Goal: Information Seeking & Learning: Learn about a topic

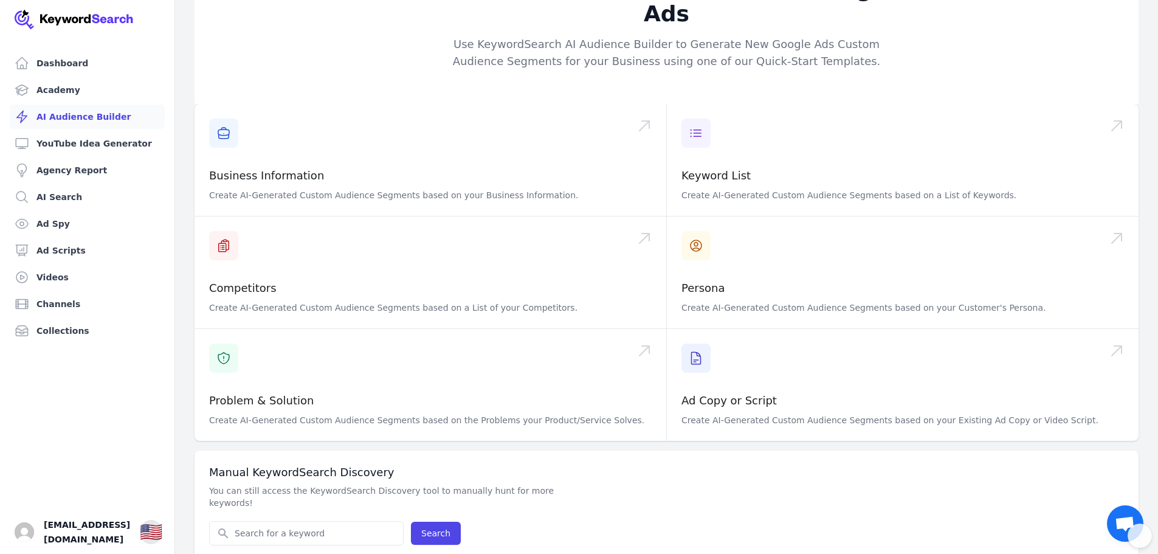
scroll to position [38, 0]
click at [55, 301] on link "Channels" at bounding box center [87, 304] width 155 height 24
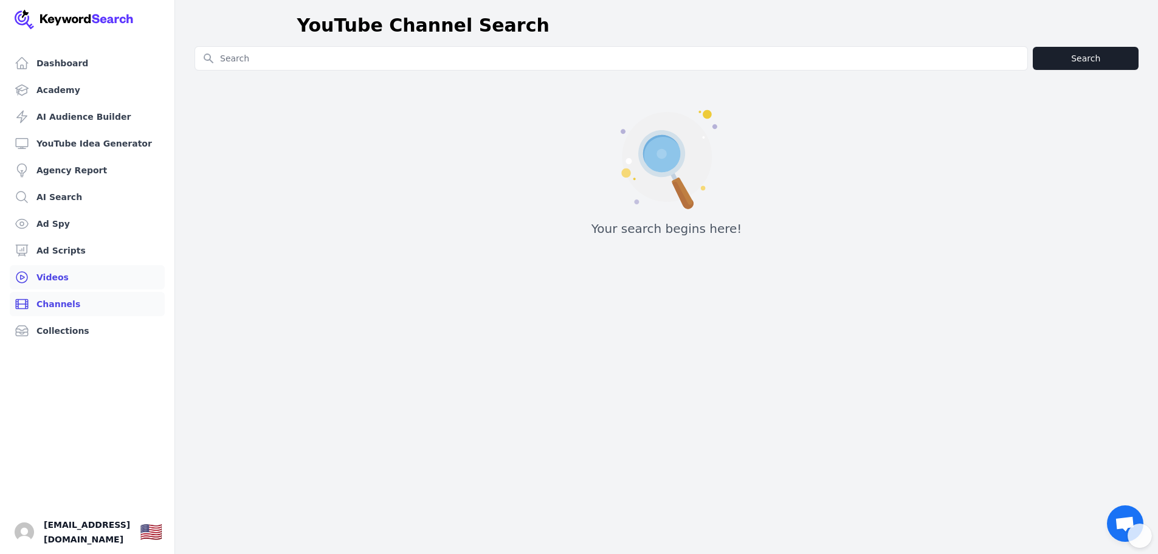
click at [53, 275] on link "Videos" at bounding box center [87, 277] width 155 height 24
click at [51, 61] on link "Dashboard" at bounding box center [87, 63] width 155 height 24
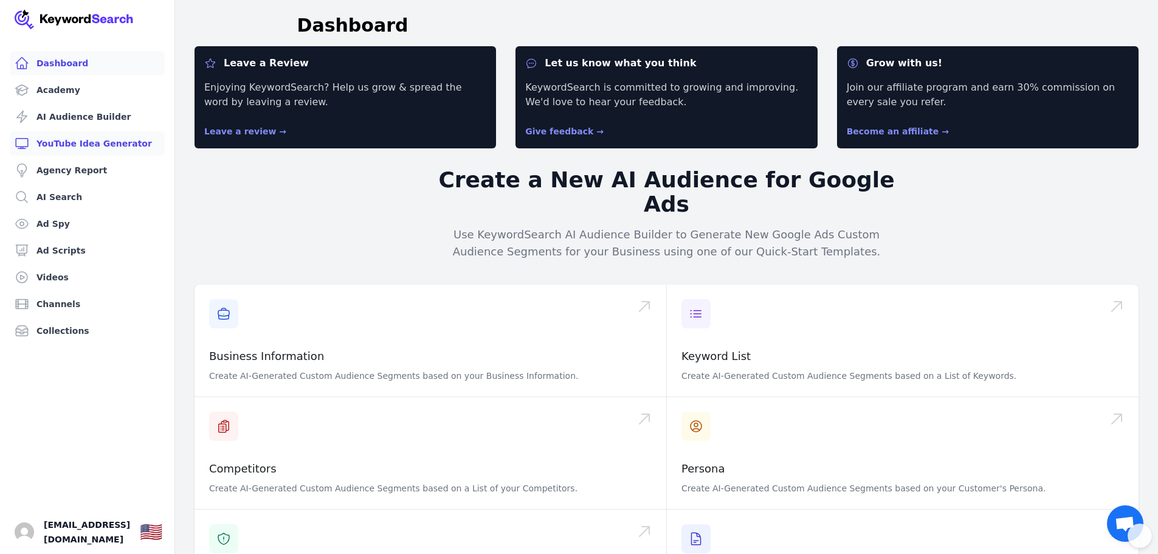
click at [77, 150] on link "YouTube Idea Generator" at bounding box center [87, 143] width 155 height 24
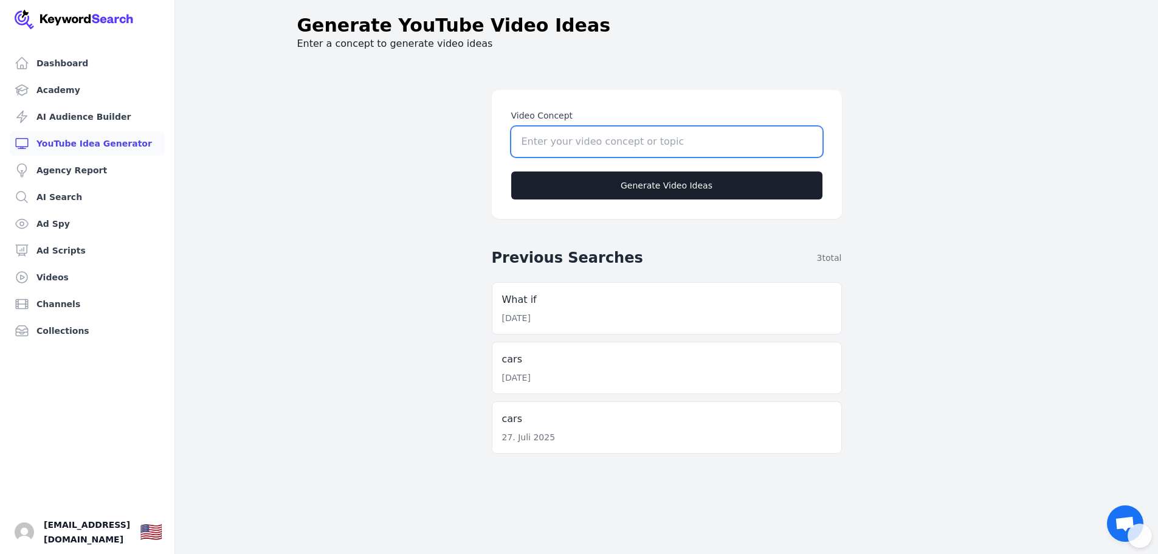
click at [557, 136] on input "Video Concept" at bounding box center [666, 141] width 311 height 30
type input "P"
paste input "perfume"
drag, startPoint x: 526, startPoint y: 139, endPoint x: 500, endPoint y: 139, distance: 26.7
click at [500, 139] on div "Video Concept perfume Generate Video Ideas" at bounding box center [667, 154] width 350 height 129
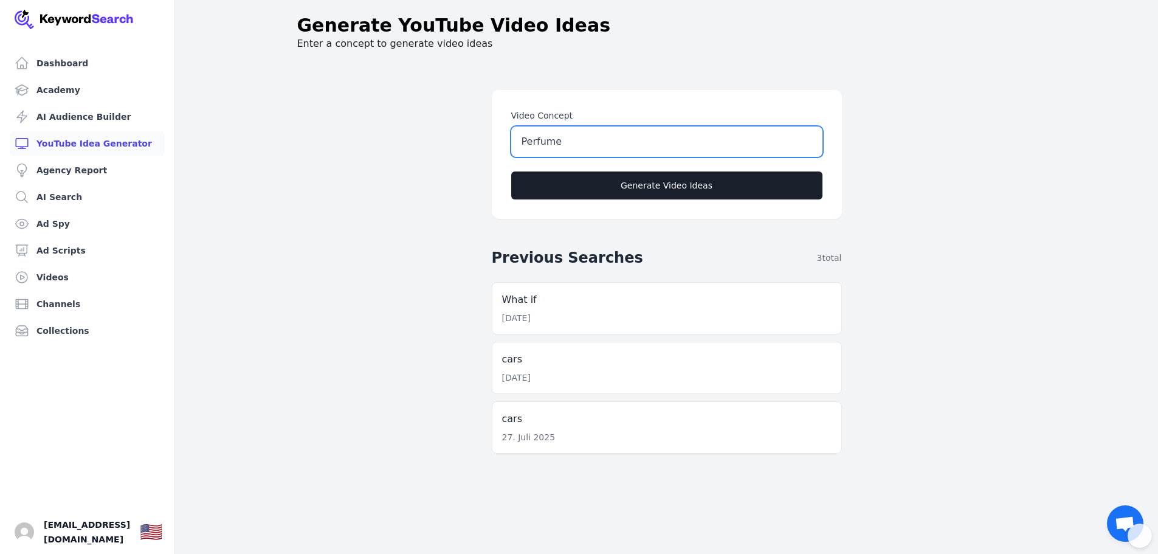
type input "Perfume"
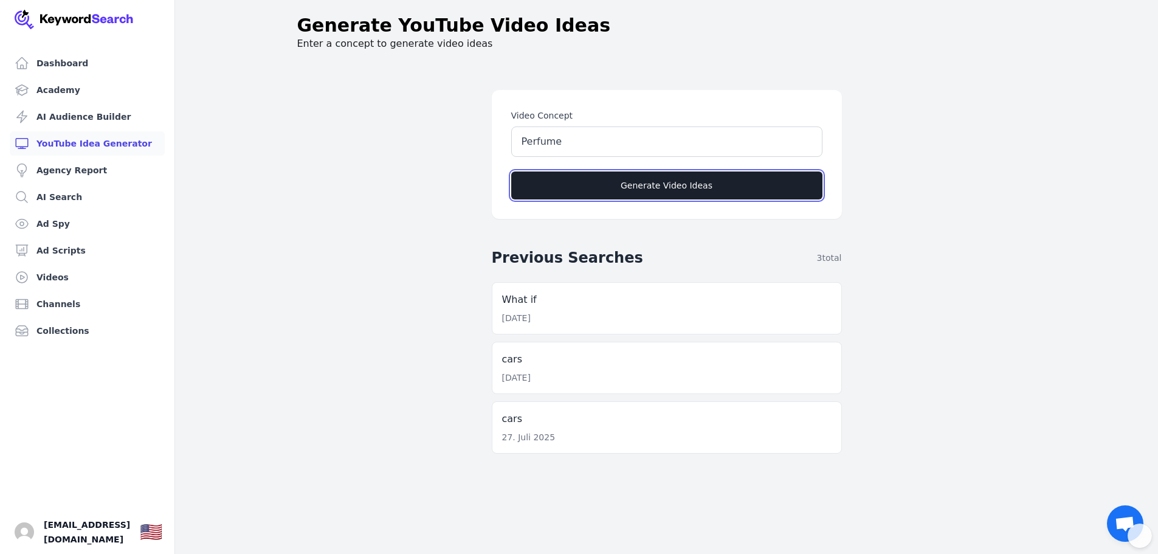
click at [673, 182] on button "Generate Video Ideas" at bounding box center [666, 185] width 311 height 28
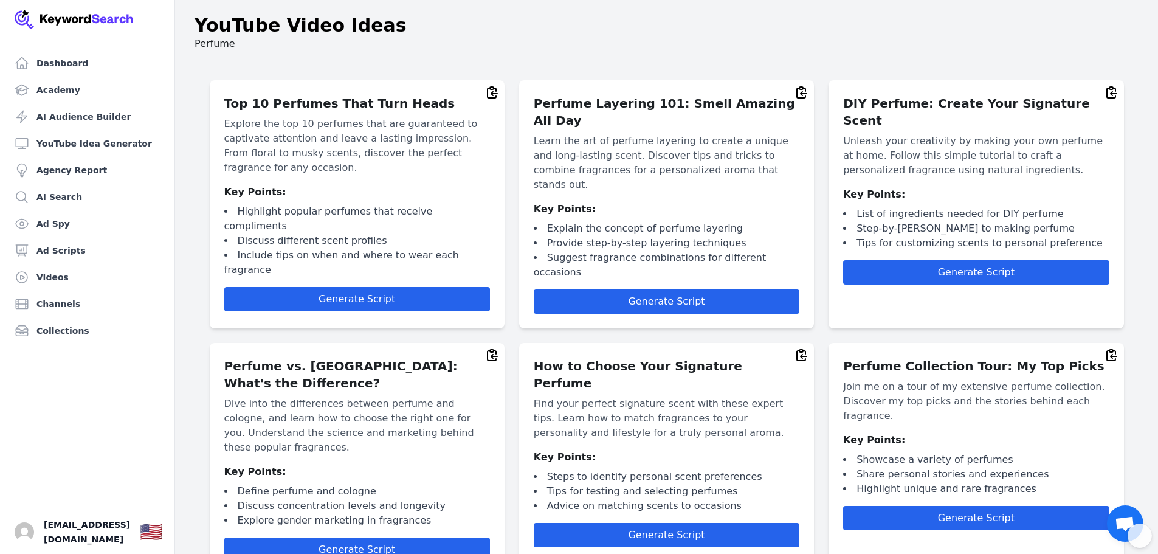
click at [319, 282] on div "Top 10 Perfumes That Turn Heads Explore the top 10 perfumes that are guaranteed…" at bounding box center [357, 204] width 295 height 248
click at [322, 287] on button "Generate Script" at bounding box center [357, 299] width 266 height 24
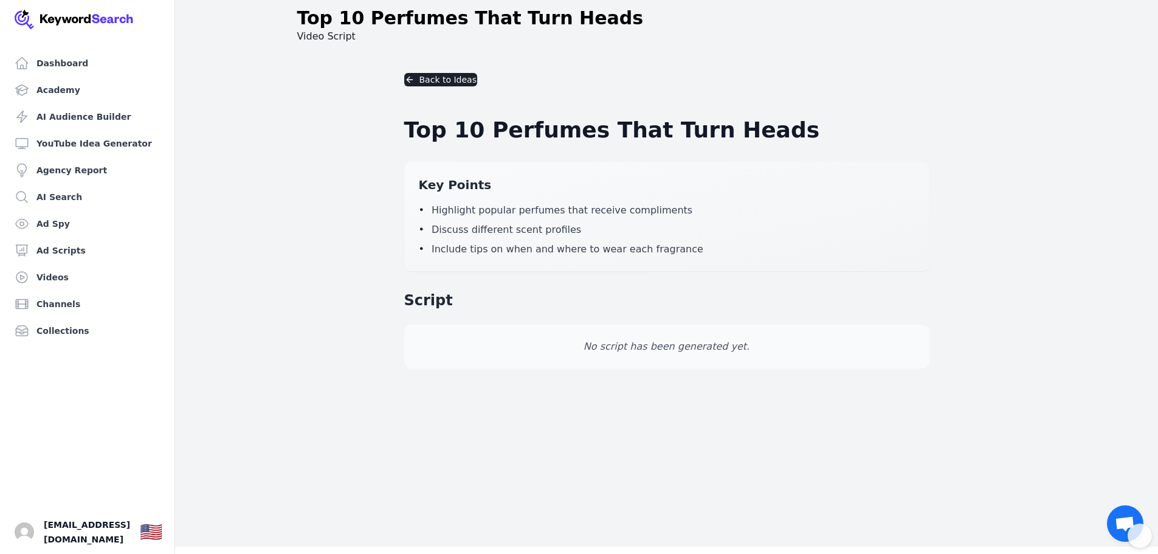
scroll to position [15, 0]
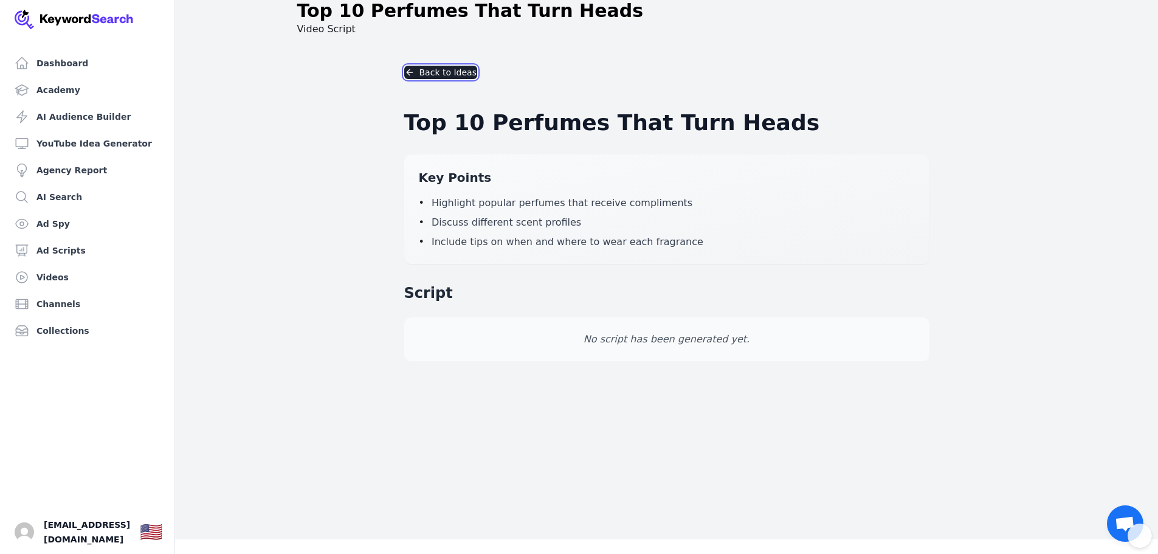
click at [450, 73] on button "Back to Ideas" at bounding box center [440, 72] width 73 height 13
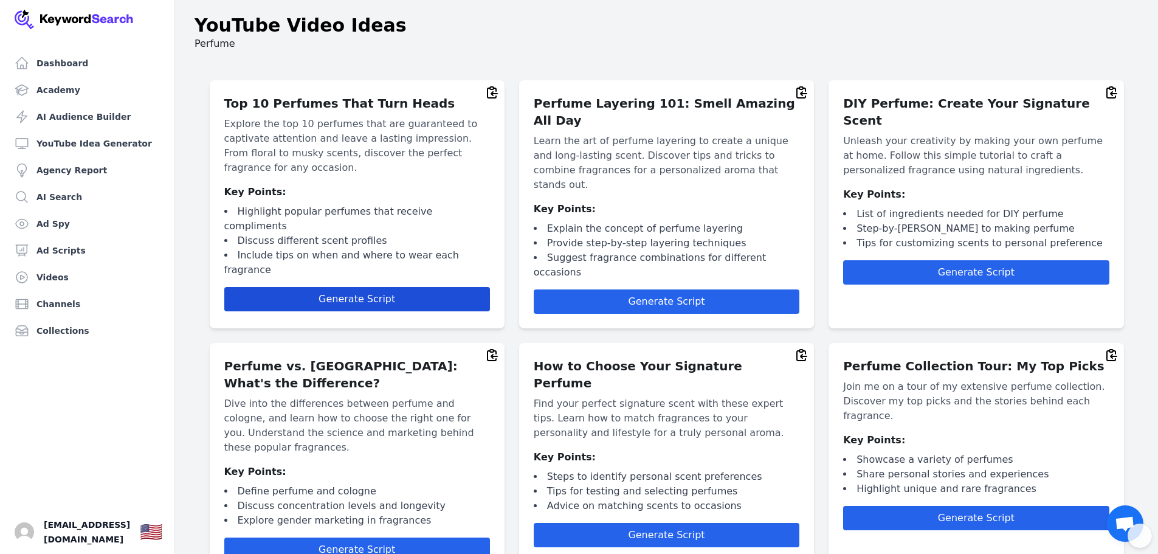
click at [355, 293] on span "Generate Script" at bounding box center [357, 299] width 77 height 12
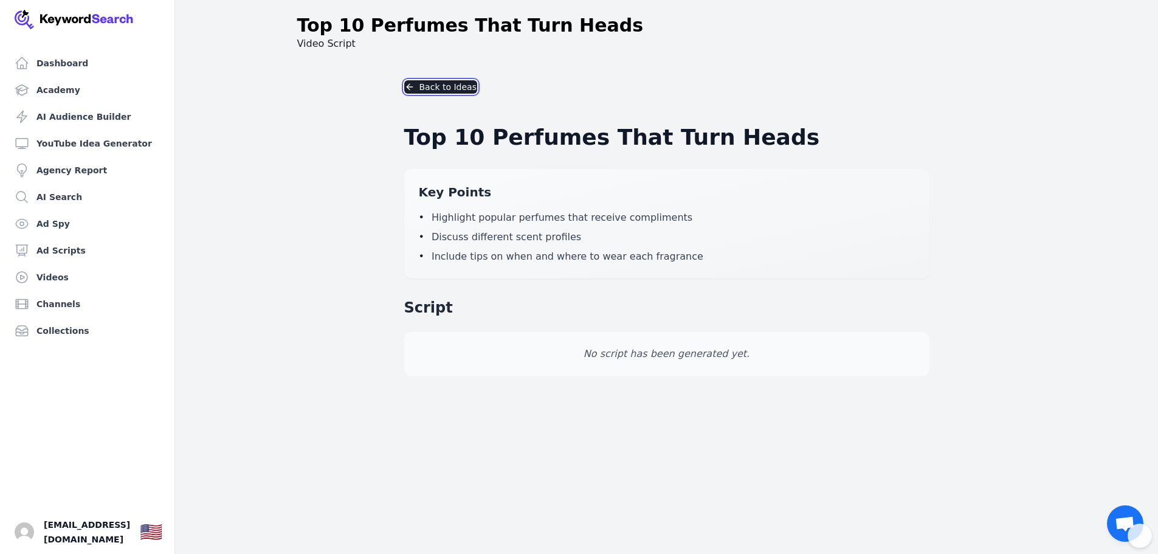
click at [420, 84] on button "Back to Ideas" at bounding box center [440, 86] width 73 height 13
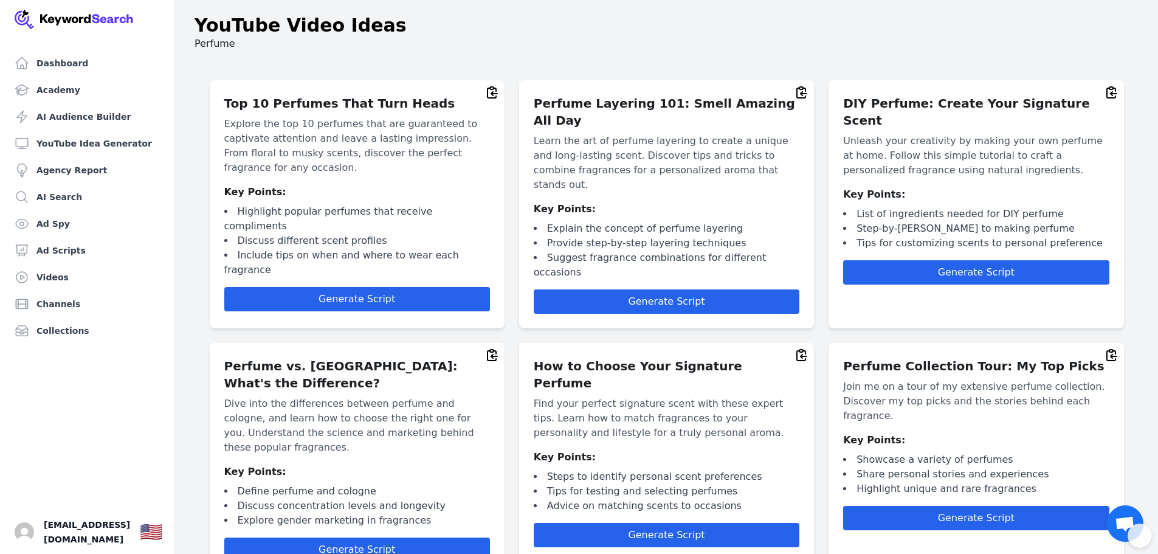
click at [71, 22] on img at bounding box center [74, 19] width 119 height 19
click at [26, 527] on img "Open user button" at bounding box center [24, 531] width 19 height 19
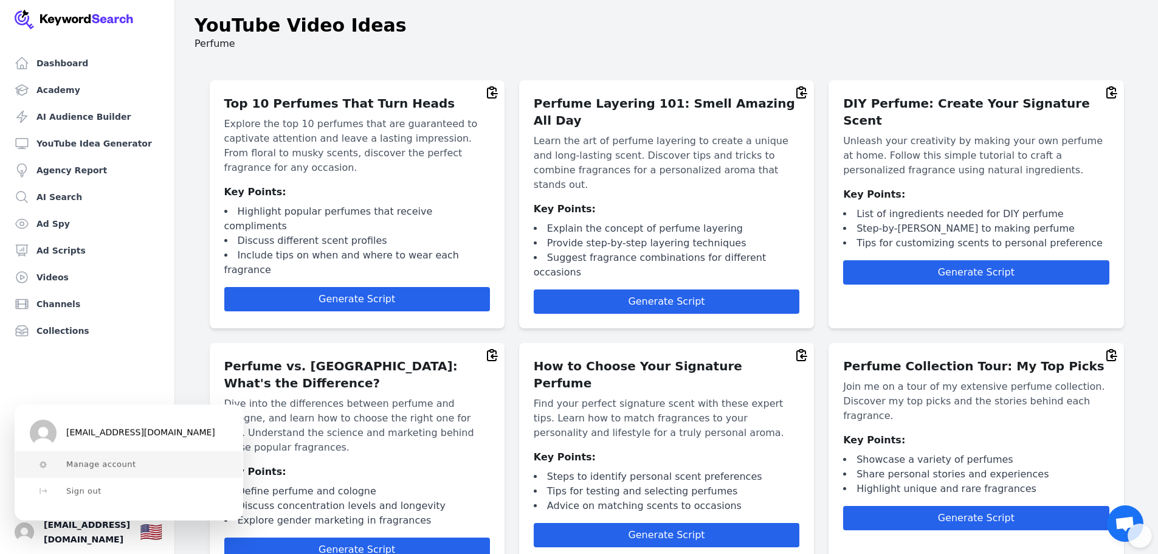
click at [113, 463] on span "Manage account" at bounding box center [101, 465] width 70 height 10
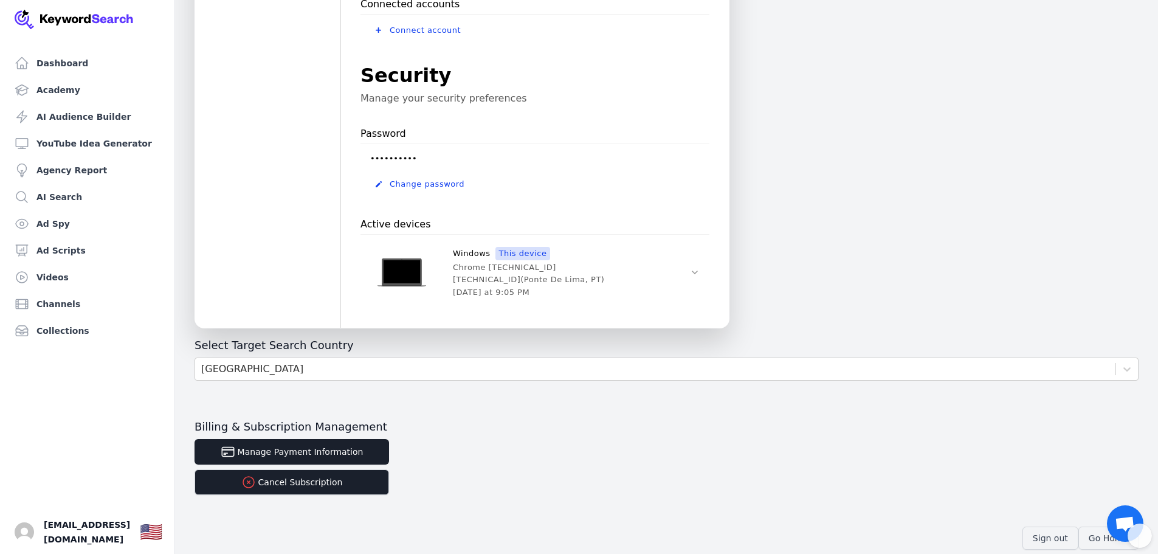
scroll to position [772, 0]
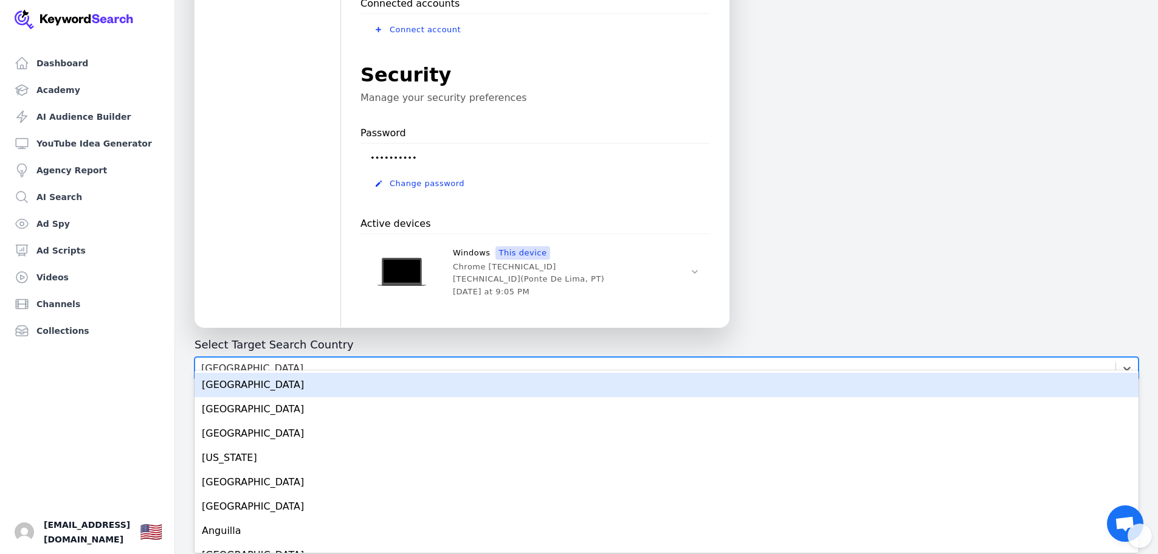
click at [356, 357] on div "[GEOGRAPHIC_DATA]" at bounding box center [655, 368] width 920 height 22
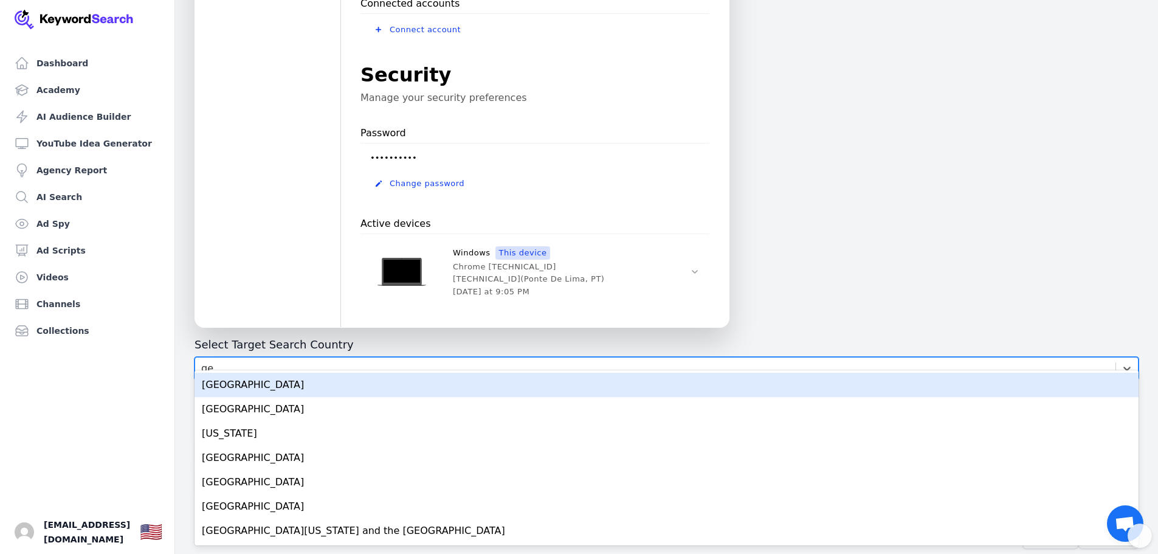
type input "ger"
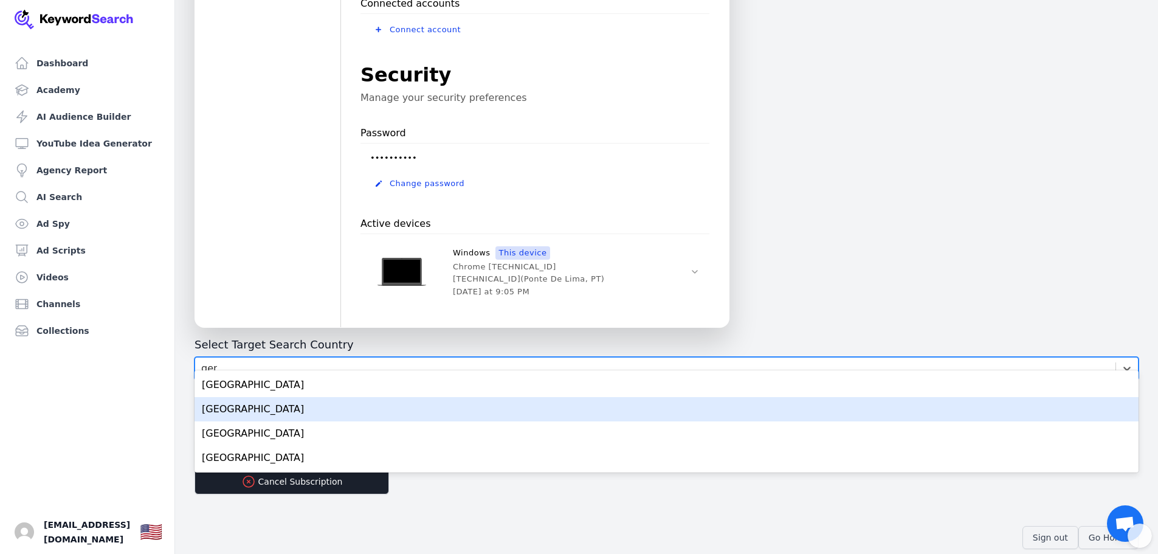
click at [271, 404] on div "[GEOGRAPHIC_DATA]" at bounding box center [667, 409] width 944 height 24
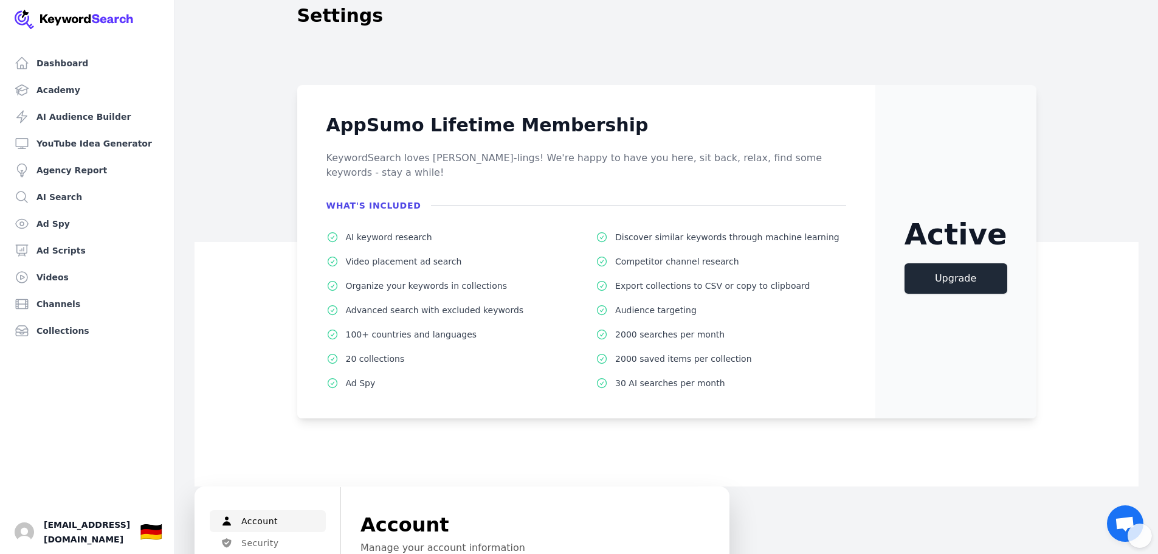
scroll to position [0, 0]
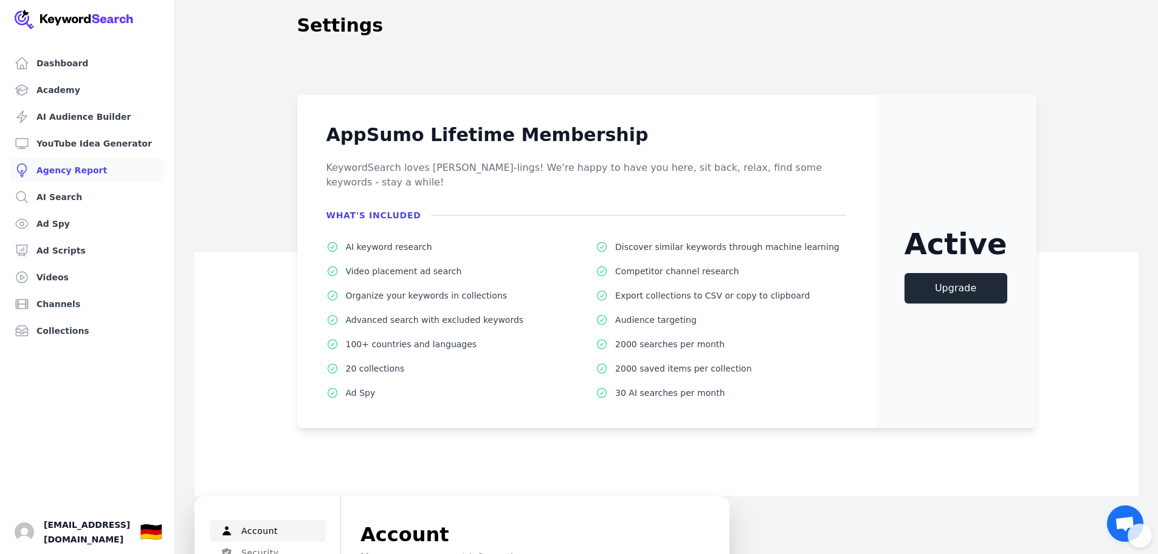
click at [72, 164] on link "Agency Report" at bounding box center [87, 170] width 155 height 24
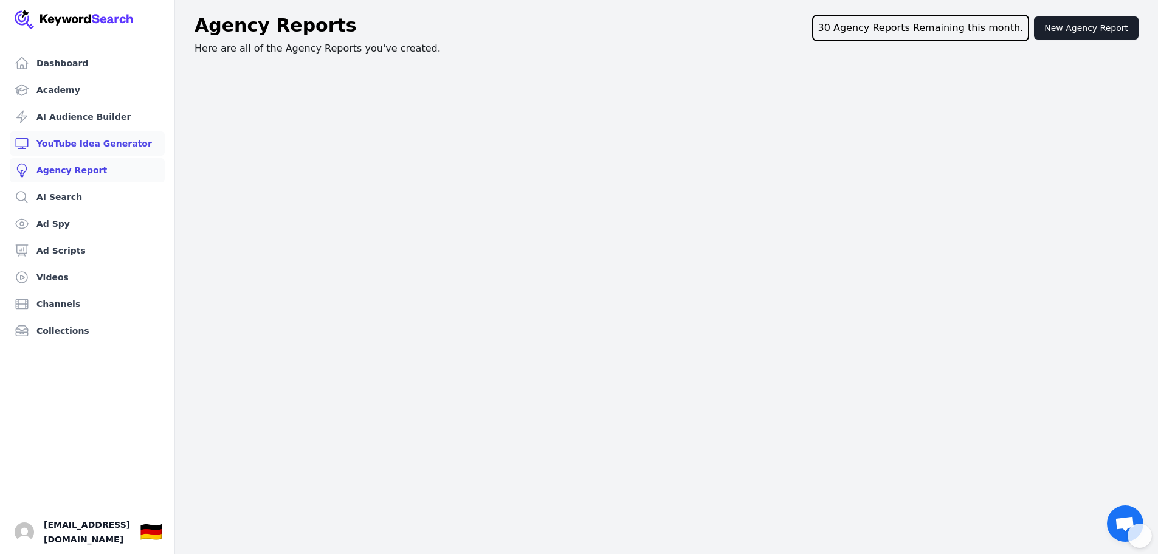
click at [83, 148] on link "YouTube Idea Generator" at bounding box center [87, 143] width 155 height 24
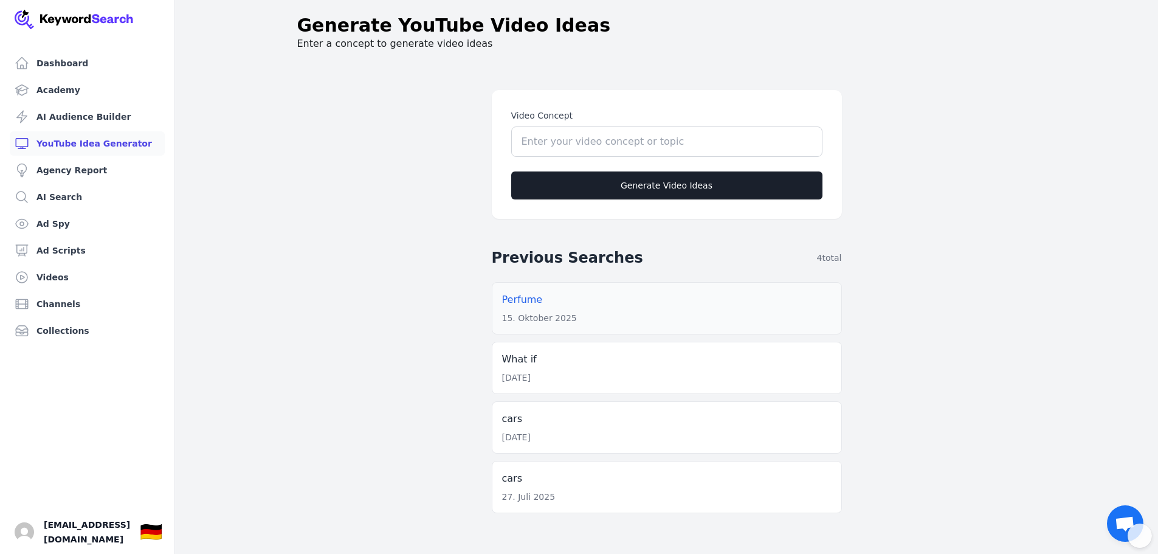
click at [556, 297] on p "Perfume" at bounding box center [666, 299] width 329 height 15
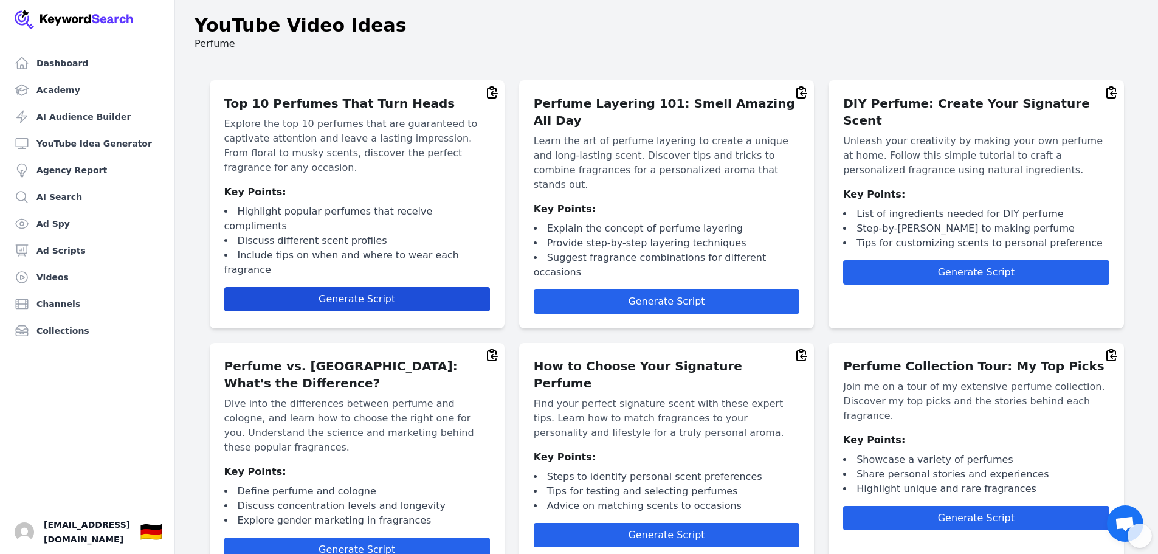
click at [343, 287] on button "Generate Script" at bounding box center [357, 299] width 266 height 24
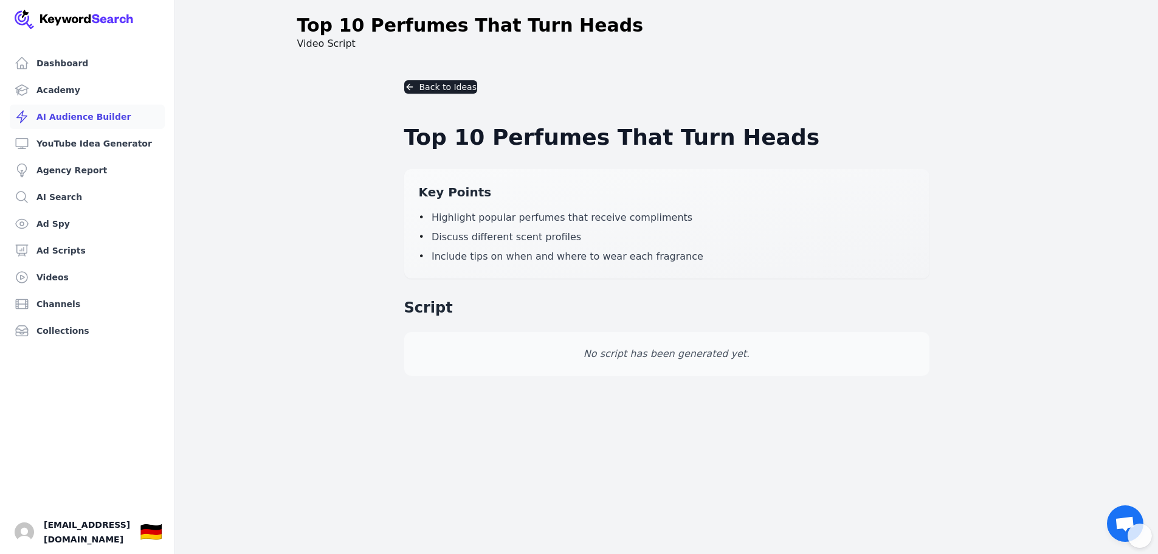
click at [52, 112] on link "AI Audience Builder" at bounding box center [87, 117] width 155 height 24
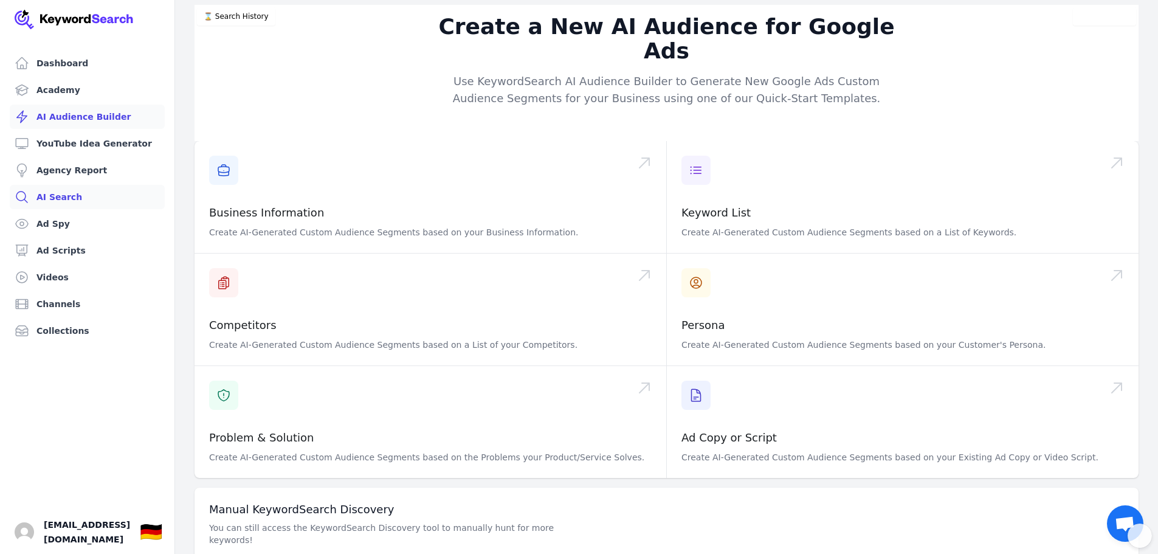
click at [54, 193] on link "AI Search" at bounding box center [87, 197] width 155 height 24
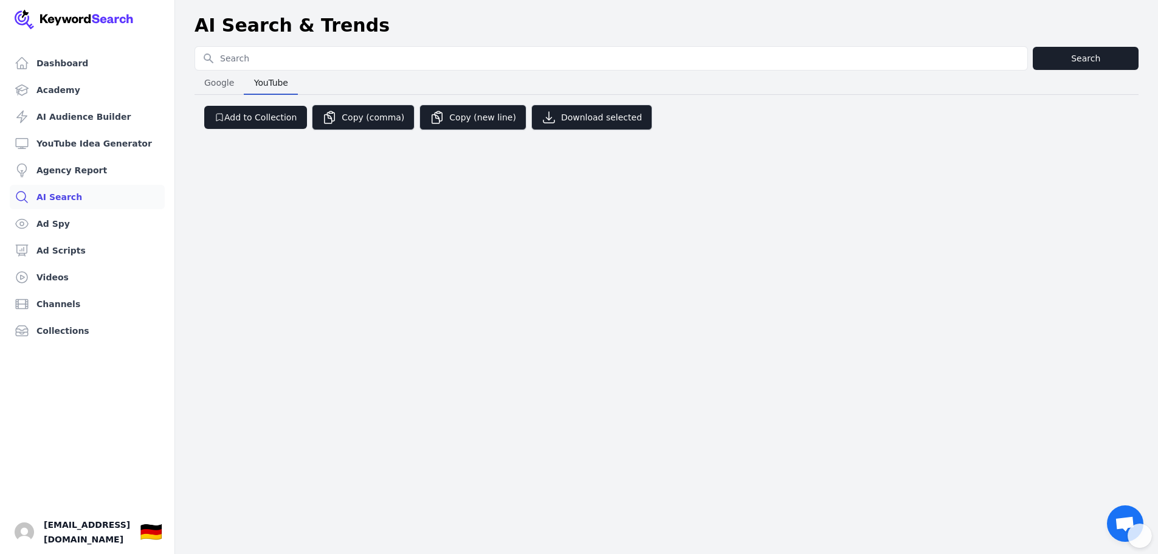
click at [275, 83] on span "YouTube" at bounding box center [271, 82] width 44 height 17
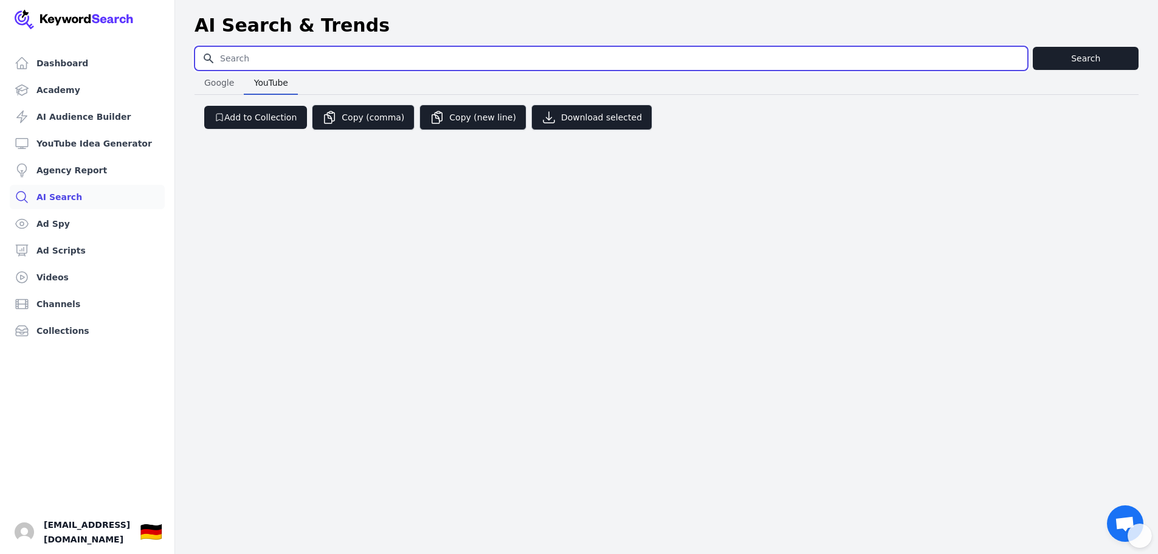
click at [273, 64] on input "Search for YouTube Keywords" at bounding box center [611, 58] width 832 height 23
paste input "perfume"
drag, startPoint x: 224, startPoint y: 63, endPoint x: 179, endPoint y: 64, distance: 45.0
click at [179, 64] on div "Search for YouTube Keywords perfume Search Google Google YouTube YouTube Add to…" at bounding box center [666, 94] width 983 height 96
type input "Perfume"
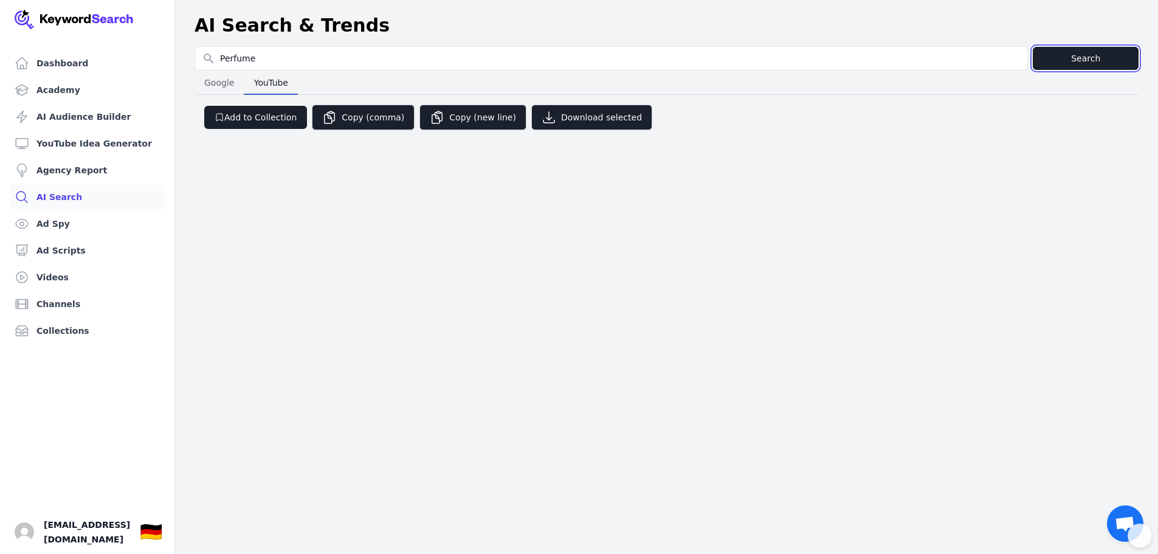
click at [1092, 53] on button "Search" at bounding box center [1086, 58] width 106 height 23
click at [1053, 60] on button "Search" at bounding box center [1086, 58] width 106 height 23
click at [224, 81] on span "Google" at bounding box center [219, 82] width 40 height 17
select select "50"
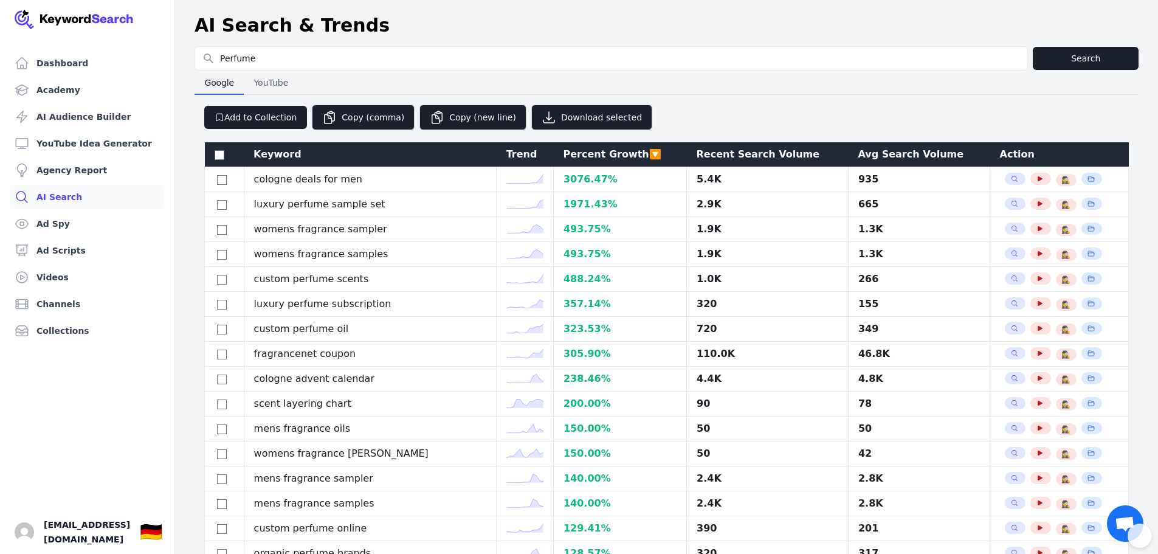
click at [259, 84] on span "YouTube" at bounding box center [271, 82] width 44 height 17
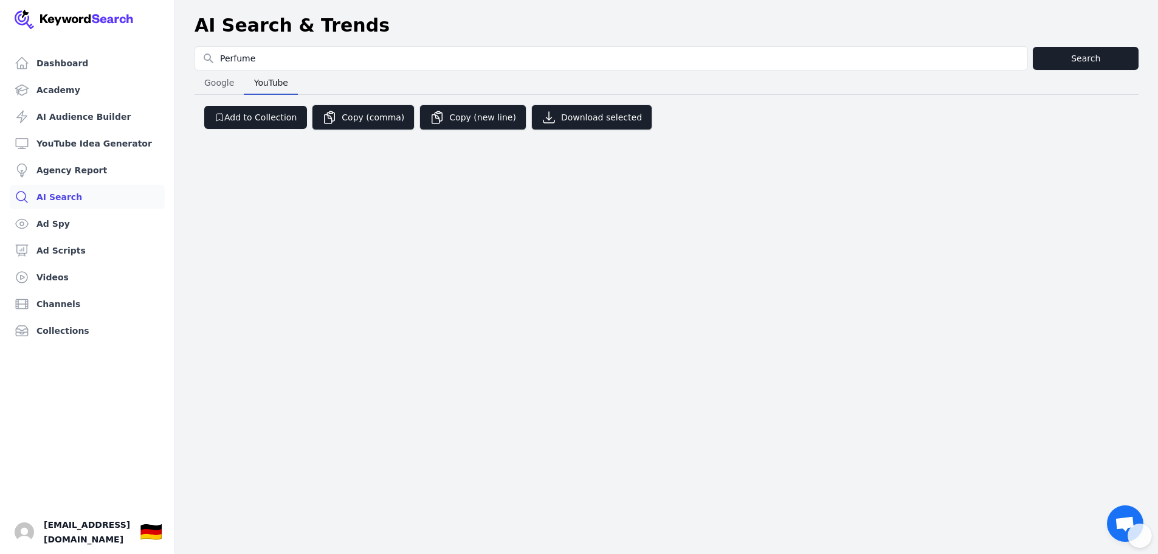
click at [219, 83] on span "Google" at bounding box center [219, 82] width 40 height 17
select select "50"
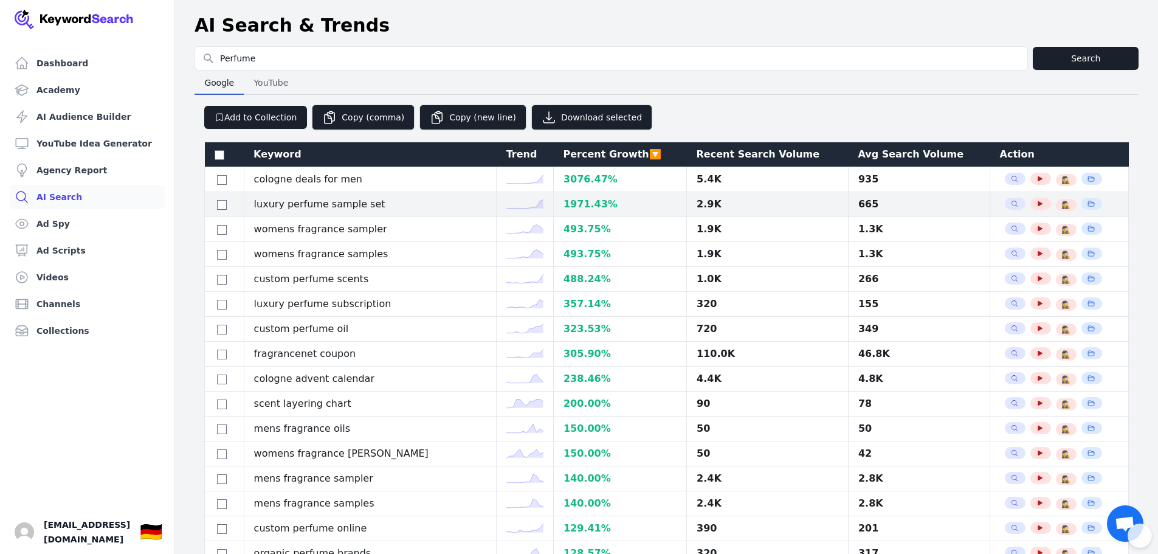
click at [516, 206] on icon at bounding box center [524, 203] width 37 height 9
click at [589, 204] on div "1971.43 %" at bounding box center [620, 204] width 113 height 15
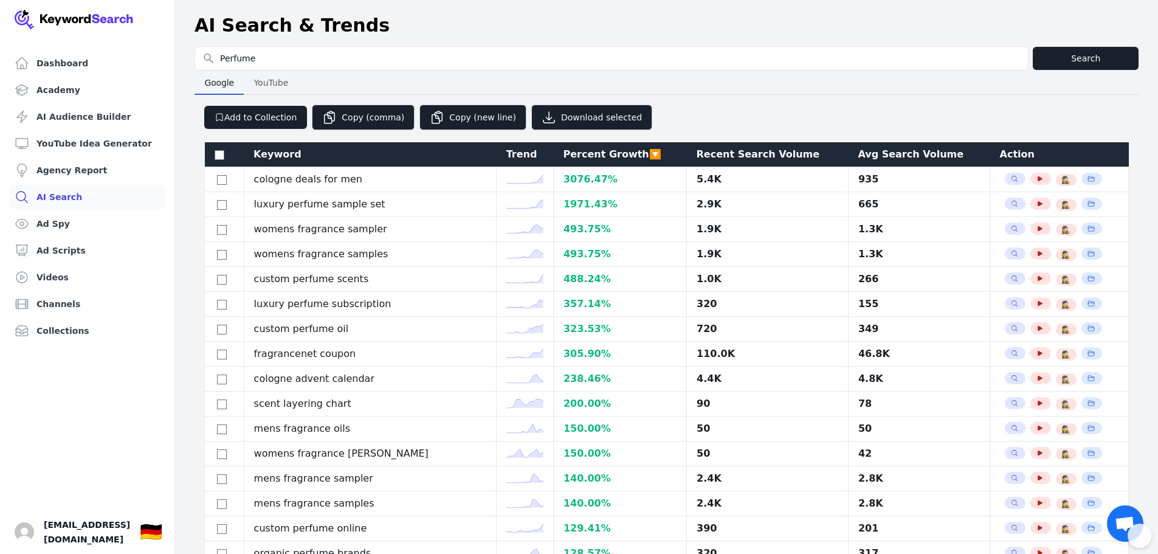
click at [716, 156] on div "Recent Search Volume" at bounding box center [768, 154] width 142 height 15
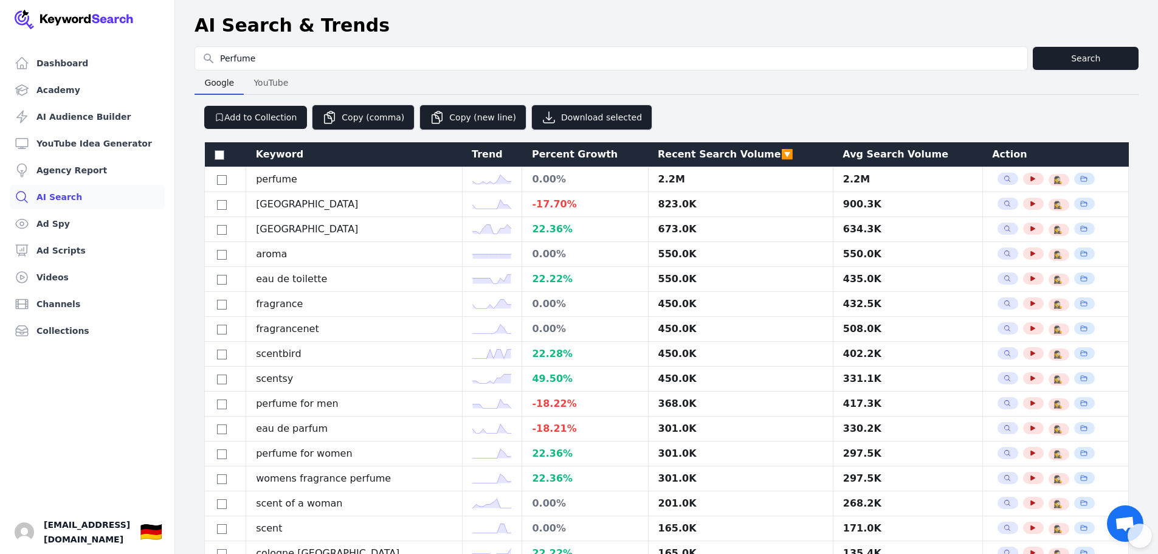
click at [717, 153] on div "Recent Search Volume 🔽" at bounding box center [740, 154] width 165 height 15
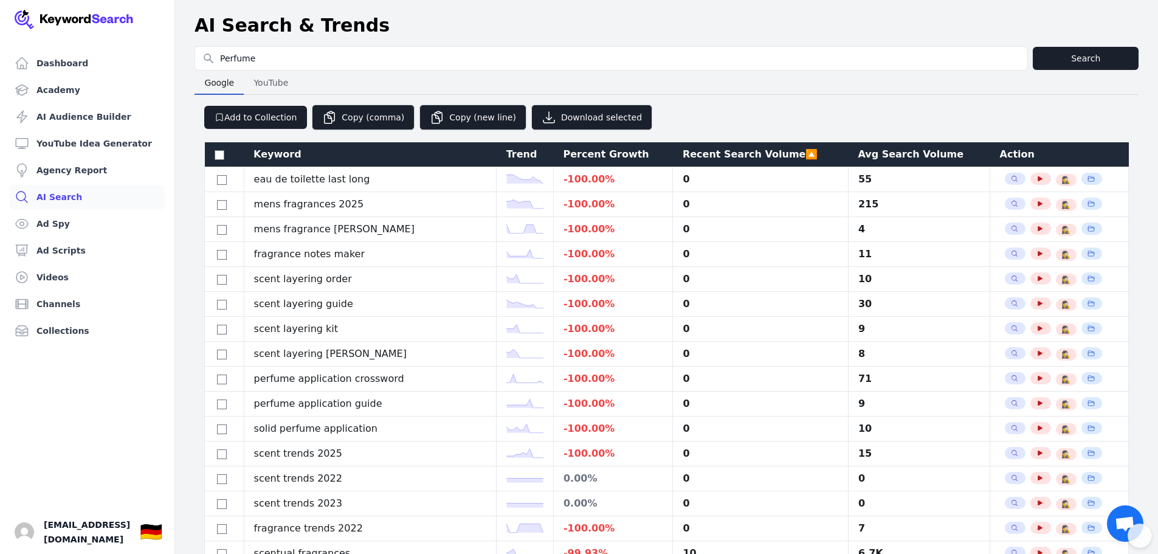
click at [347, 149] on div "Keyword" at bounding box center [370, 154] width 233 height 15
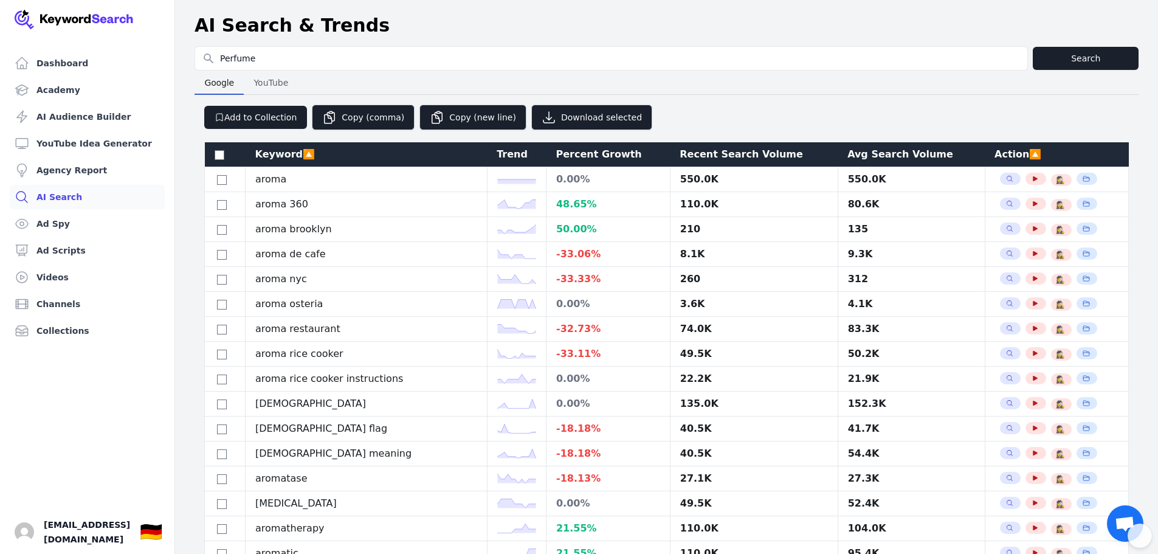
click at [295, 153] on div "Keyword 🔼" at bounding box center [366, 154] width 223 height 15
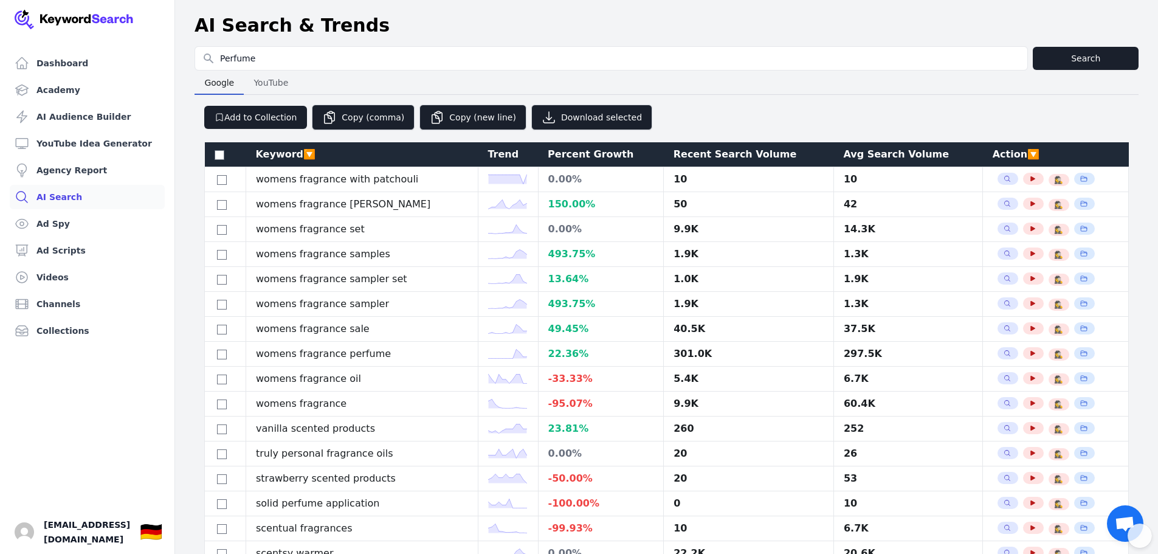
click at [559, 155] on div "Percent Growth" at bounding box center [601, 154] width 106 height 15
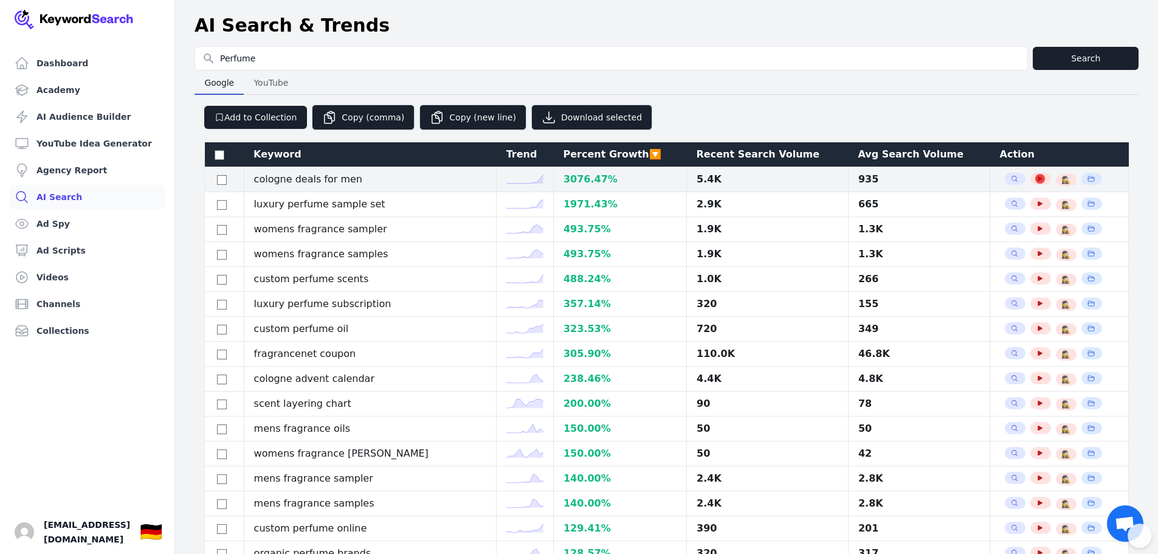
click at [1037, 180] on icon "button" at bounding box center [1040, 178] width 7 height 7
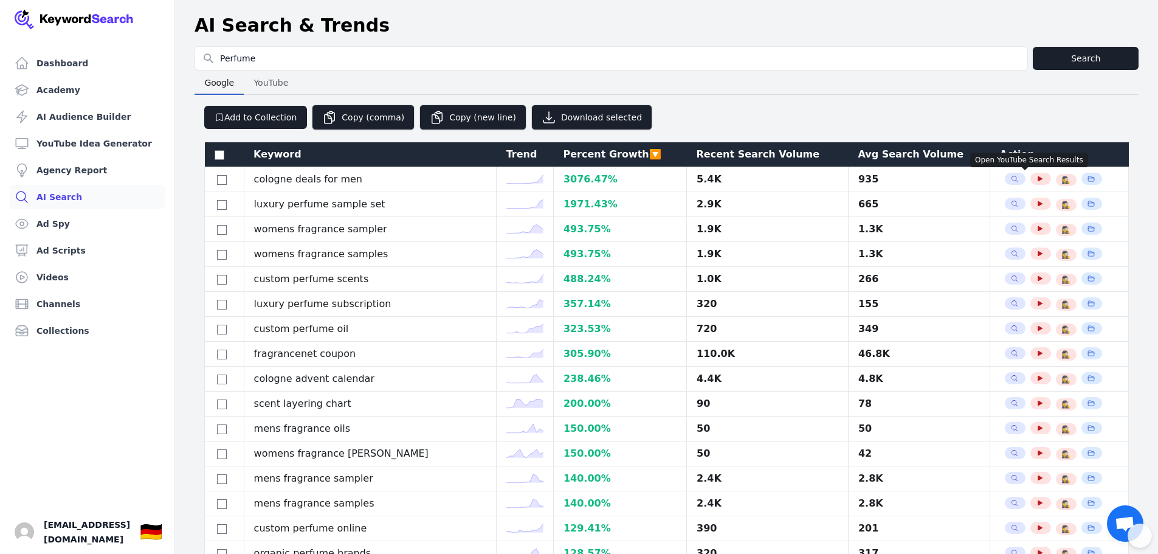
click at [274, 87] on span "YouTube" at bounding box center [271, 82] width 44 height 17
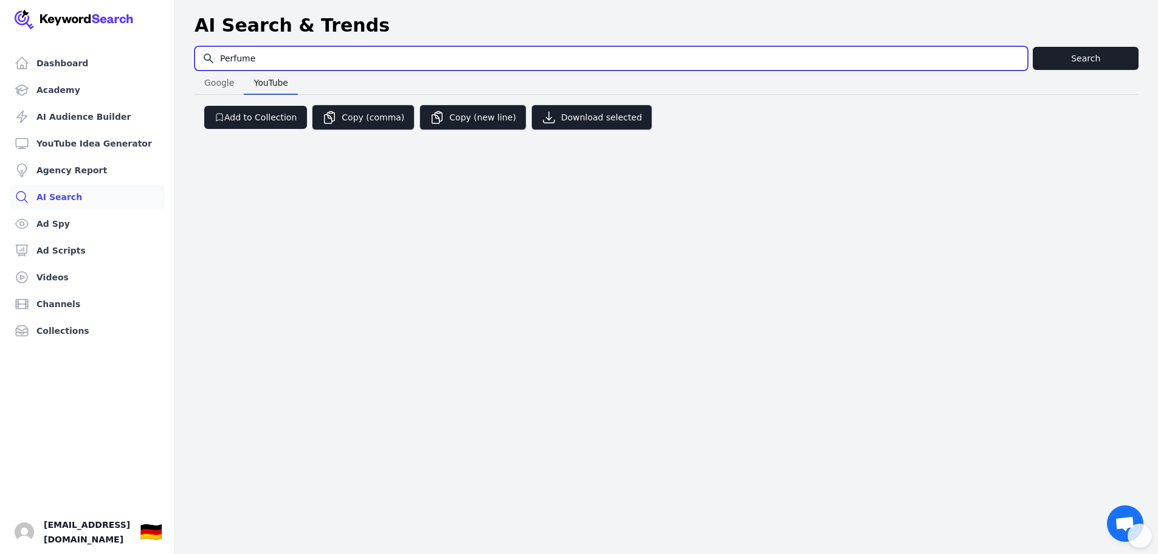
click at [269, 64] on input "Perfume" at bounding box center [611, 58] width 832 height 23
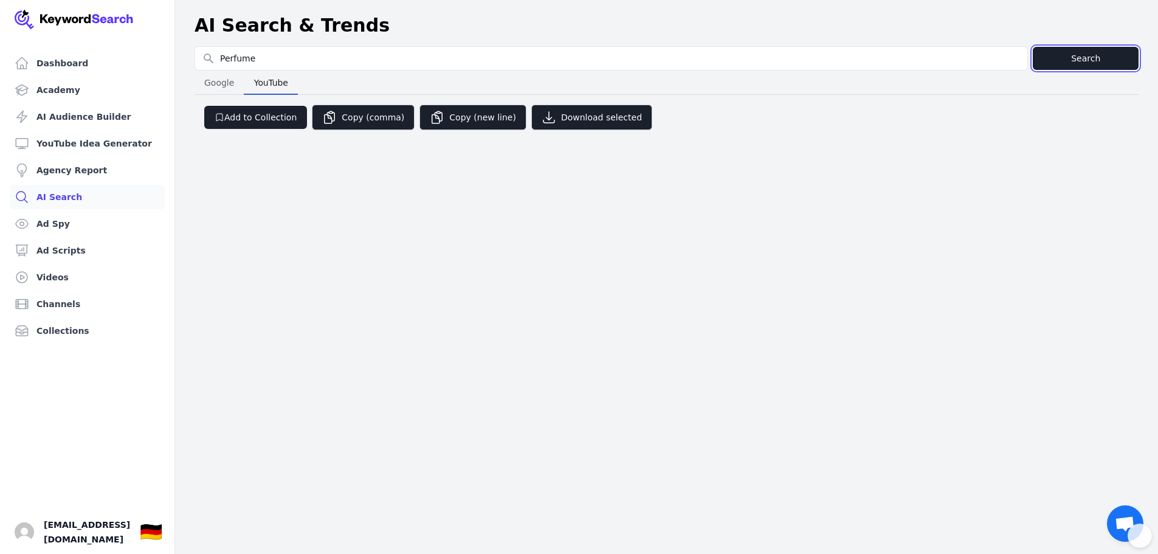
click at [1092, 52] on button "Search" at bounding box center [1086, 58] width 106 height 23
click at [207, 88] on span "Google" at bounding box center [219, 82] width 40 height 17
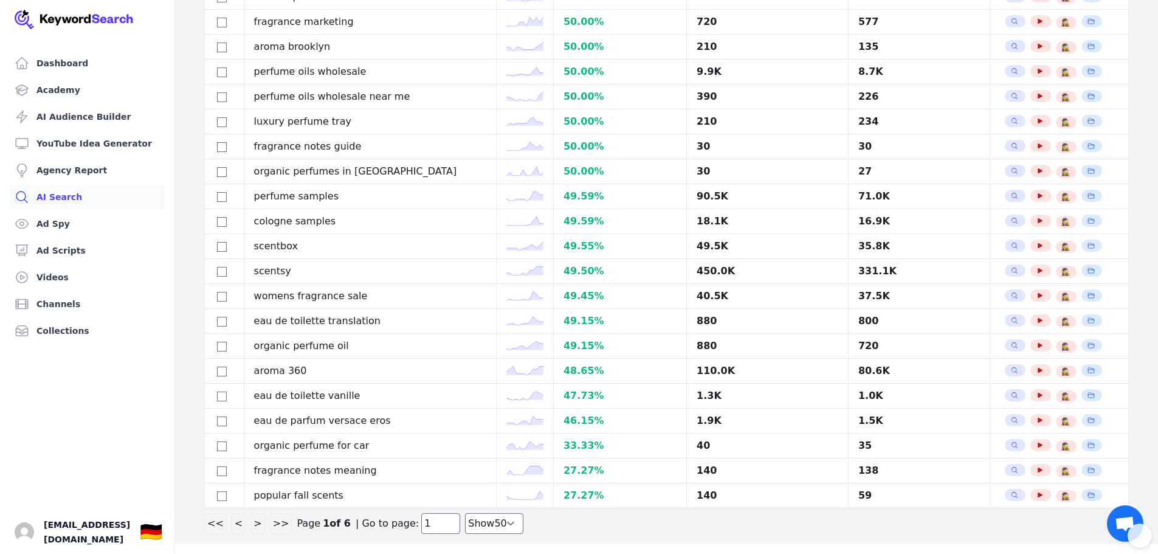
scroll to position [909, 0]
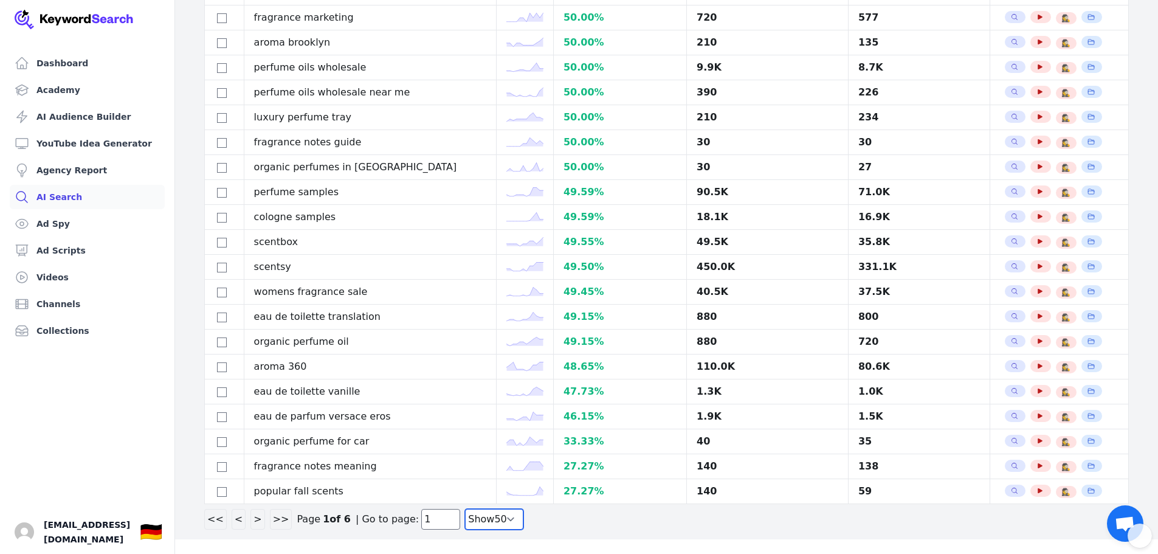
click at [472, 517] on select "Show 30 Show 40 Show 50 Show 100" at bounding box center [494, 519] width 58 height 21
click at [475, 512] on select "Show 30 Show 40 Show 50 Show 100" at bounding box center [494, 519] width 58 height 21
select select "100"
click at [465, 530] on select "Show 30 Show 40 Show 50 Show 100" at bounding box center [494, 519] width 58 height 21
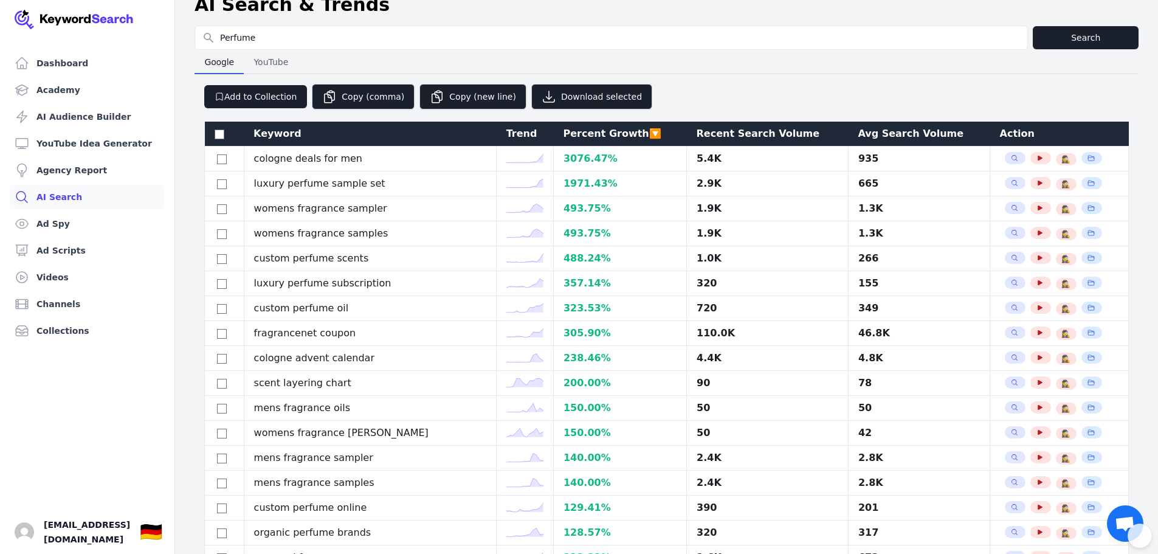
scroll to position [0, 0]
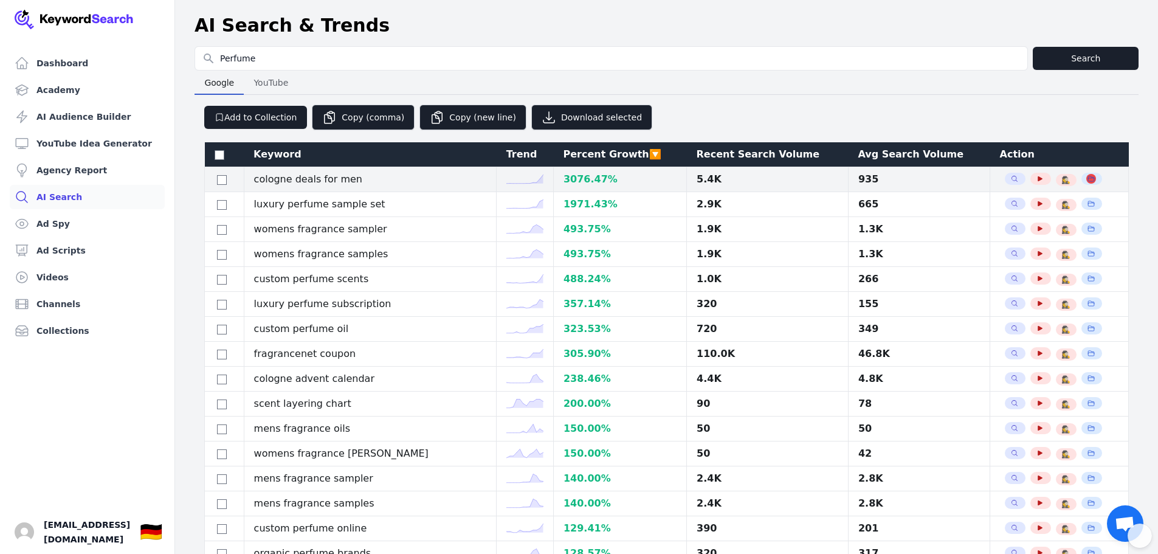
click at [1086, 174] on button "See Channels that Rank" at bounding box center [1091, 179] width 10 height 10
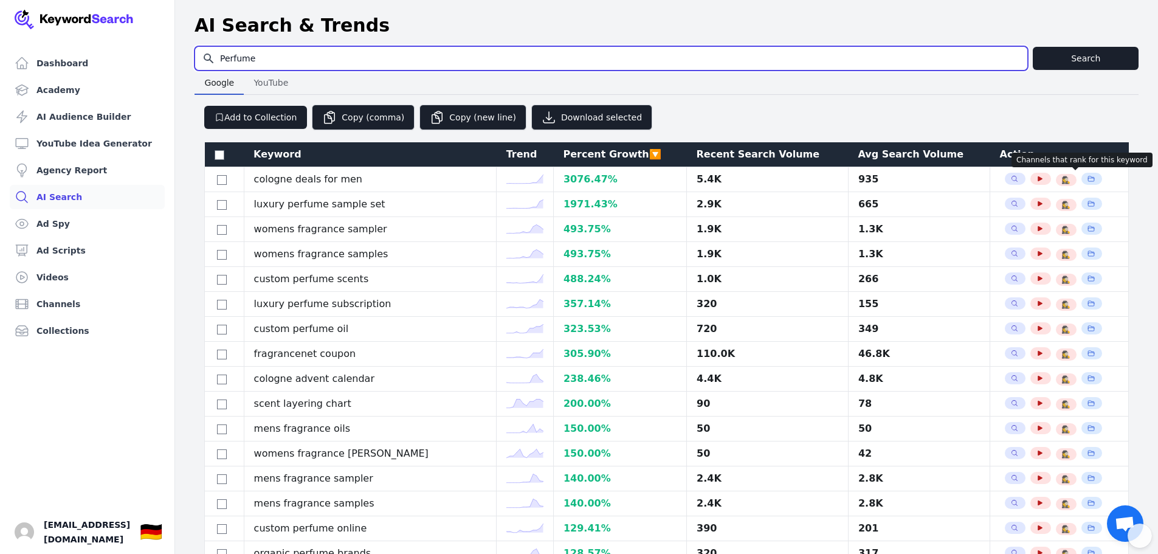
click at [229, 53] on input "Perfume" at bounding box center [611, 58] width 832 height 23
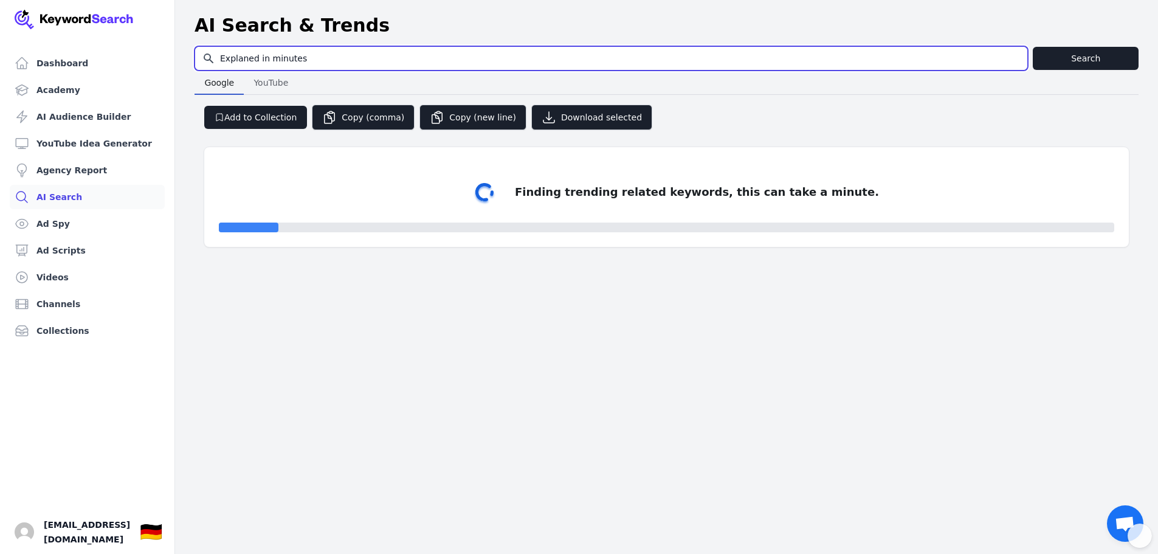
click at [242, 63] on input "Explaned in minutes" at bounding box center [611, 58] width 832 height 23
type input "Explained in minutes"
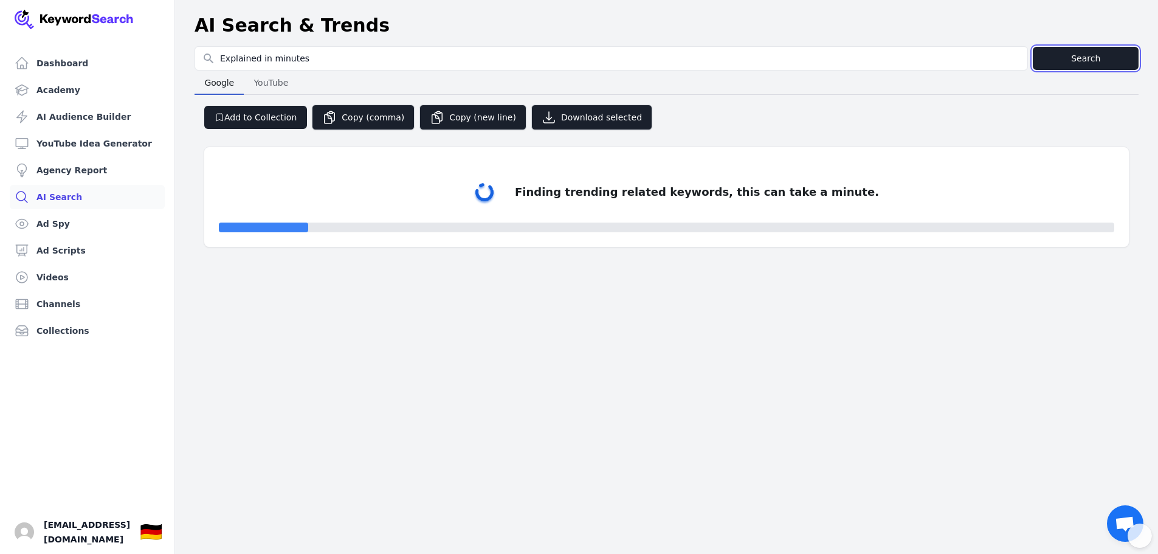
click at [1058, 53] on button "Search" at bounding box center [1086, 58] width 106 height 23
click at [246, 78] on button "YouTube YouTube" at bounding box center [271, 83] width 54 height 24
click at [217, 83] on span "Google" at bounding box center [219, 82] width 40 height 17
select select "50"
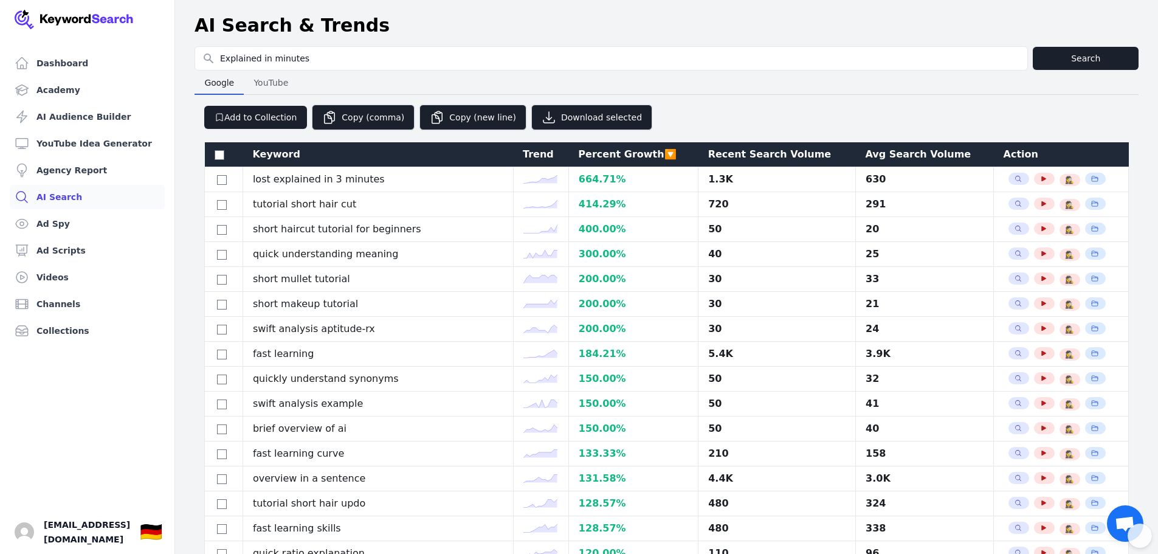
click at [273, 71] on button "YouTube YouTube" at bounding box center [271, 83] width 54 height 24
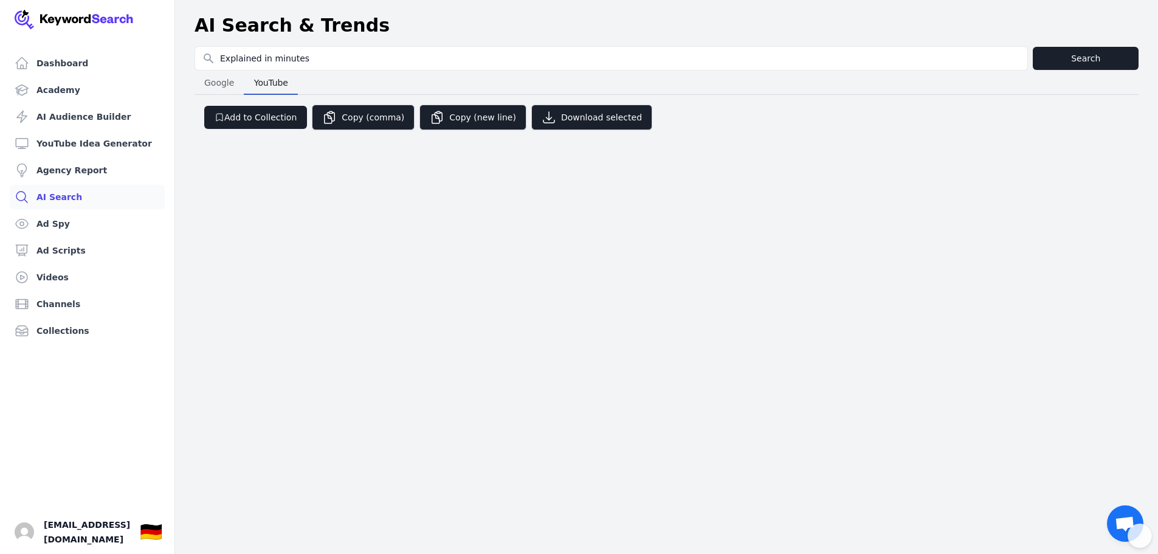
click at [215, 81] on span "Google" at bounding box center [219, 82] width 40 height 17
select select "50"
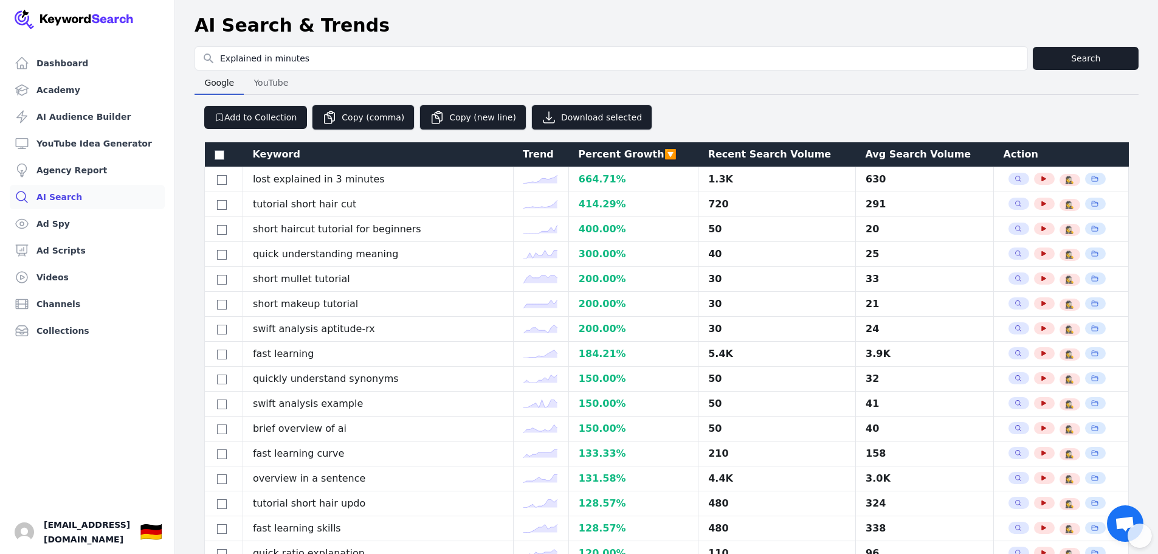
click at [766, 159] on div "Recent Search Volume" at bounding box center [777, 154] width 138 height 15
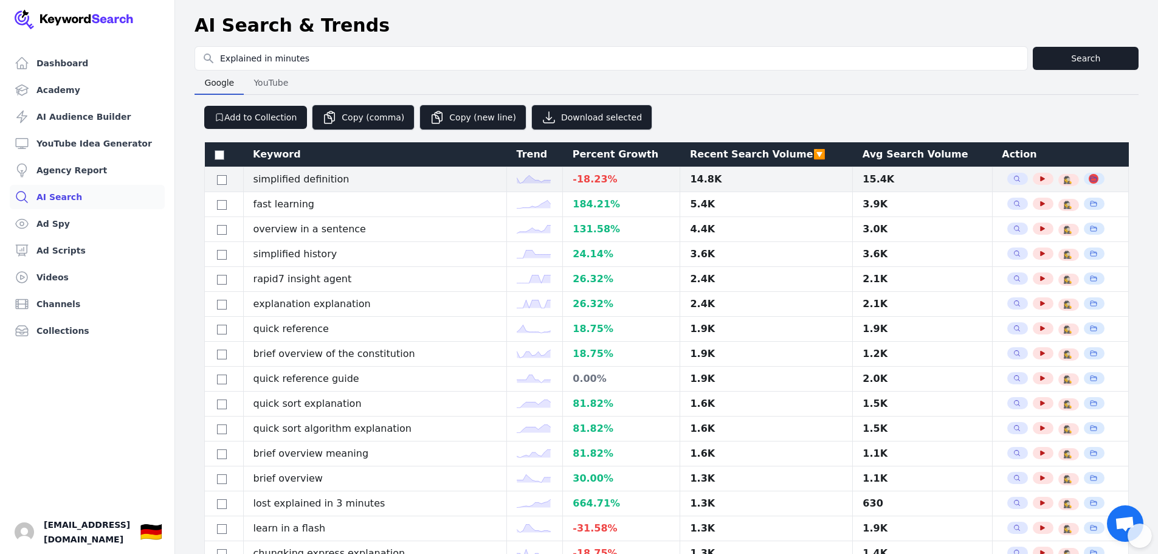
click at [1090, 175] on icon "button" at bounding box center [1093, 178] width 7 height 7
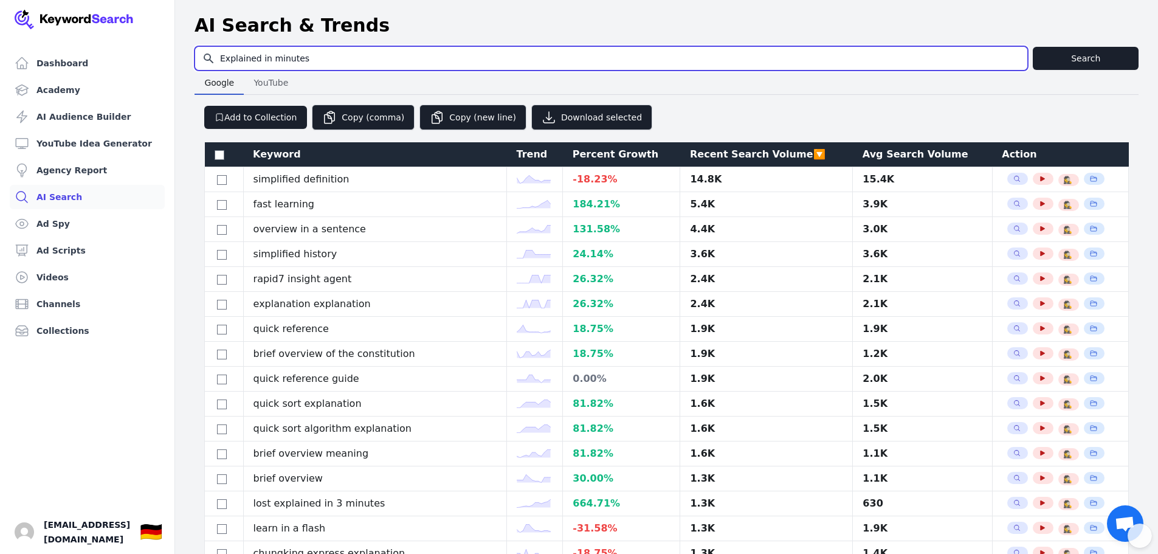
click at [237, 52] on input "Explained in minutes" at bounding box center [611, 58] width 832 height 23
drag, startPoint x: 302, startPoint y: 57, endPoint x: 193, endPoint y: 49, distance: 109.8
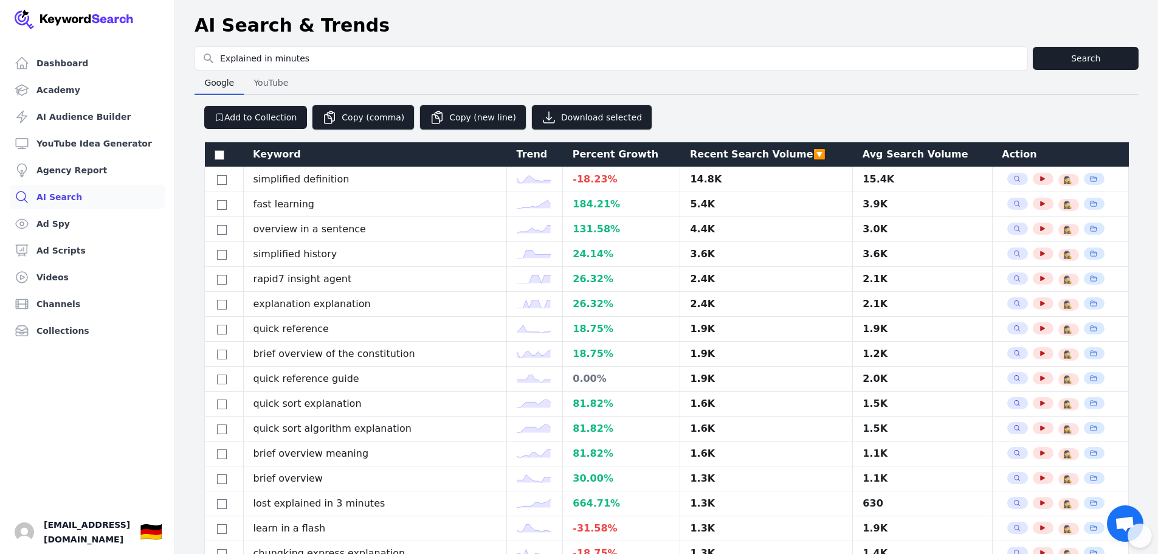
click at [643, 147] on th "Percent Growth" at bounding box center [621, 154] width 117 height 25
click at [610, 150] on div "Percent Growth" at bounding box center [622, 154] width 98 height 15
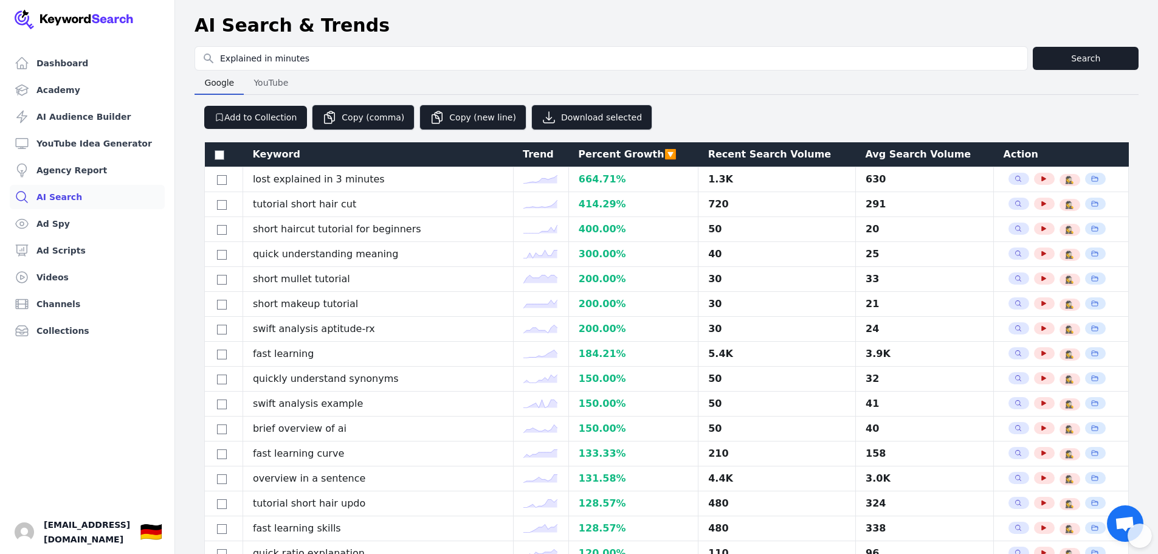
click at [275, 80] on span "YouTube" at bounding box center [271, 82] width 44 height 17
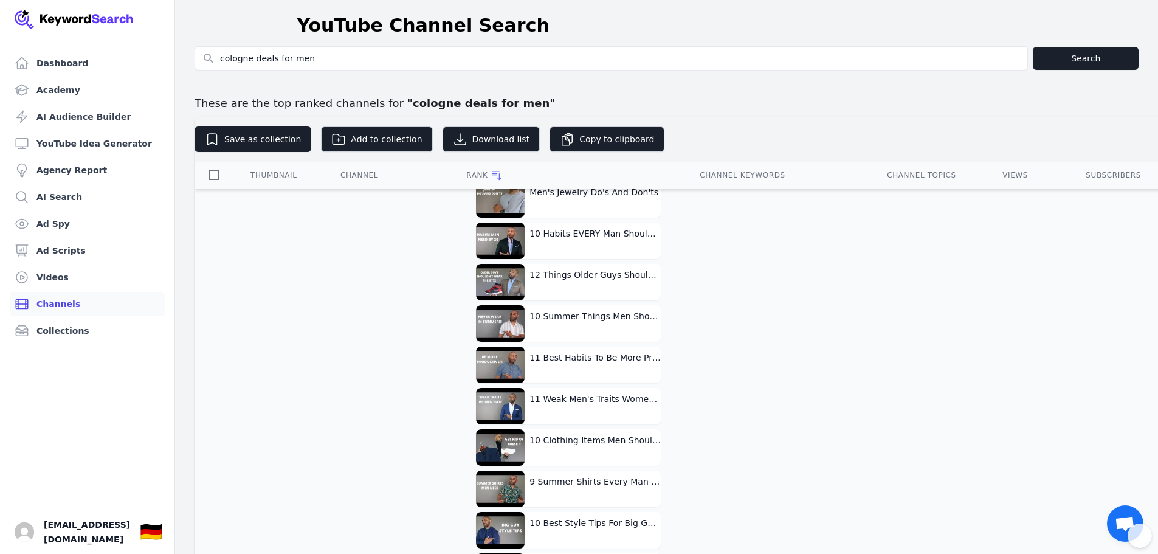
scroll to position [2371, 0]
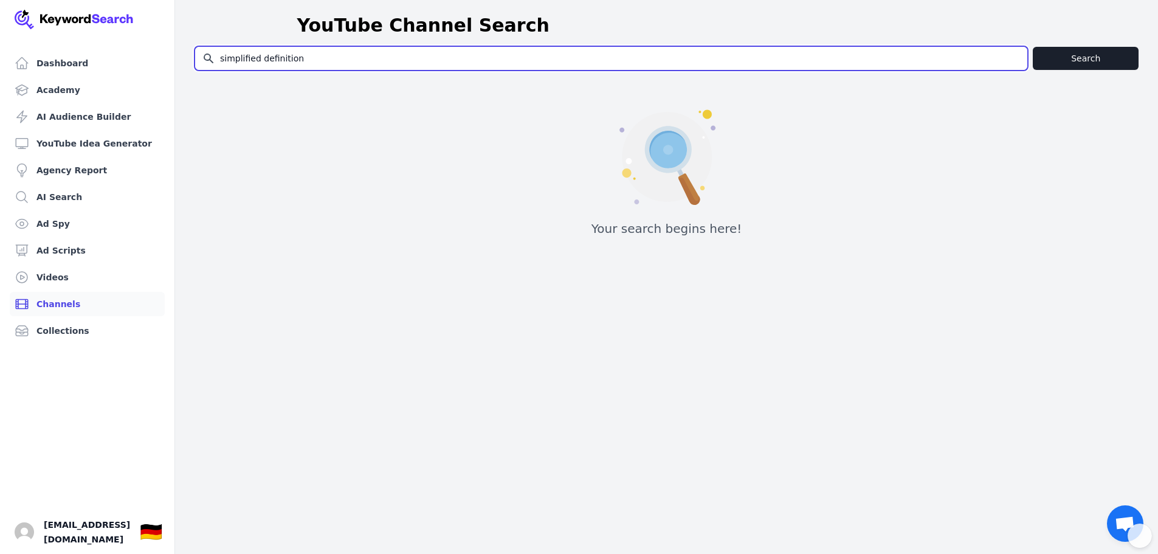
drag, startPoint x: 308, startPoint y: 60, endPoint x: 247, endPoint y: 58, distance: 60.8
click at [247, 58] on input "simplified definition" at bounding box center [611, 58] width 832 height 23
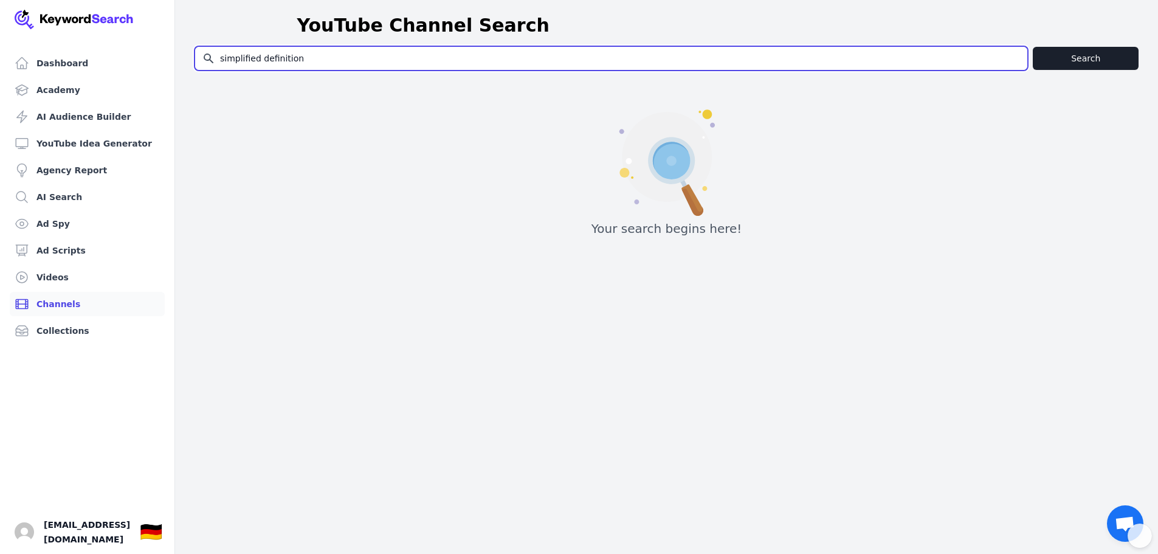
paste input "Explained in minutes"
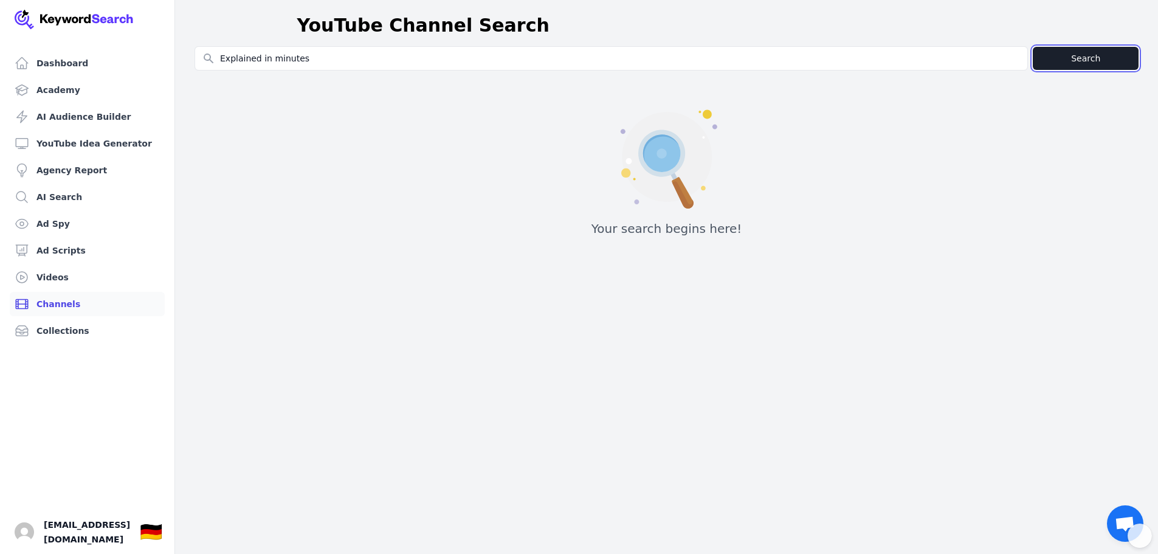
click at [1089, 57] on button "Search" at bounding box center [1086, 58] width 106 height 23
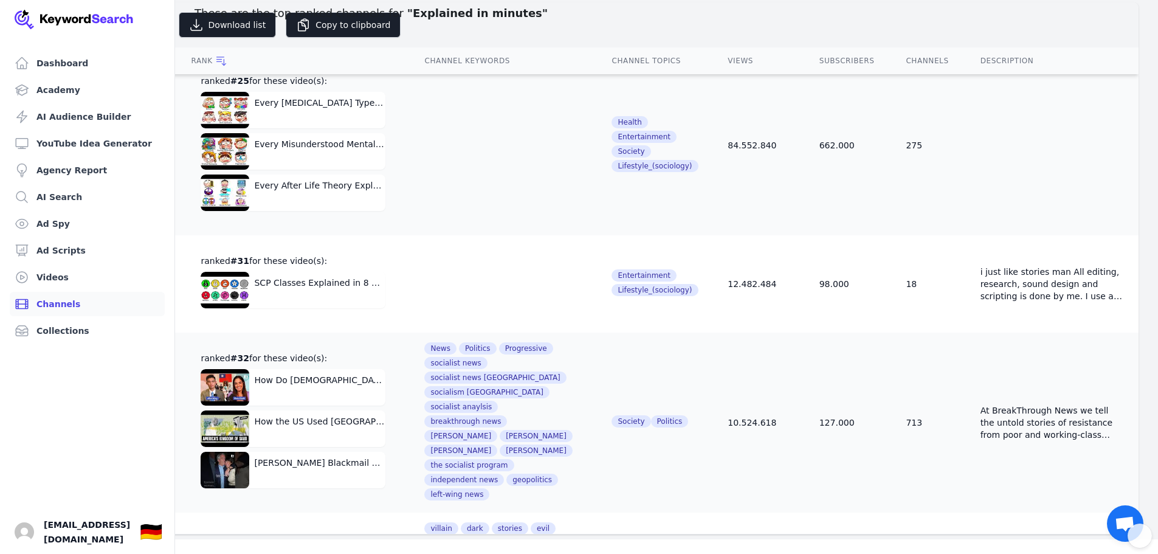
scroll to position [9194, 0]
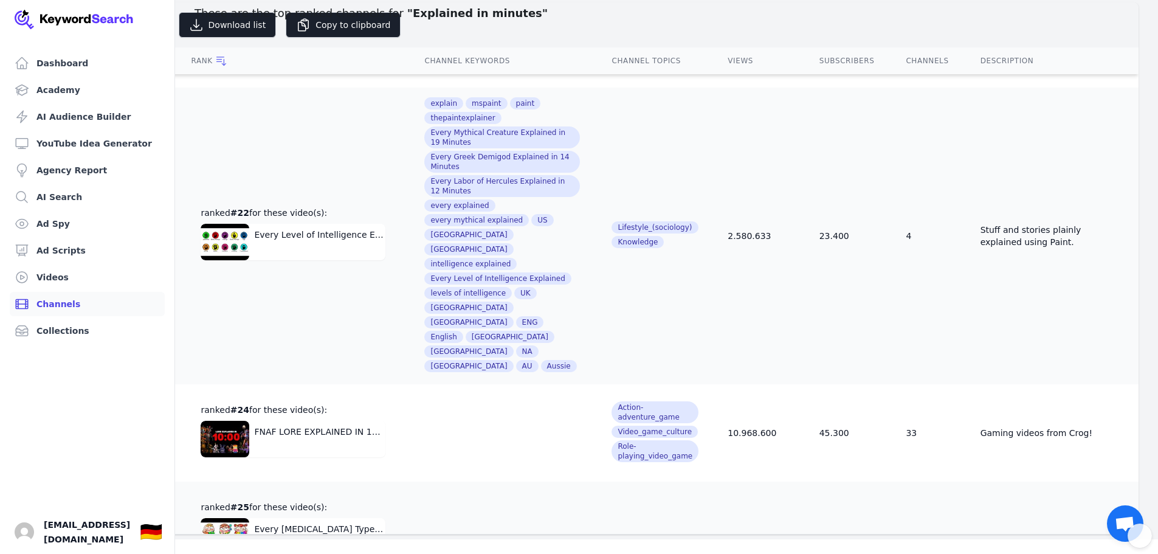
click at [805, 59] on th "Subscribers" at bounding box center [848, 60] width 87 height 27
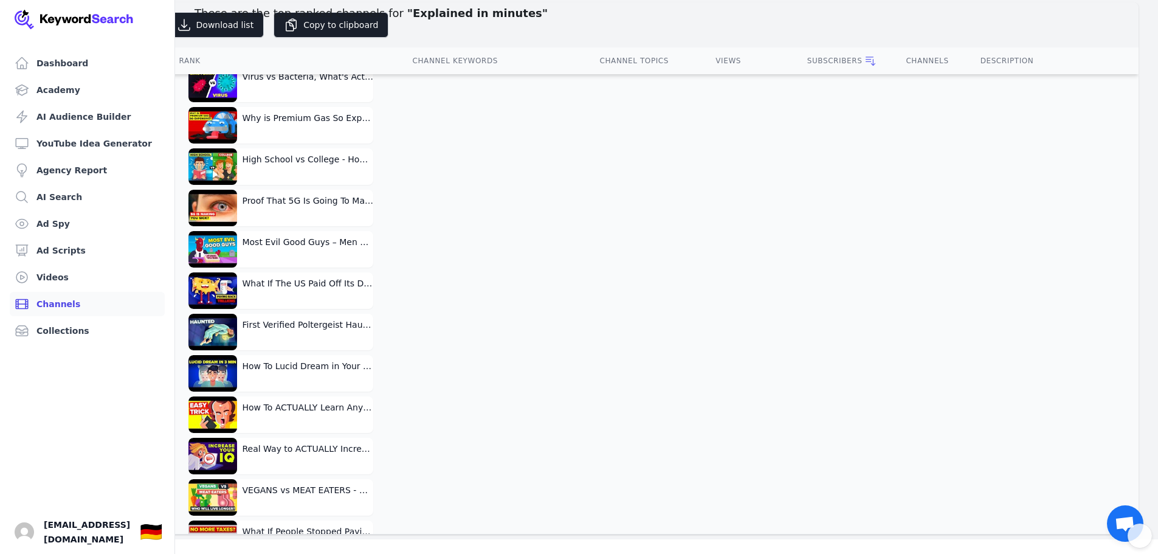
scroll to position [308, 0]
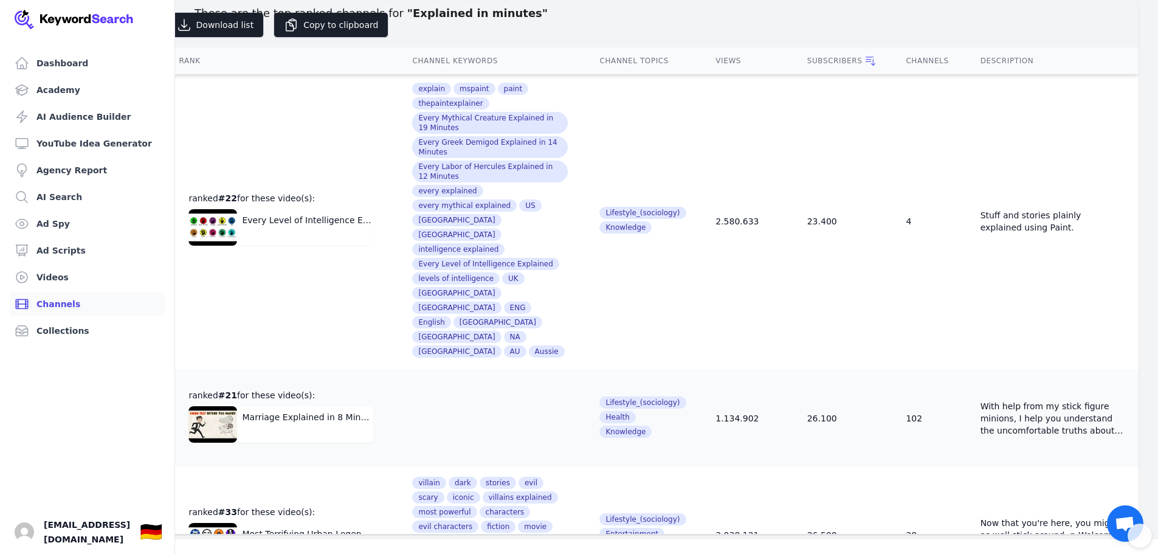
click at [807, 55] on div "Subscribers" at bounding box center [842, 61] width 70 height 12
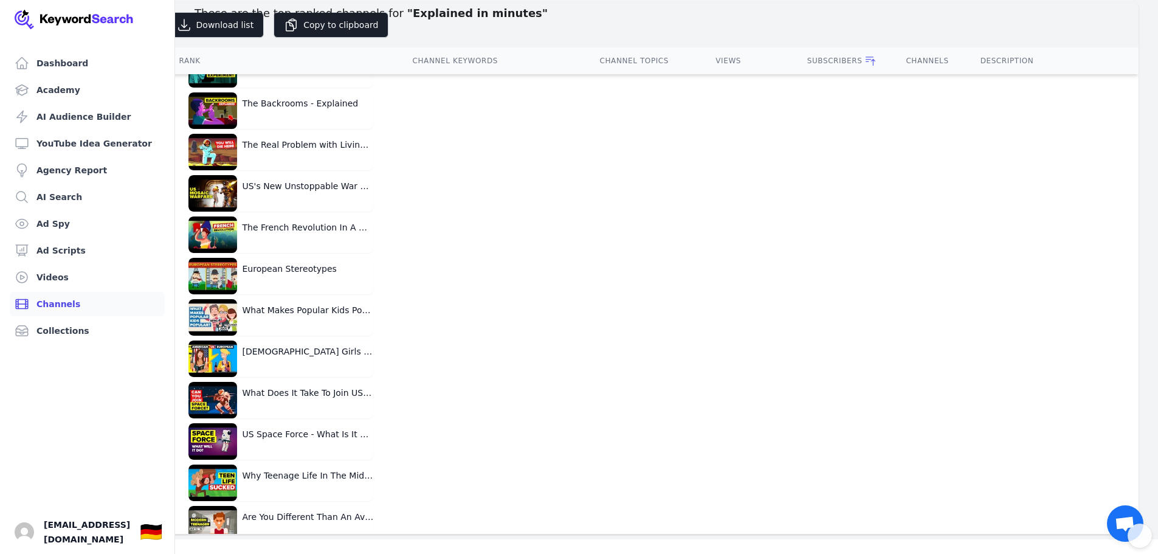
click at [807, 55] on div "Subscribers" at bounding box center [842, 61] width 70 height 12
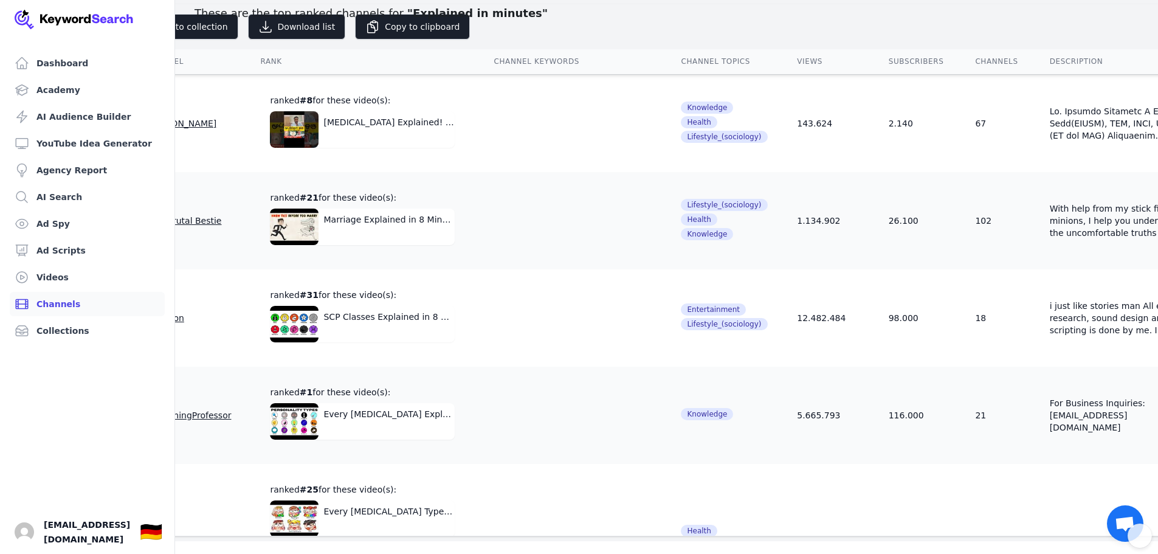
scroll to position [0, 0]
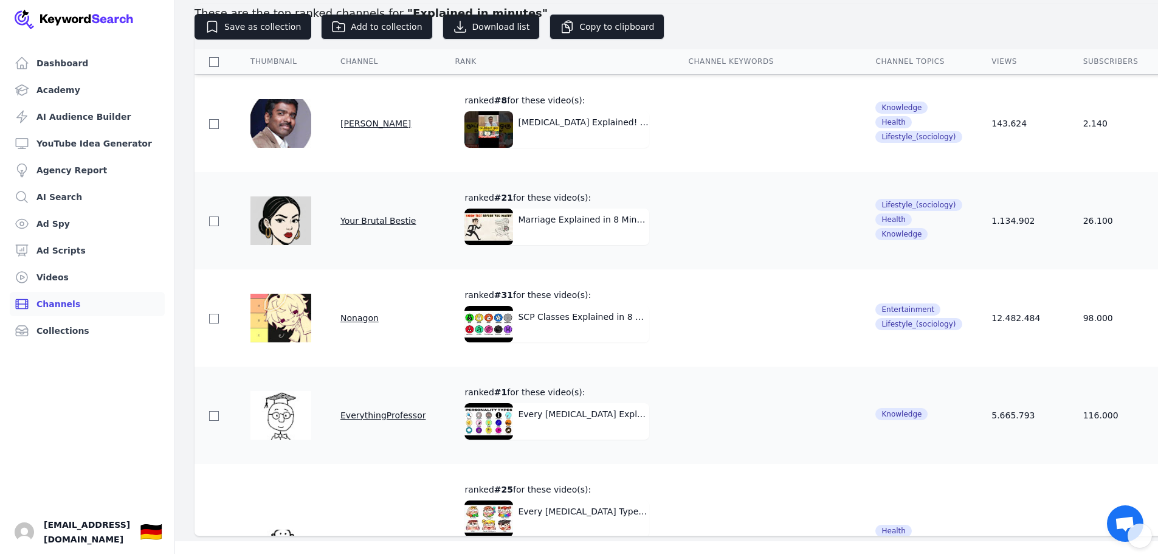
click at [374, 219] on span "Your Brutal Bestie" at bounding box center [377, 221] width 75 height 10
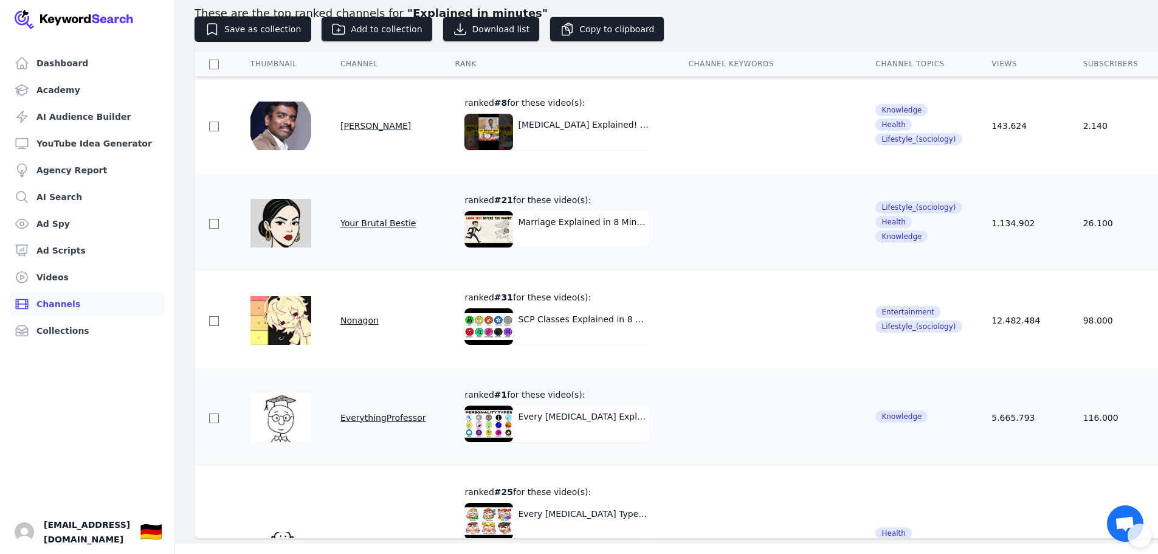
scroll to position [105, 0]
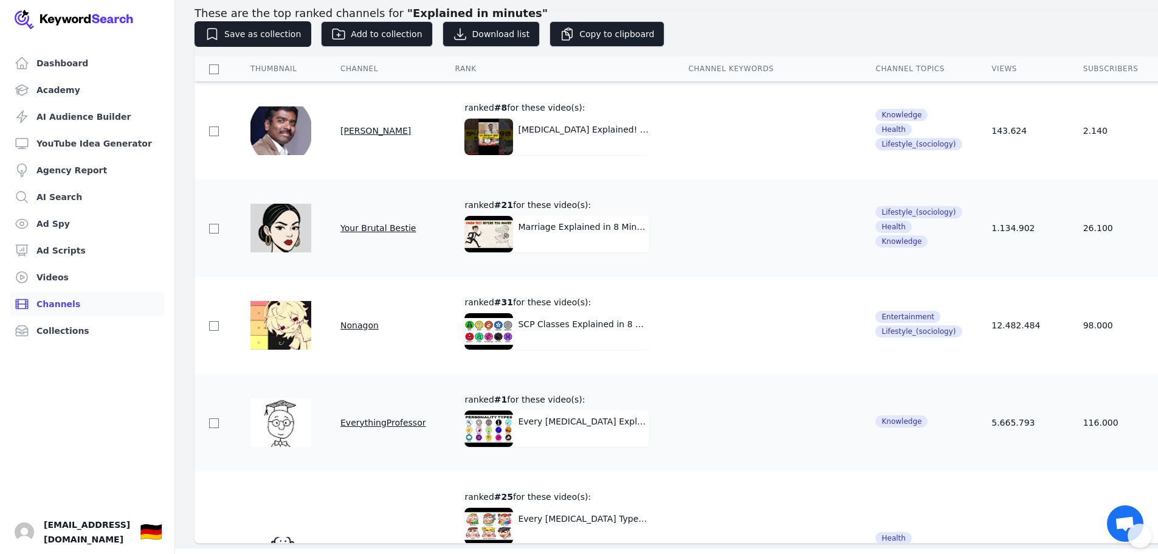
drag, startPoint x: 1155, startPoint y: 108, endPoint x: 1156, endPoint y: 32, distance: 76.0
click at [1156, 32] on writeseed-modal at bounding box center [1152, 277] width 12 height 554
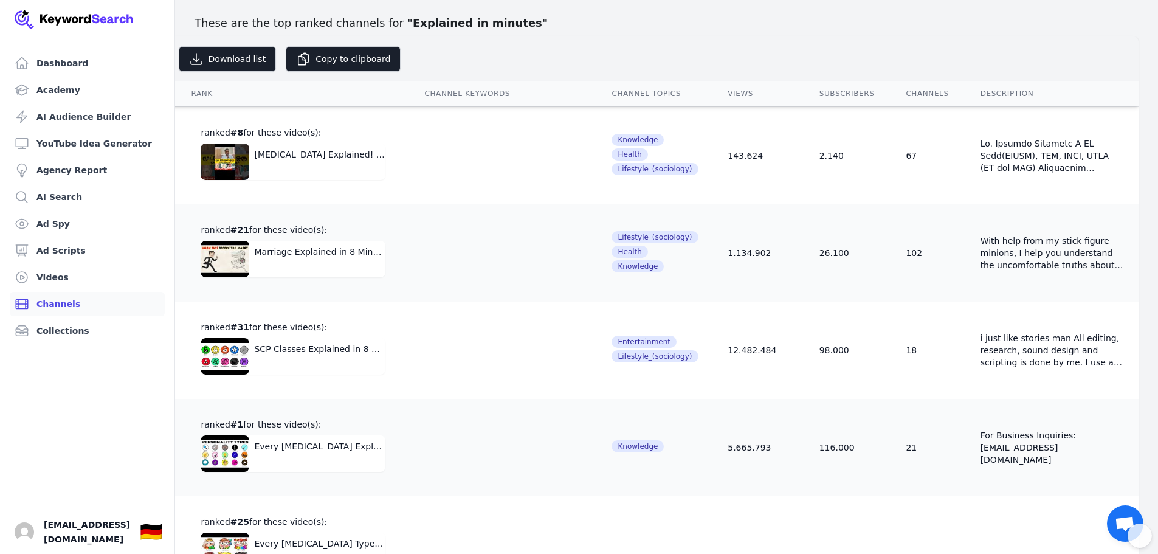
scroll to position [0, 0]
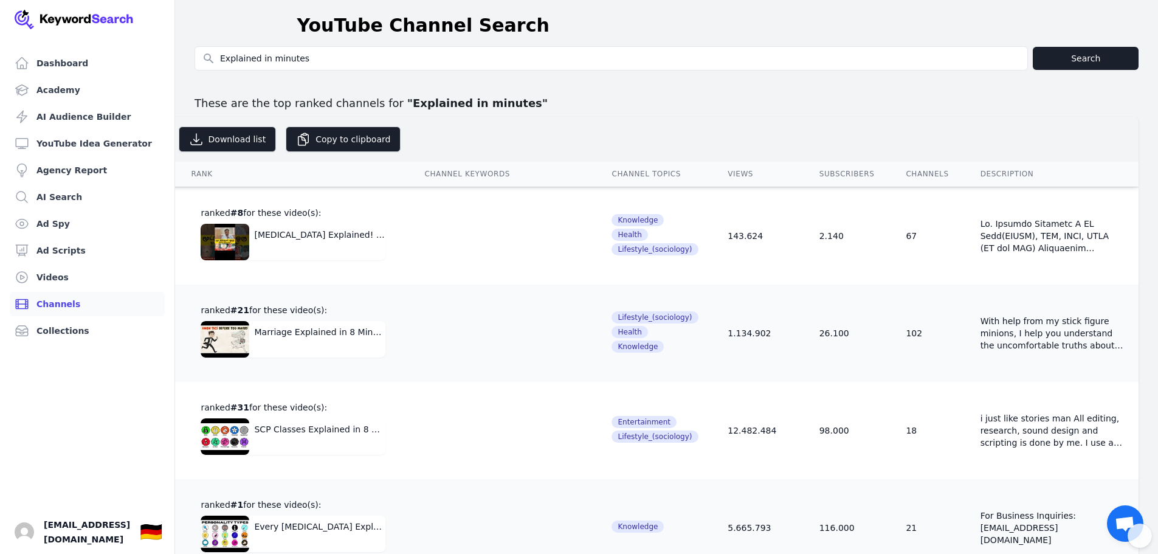
click at [891, 167] on th "channels" at bounding box center [928, 174] width 74 height 25
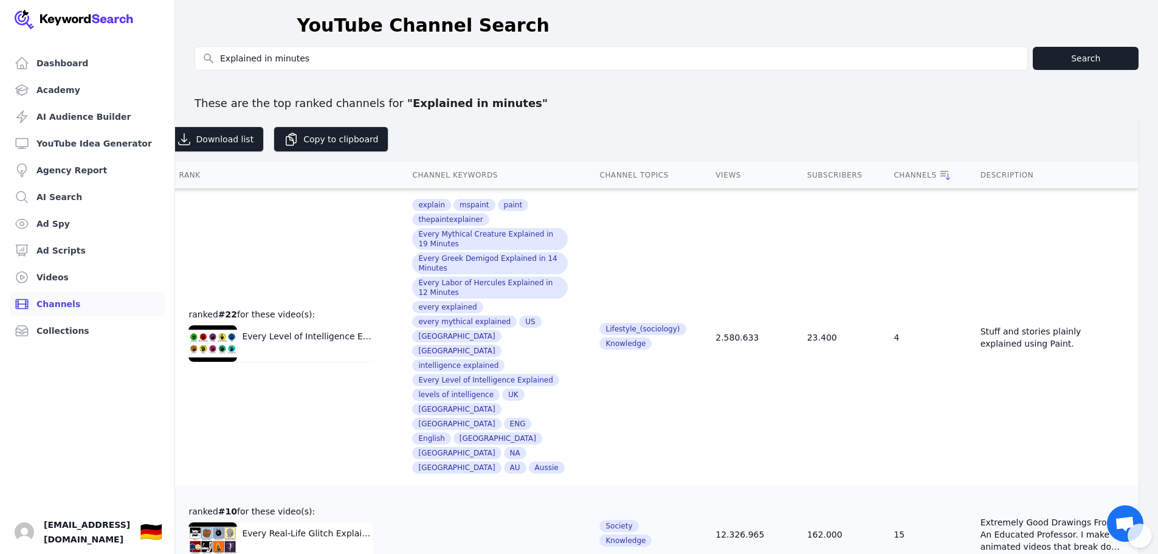
click at [894, 174] on div "channels" at bounding box center [922, 175] width 57 height 12
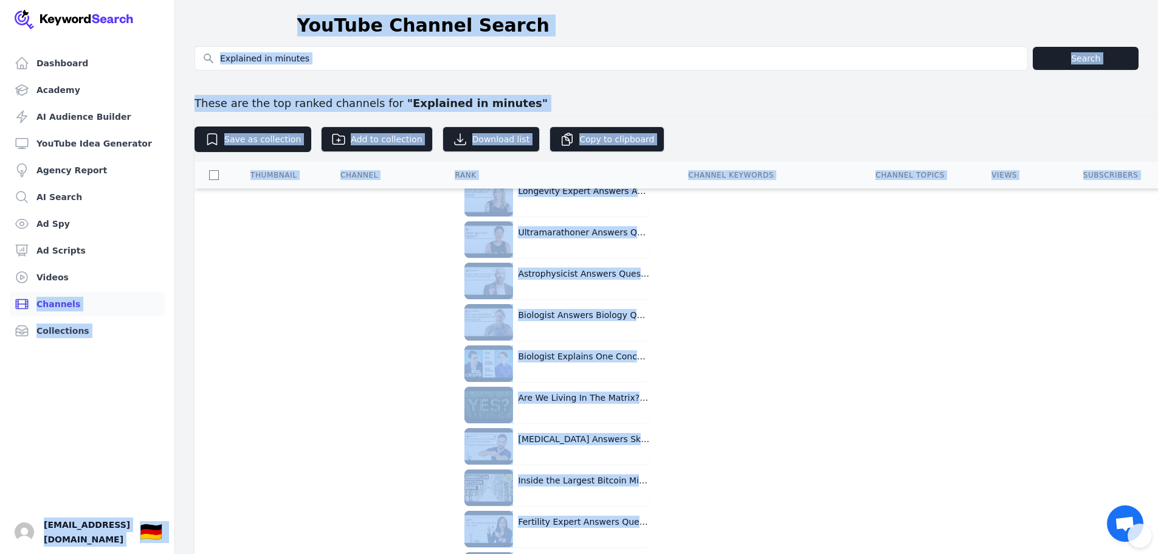
drag, startPoint x: 537, startPoint y: 272, endPoint x: 0, endPoint y: 302, distance: 537.7
click at [0, 302] on div "Dashboard Academy AI Audience Builder YouTube Idea Generator Agency Report AI S…" at bounding box center [579, 327] width 1158 height 654
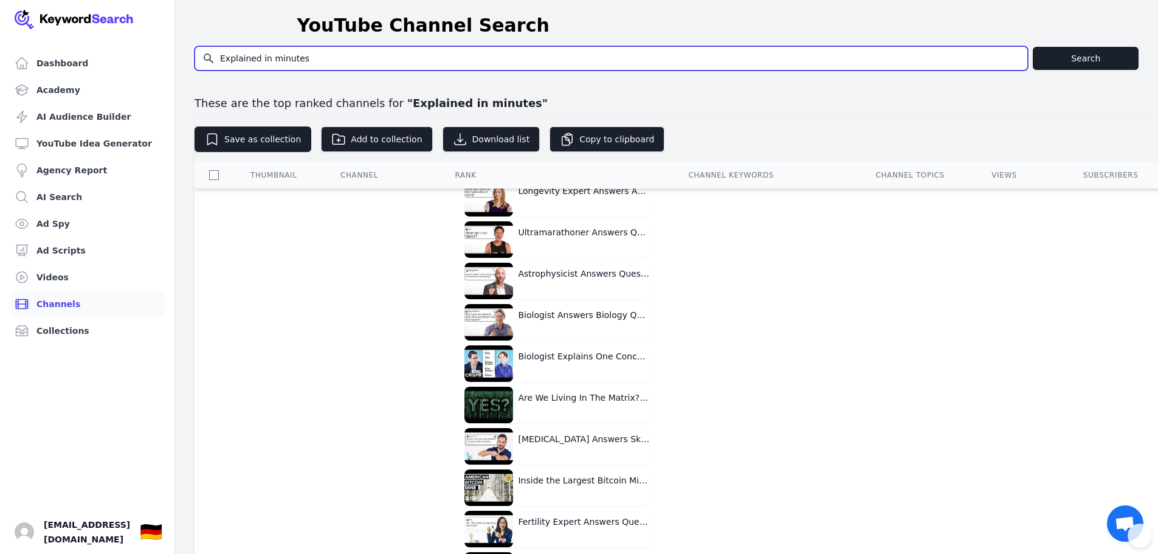
click at [246, 58] on input "Explained in minutes" at bounding box center [611, 58] width 832 height 23
drag, startPoint x: 257, startPoint y: 61, endPoint x: 525, endPoint y: 81, distance: 268.2
click at [519, 80] on div "Search for YouTube Keywords Explained in minutes Search These are the top ranke…" at bounding box center [667, 347] width 944 height 602
type input "Explained"
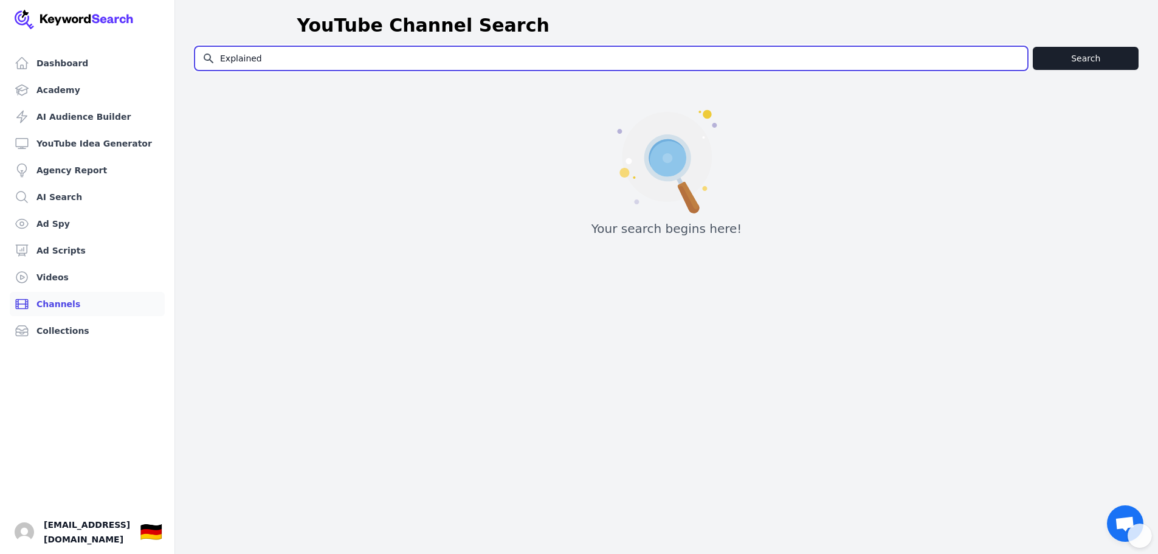
click at [480, 64] on input "Explained" at bounding box center [611, 58] width 832 height 23
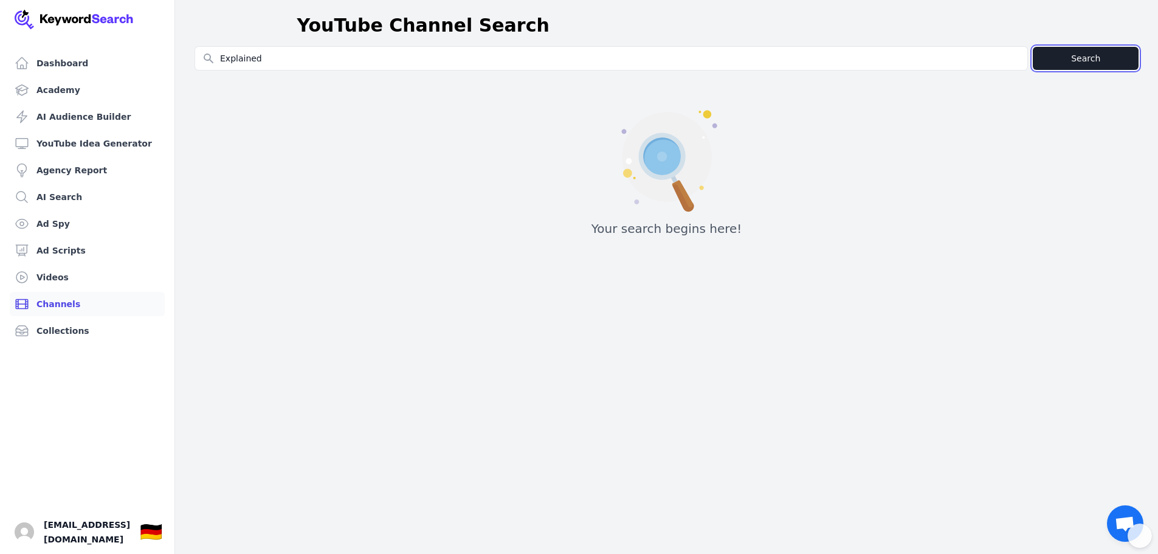
click at [1114, 61] on button "Search" at bounding box center [1086, 58] width 106 height 23
click at [57, 299] on link "Channels" at bounding box center [87, 304] width 155 height 24
click at [46, 275] on link "Videos" at bounding box center [87, 277] width 155 height 24
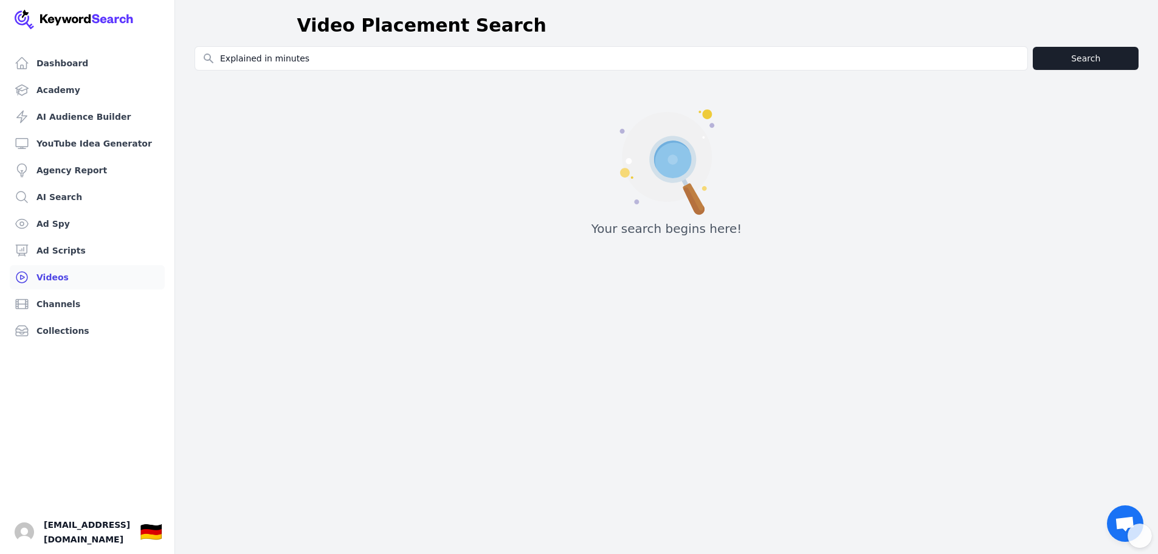
type input "Explained in minutes"
click at [1083, 59] on button "Search" at bounding box center [1086, 58] width 106 height 23
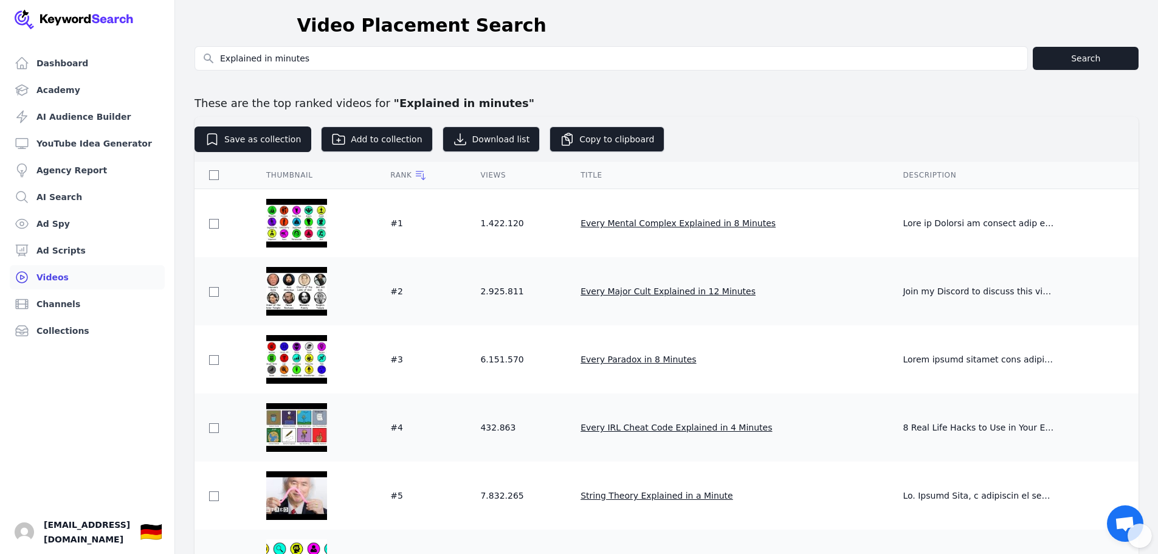
click at [494, 177] on div "Views" at bounding box center [515, 175] width 71 height 10
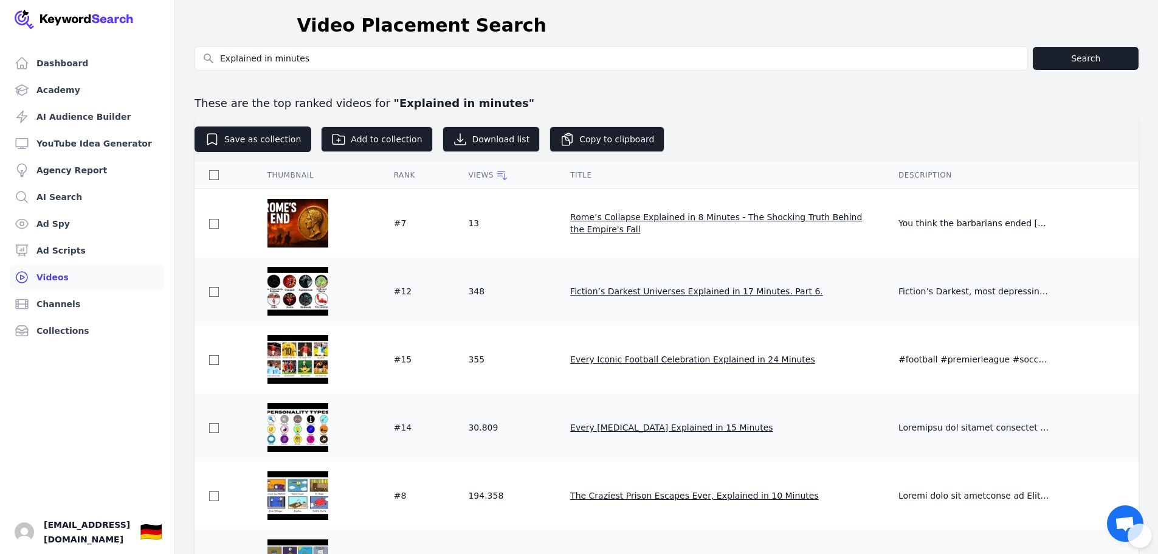
click at [494, 177] on div "Views" at bounding box center [504, 175] width 73 height 12
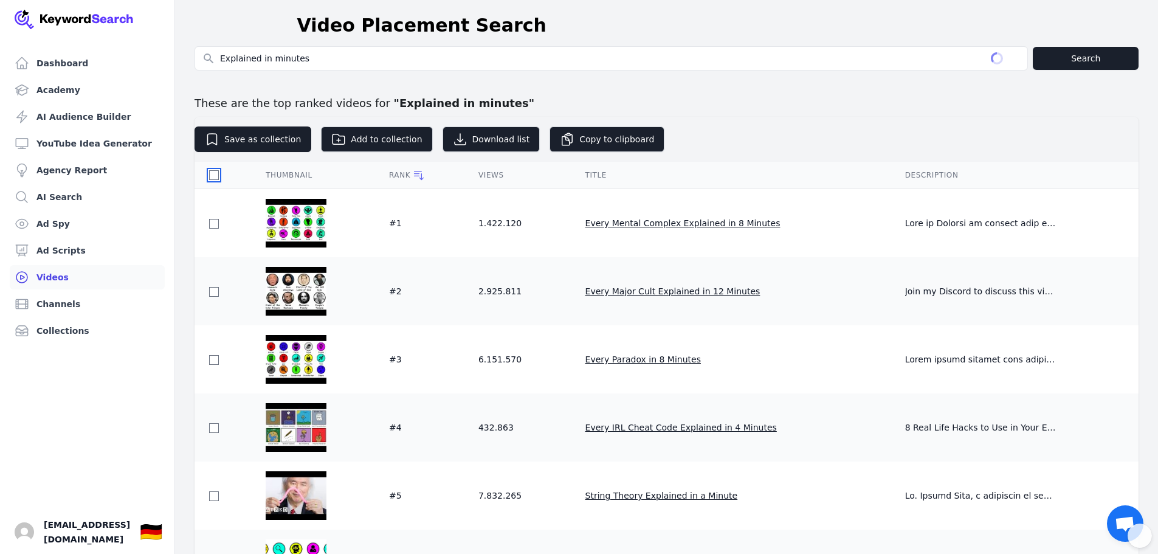
click at [215, 176] on input "checkbox" at bounding box center [214, 175] width 10 height 10
checkbox input "true"
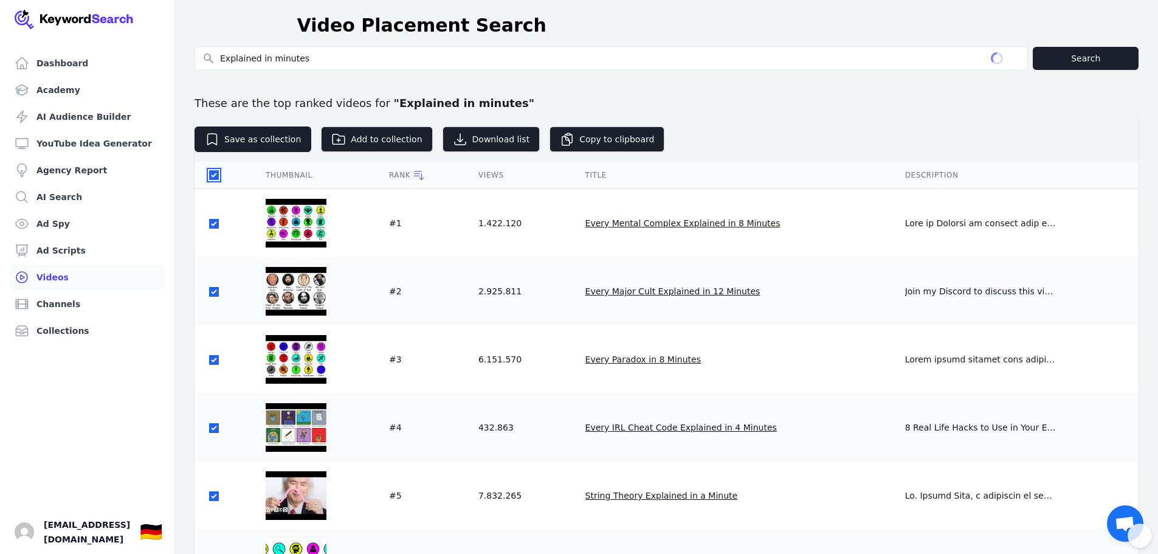
checkbox input "true"
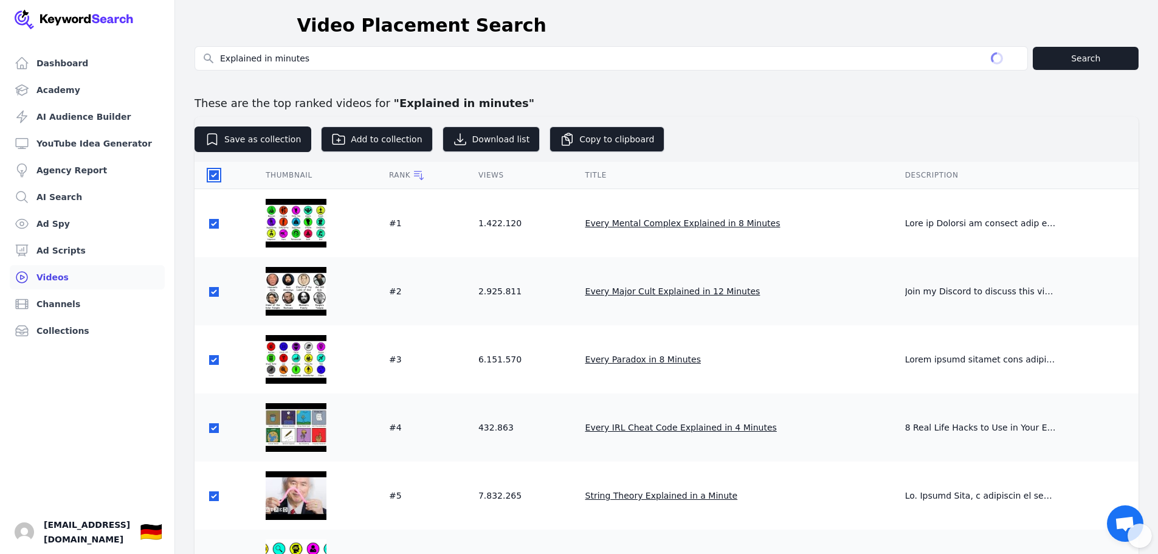
checkbox input "true"
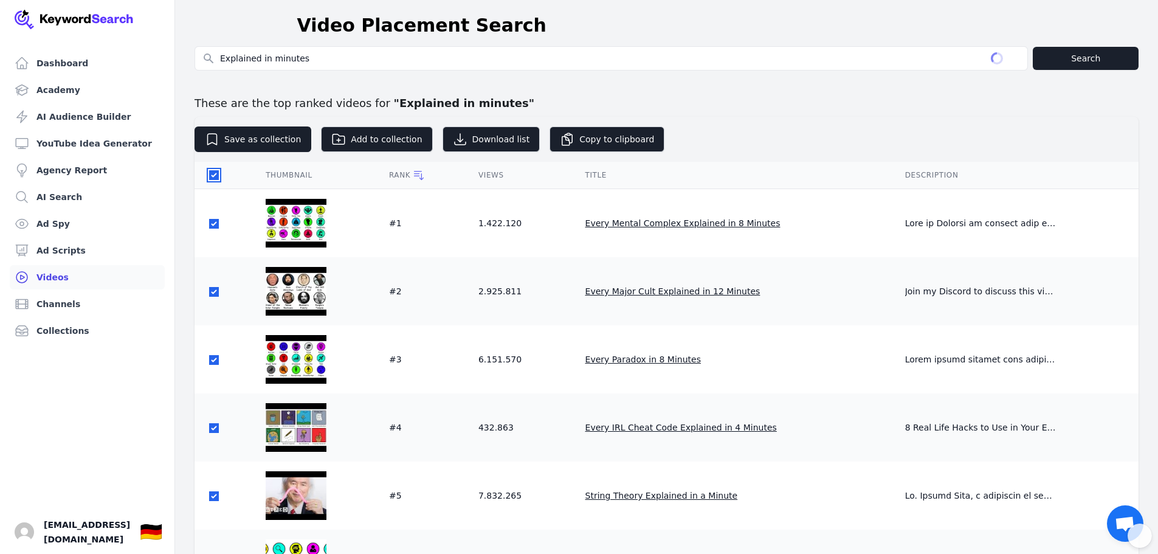
checkbox input "true"
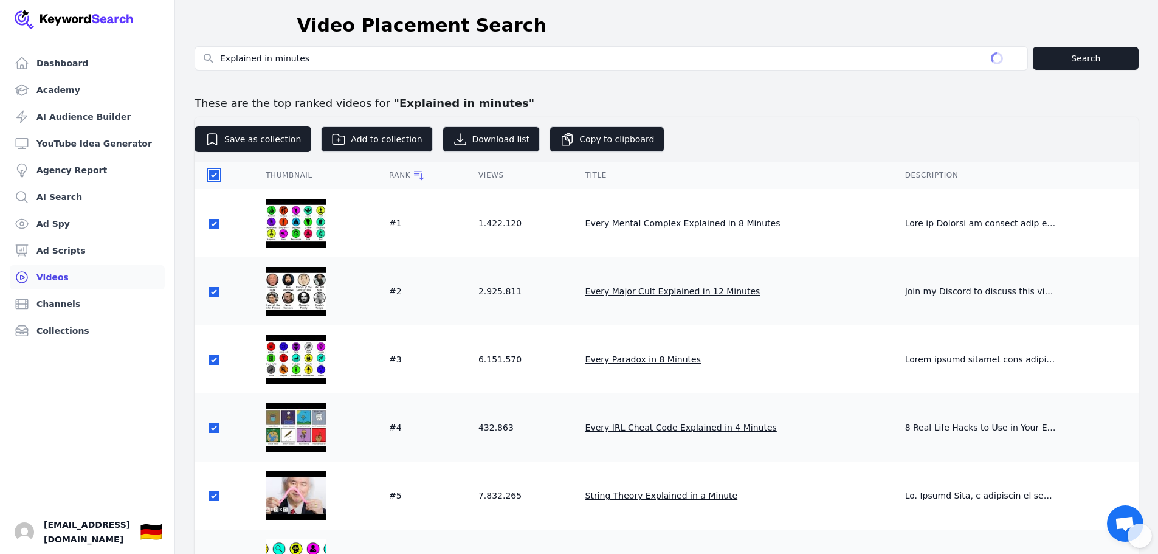
checkbox input "true"
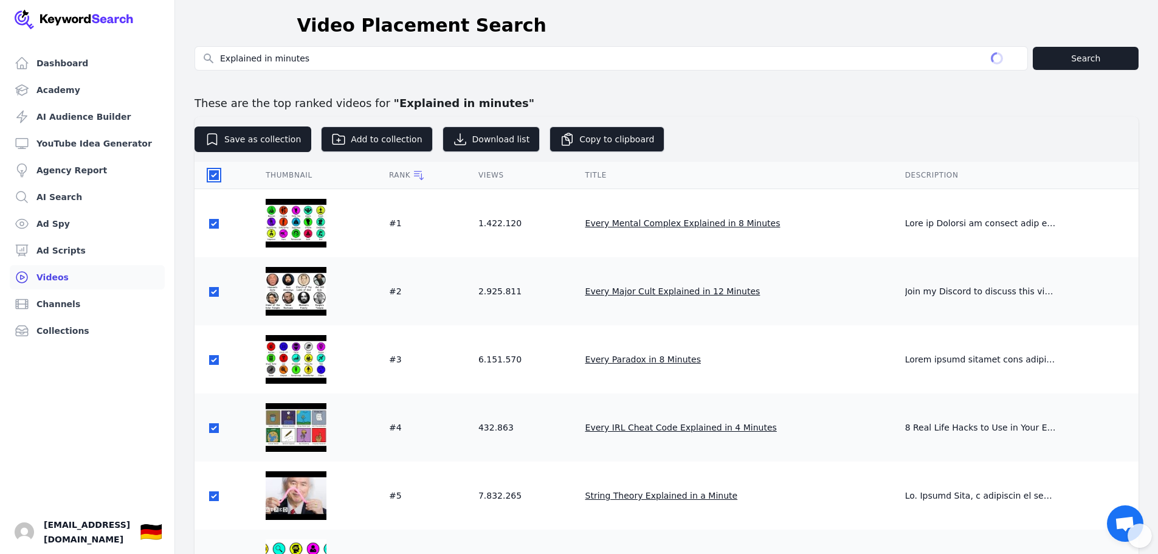
checkbox input "true"
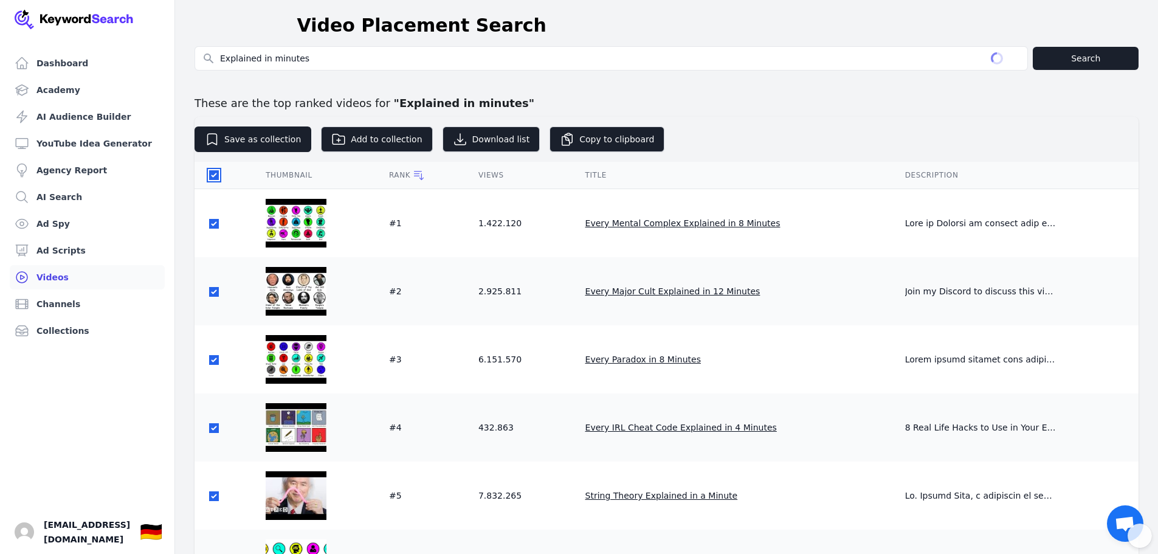
checkbox input "true"
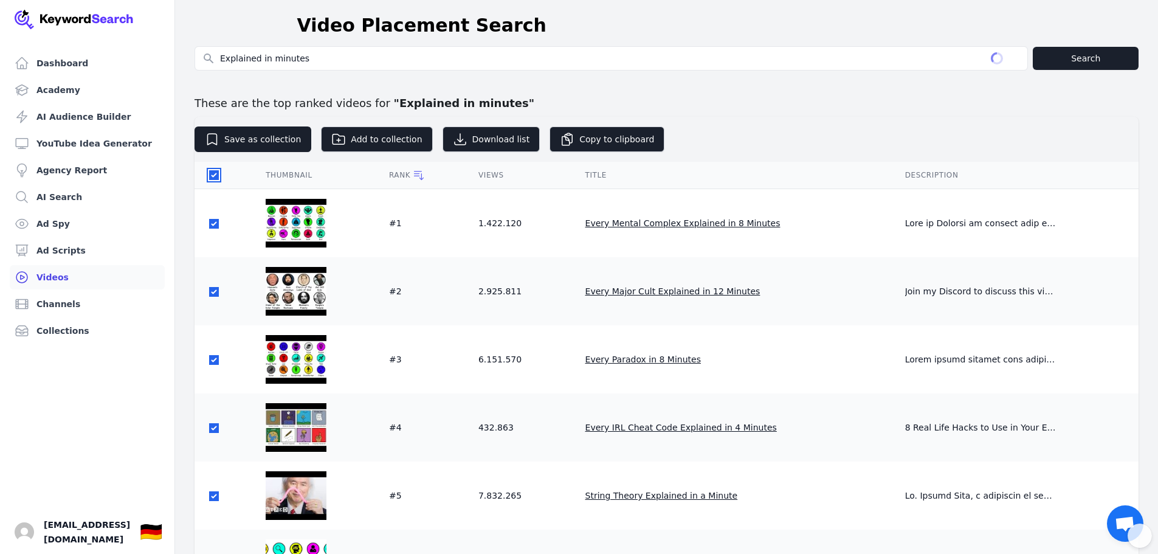
checkbox input "true"
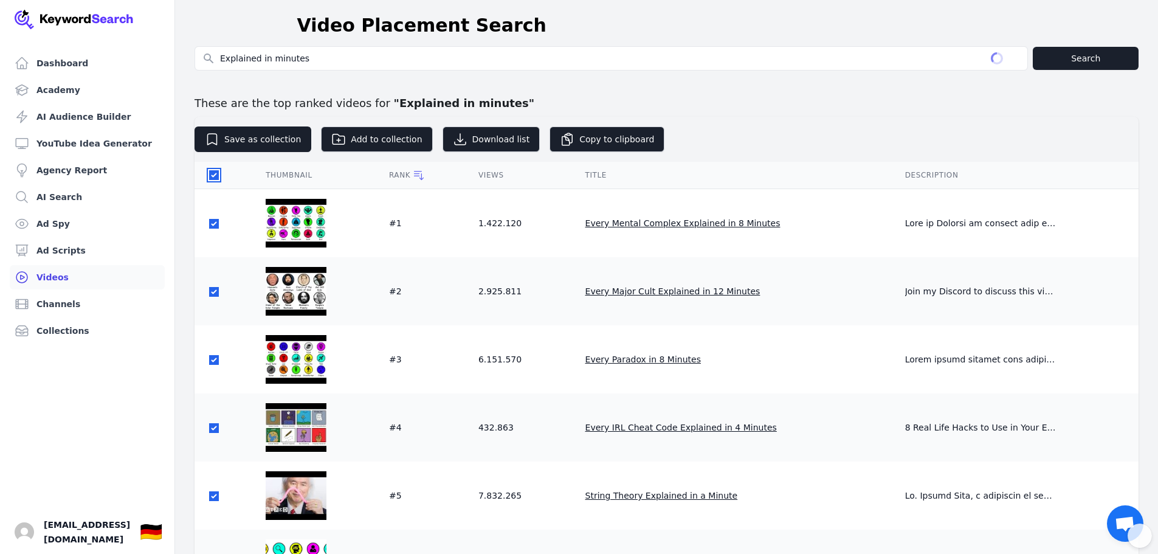
checkbox input "true"
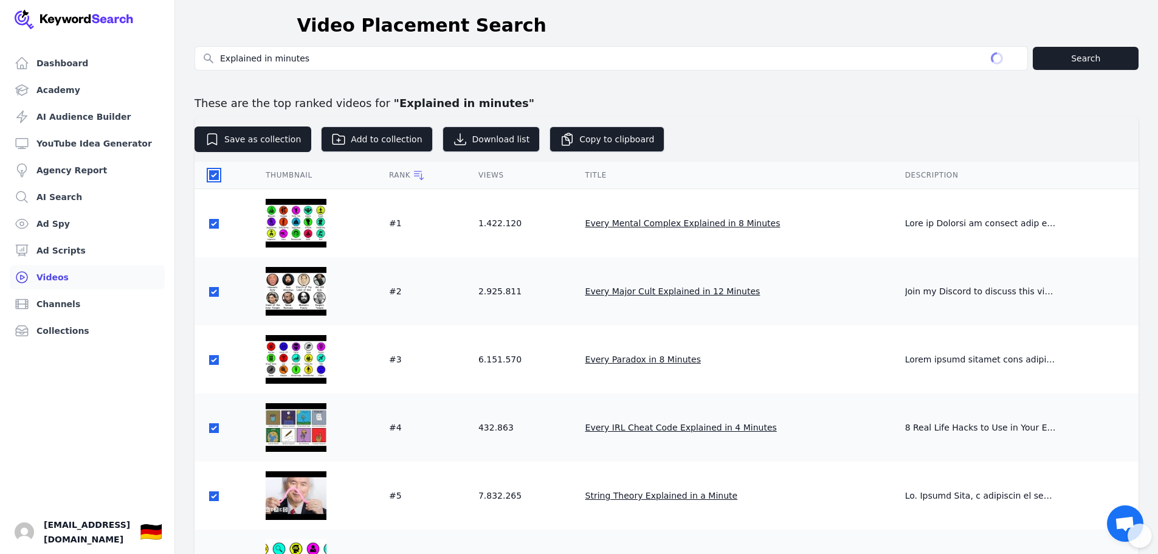
checkbox input "true"
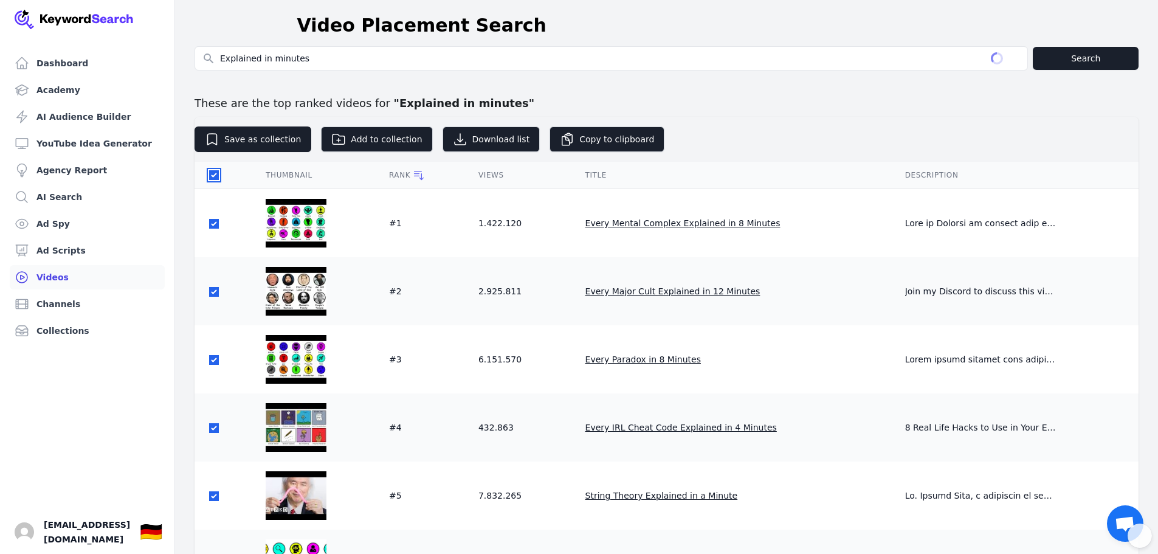
checkbox input "true"
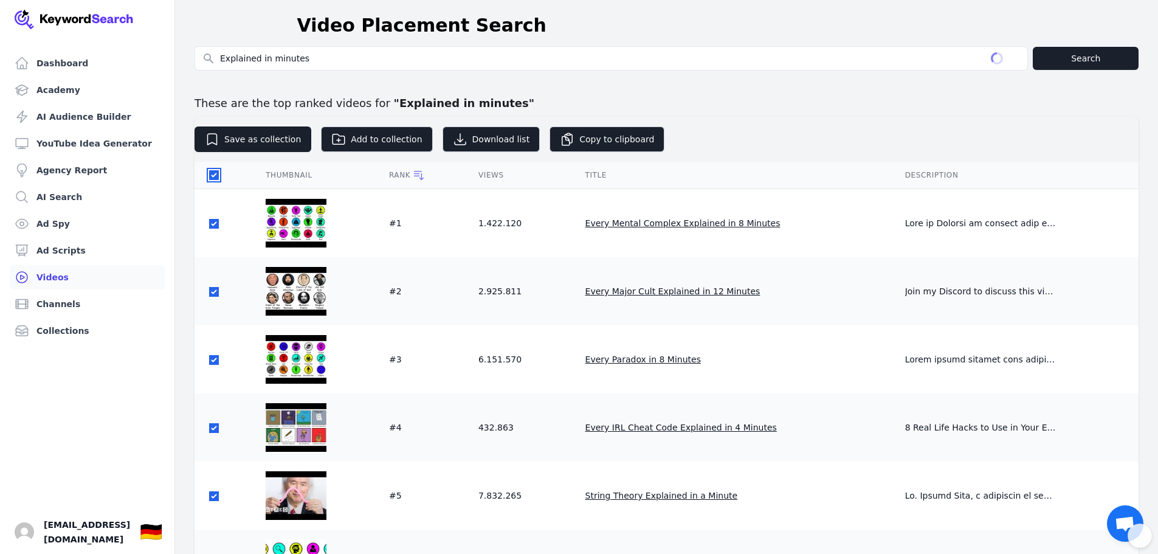
checkbox input "true"
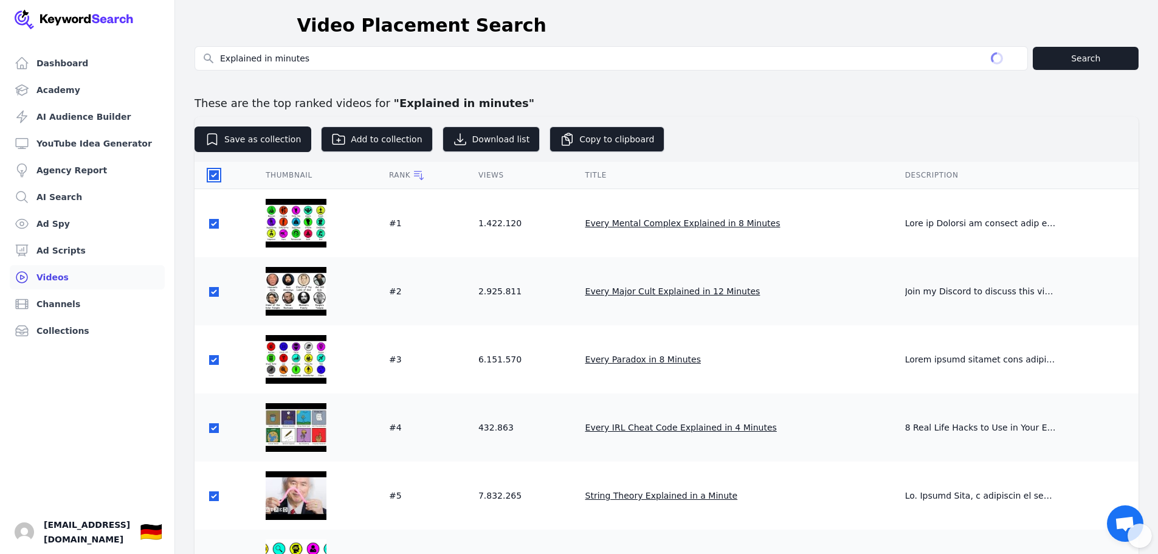
checkbox input "true"
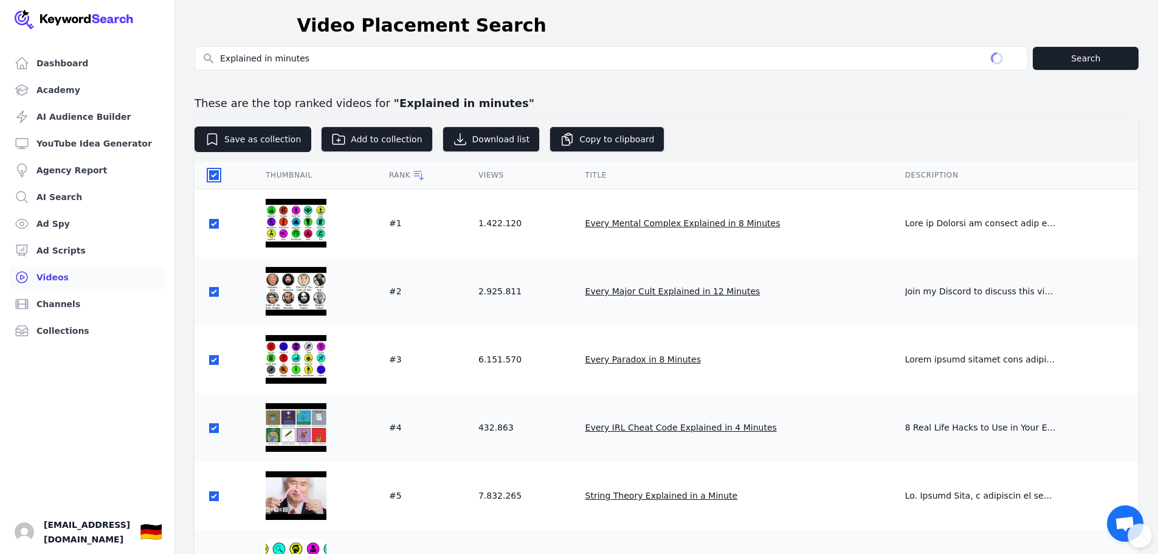
checkbox input "true"
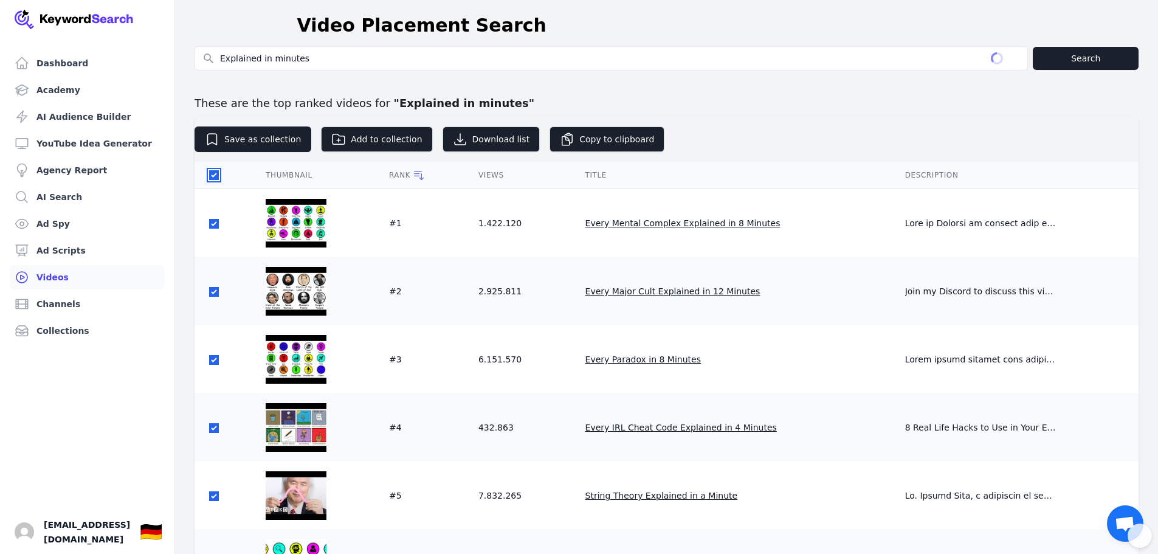
checkbox input "true"
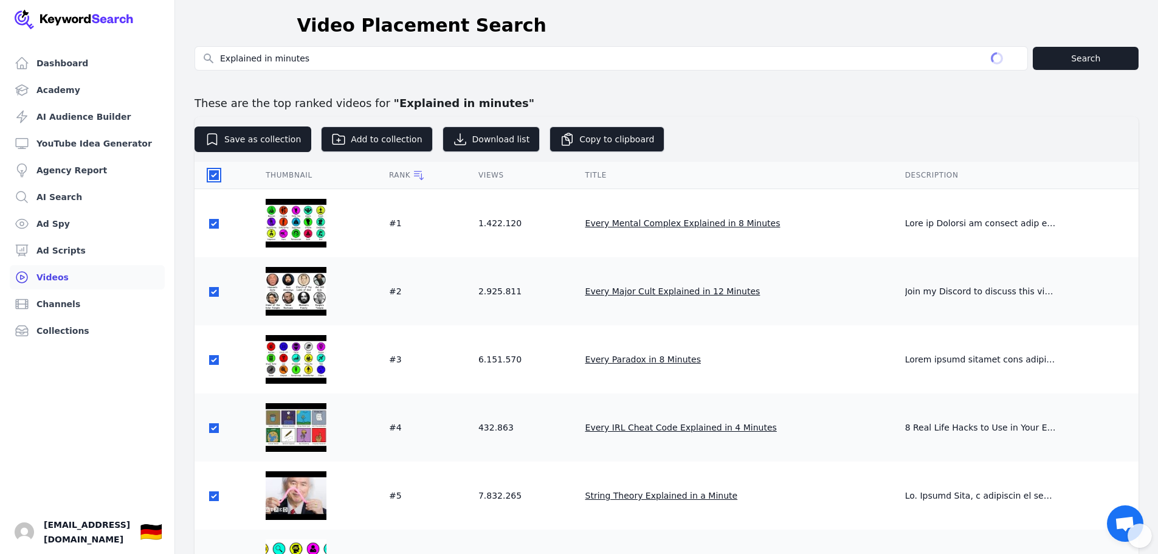
checkbox input "true"
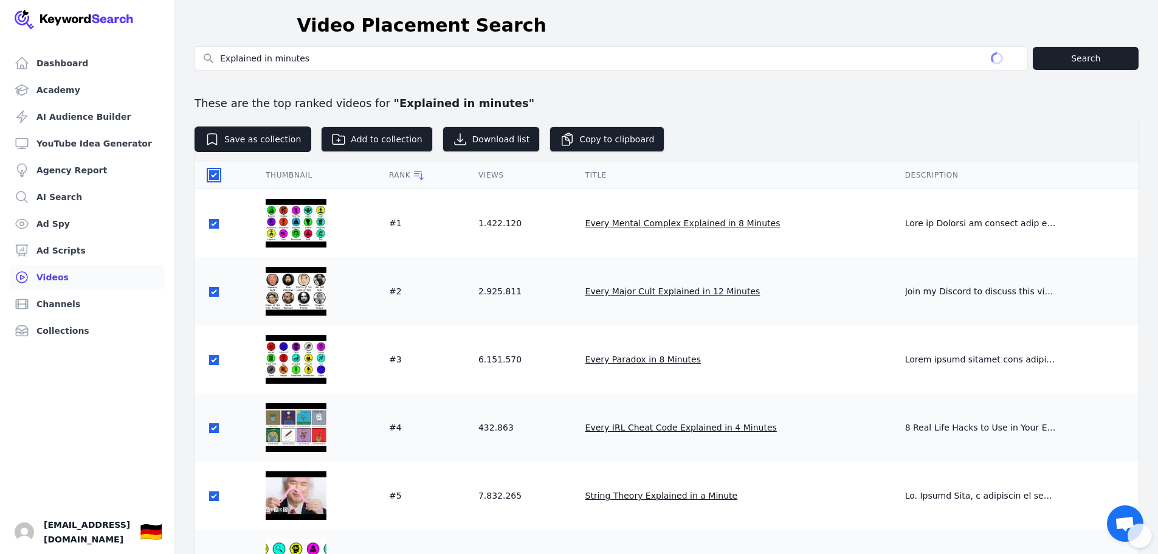
checkbox input "true"
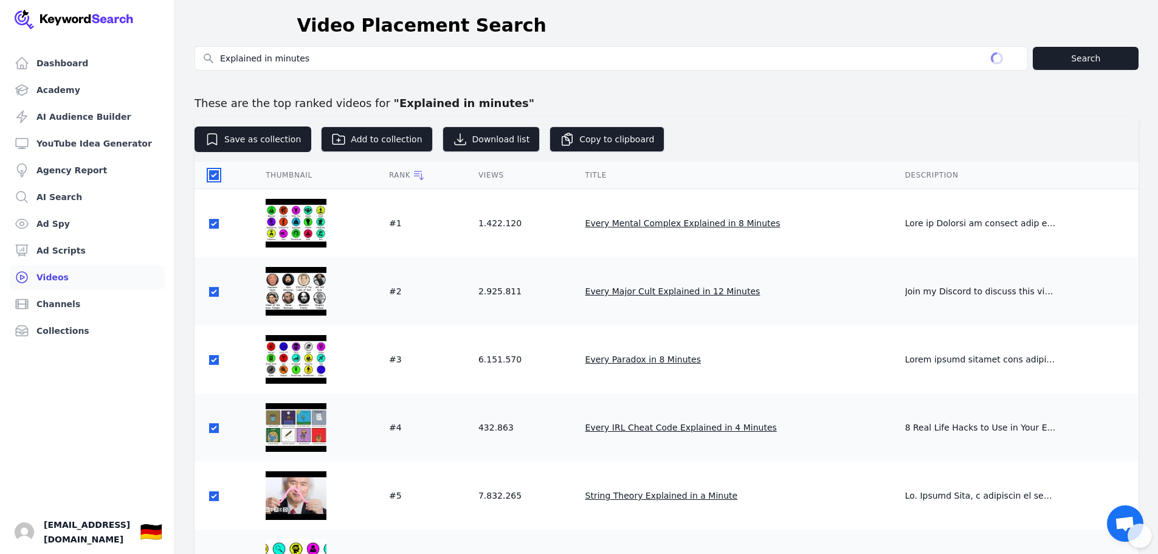
checkbox input "true"
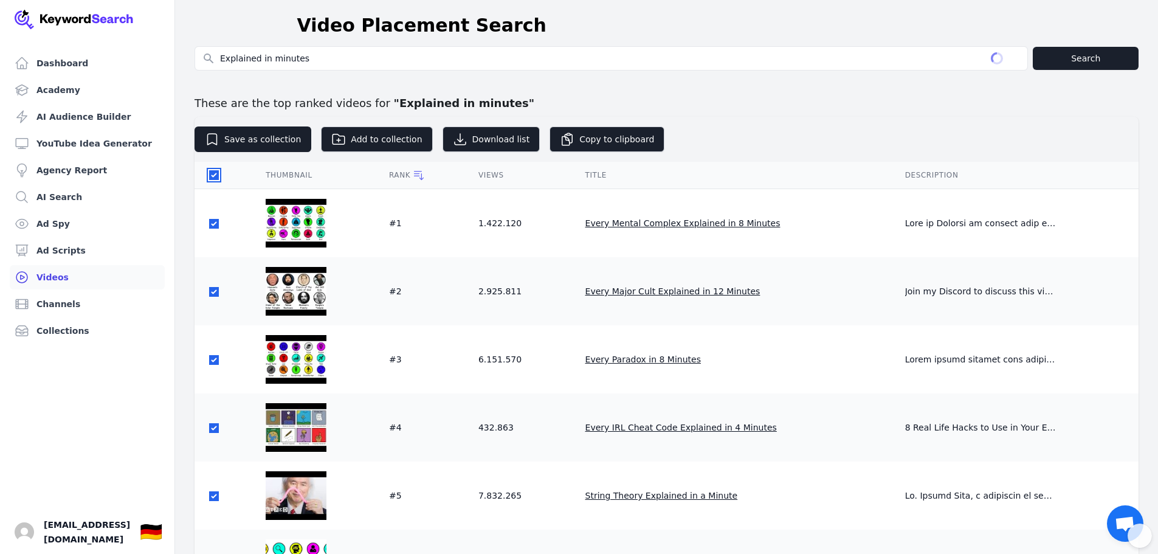
checkbox input "true"
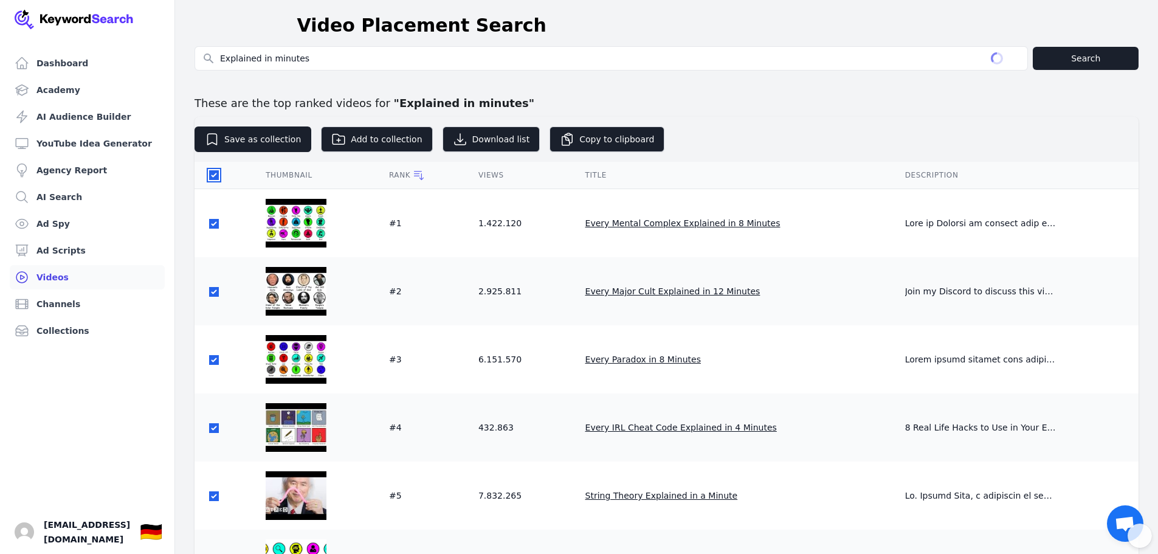
checkbox input "true"
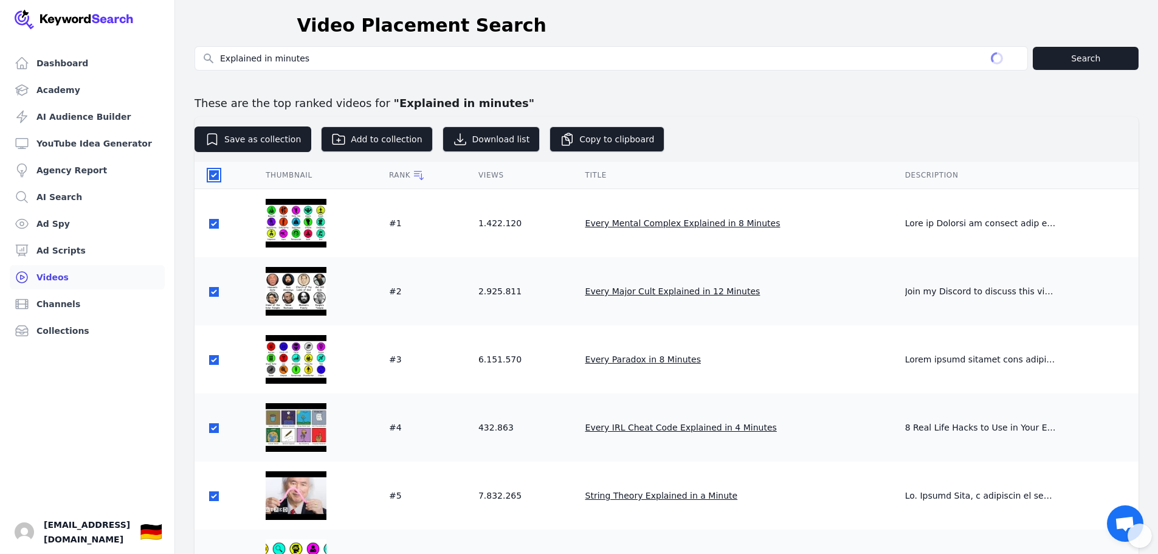
checkbox input "true"
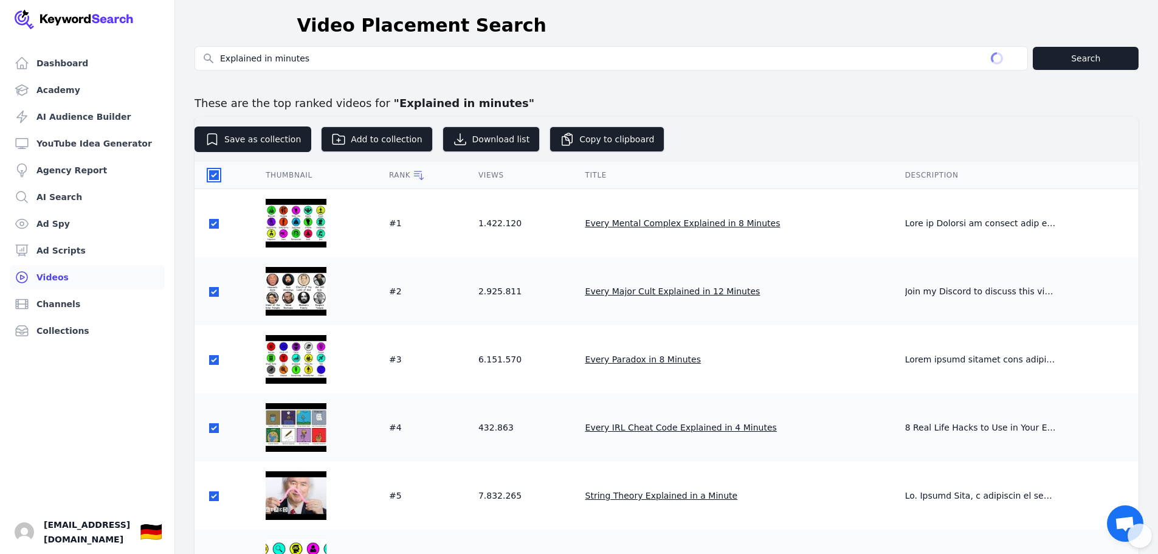
checkbox input "true"
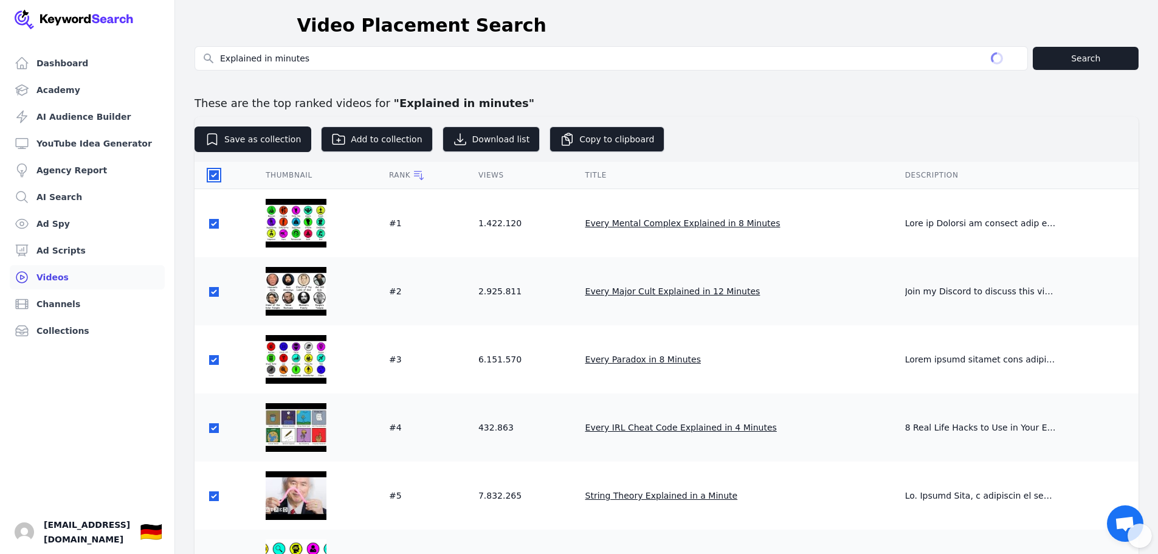
checkbox input "true"
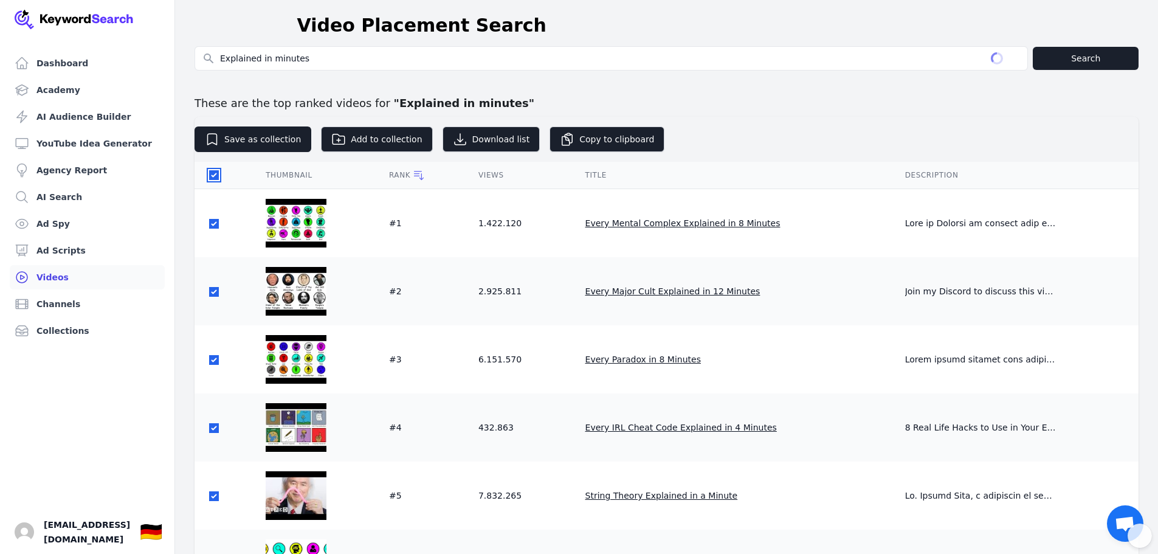
checkbox input "true"
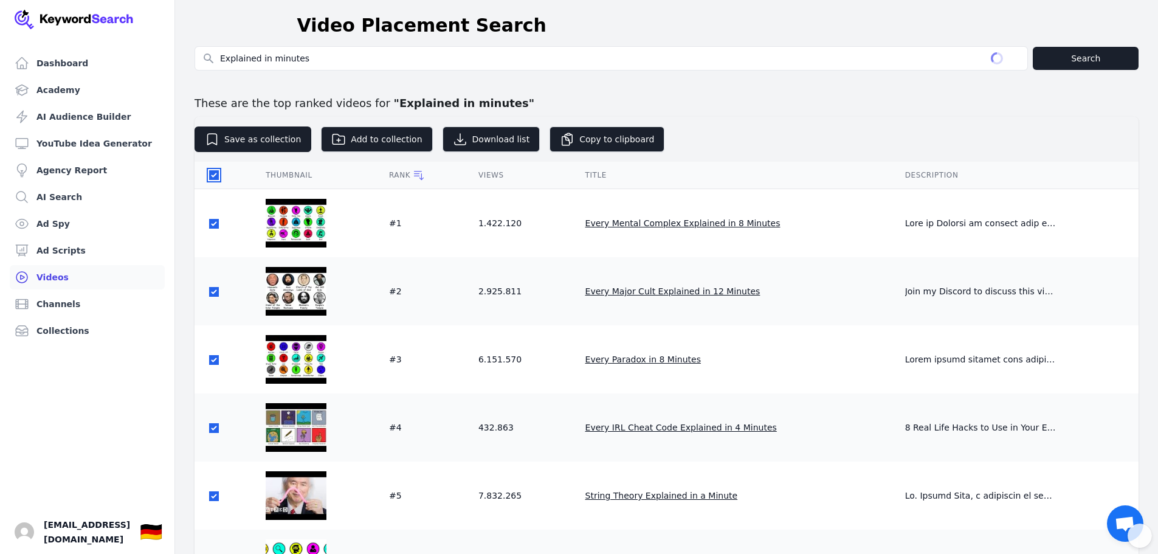
checkbox input "true"
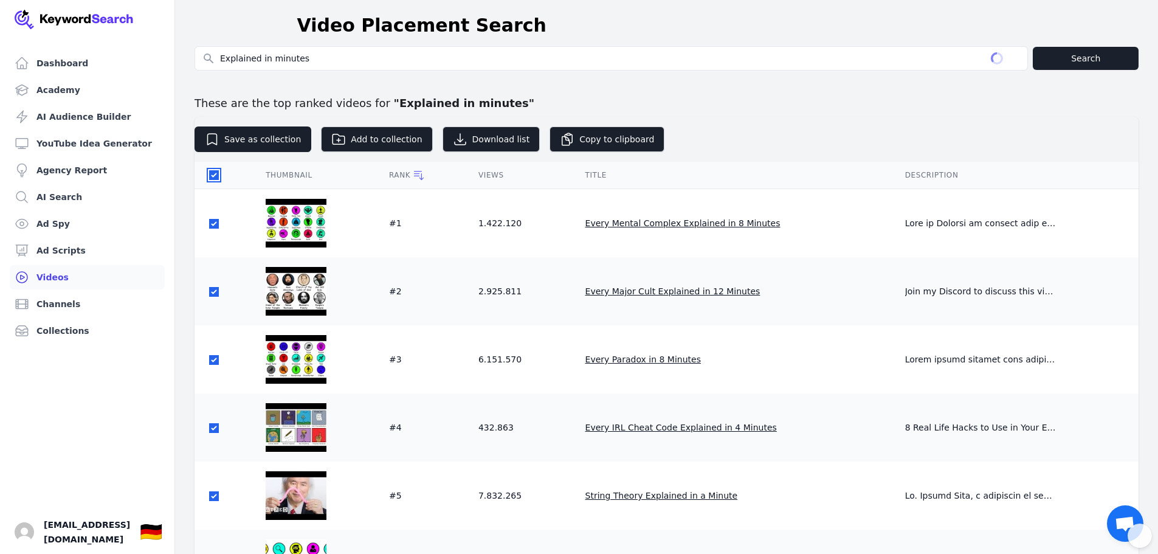
checkbox input "true"
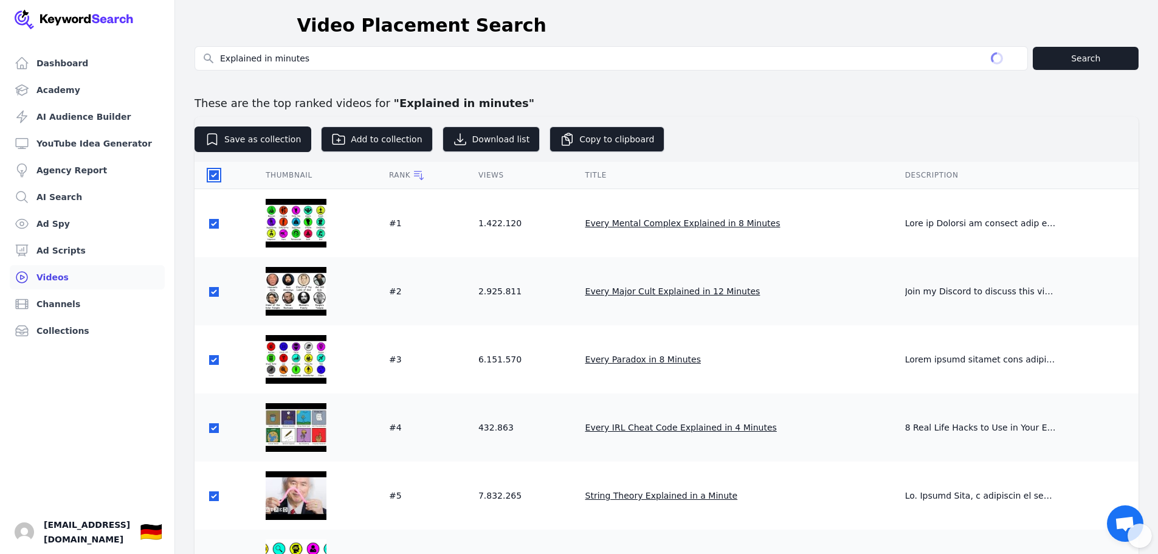
checkbox input "true"
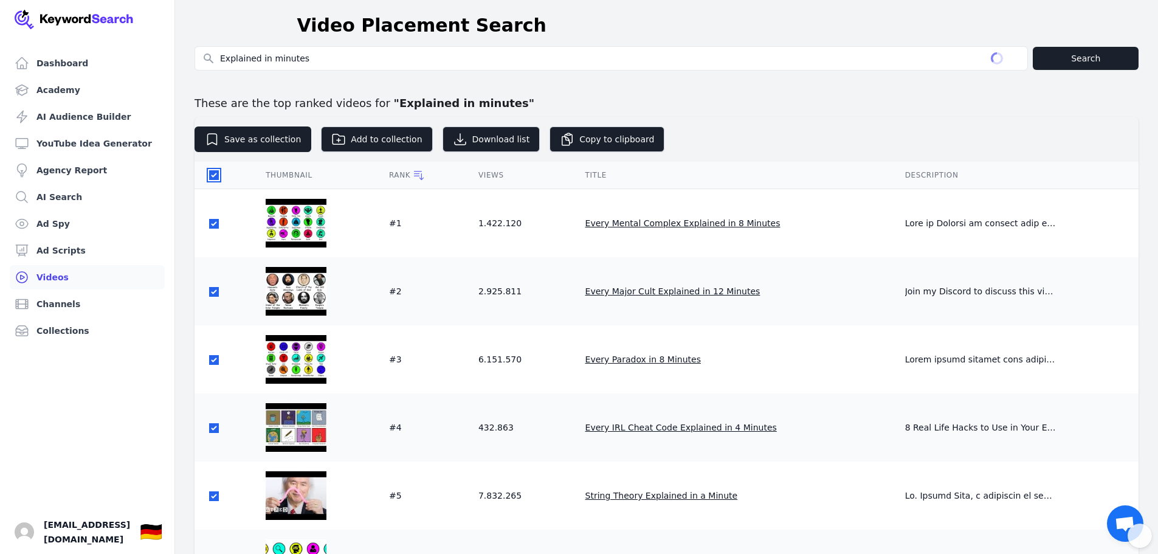
checkbox input "true"
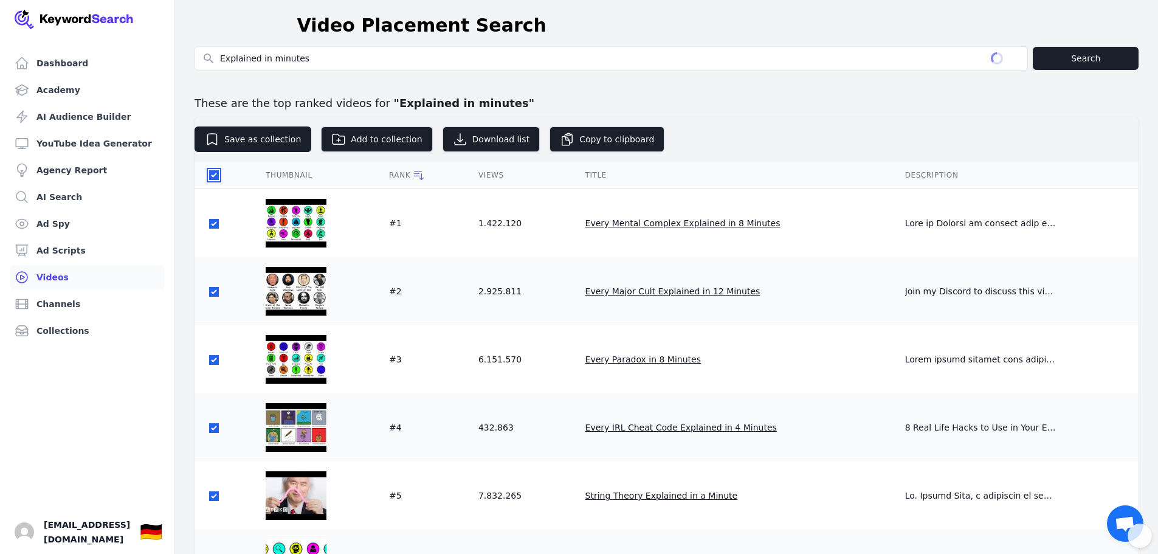
checkbox input "true"
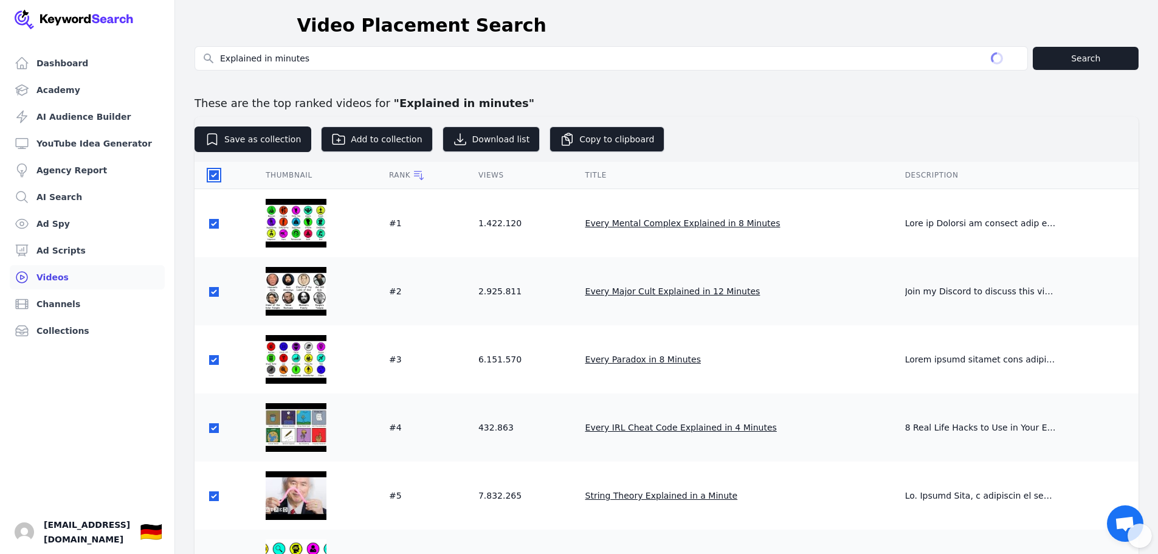
checkbox input "true"
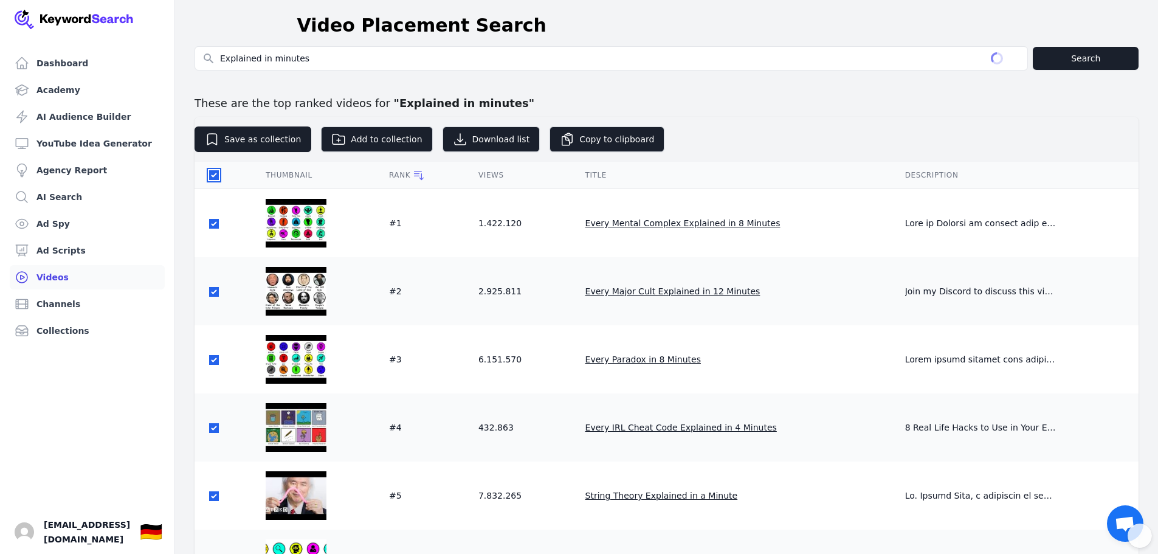
checkbox input "true"
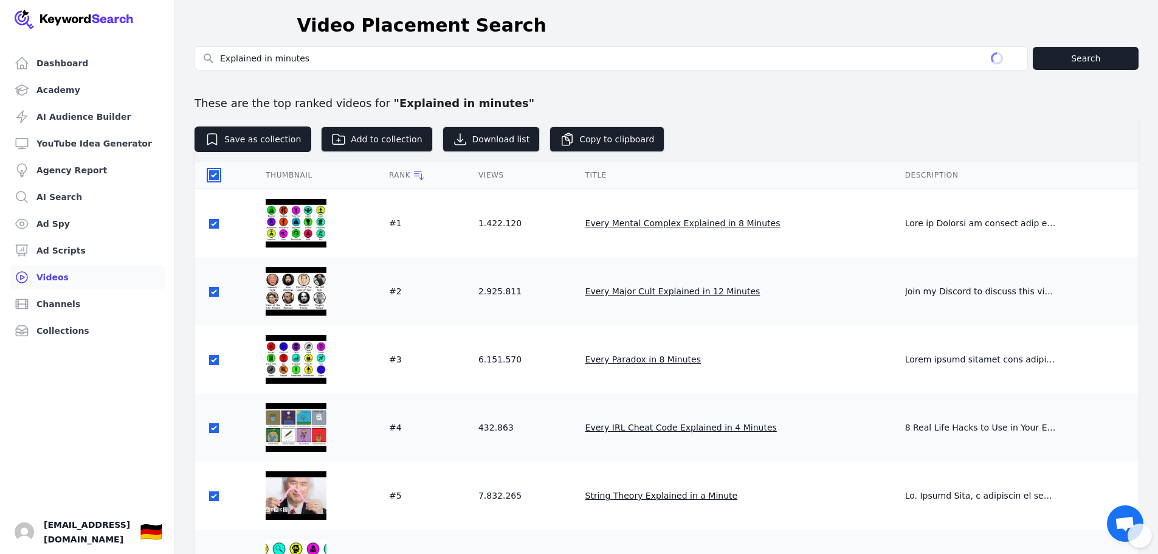
checkbox input "true"
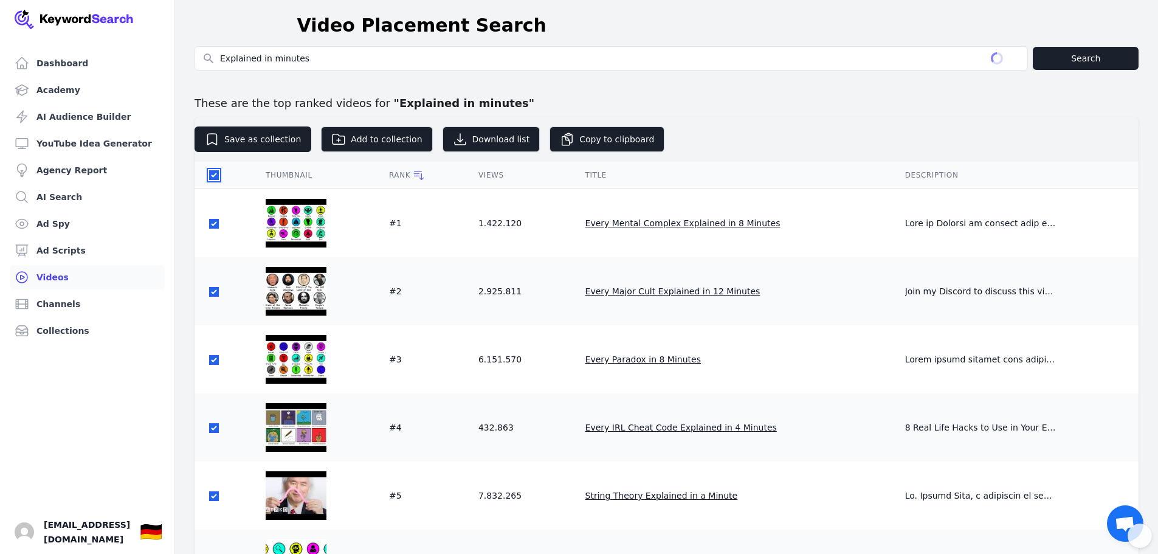
checkbox input "true"
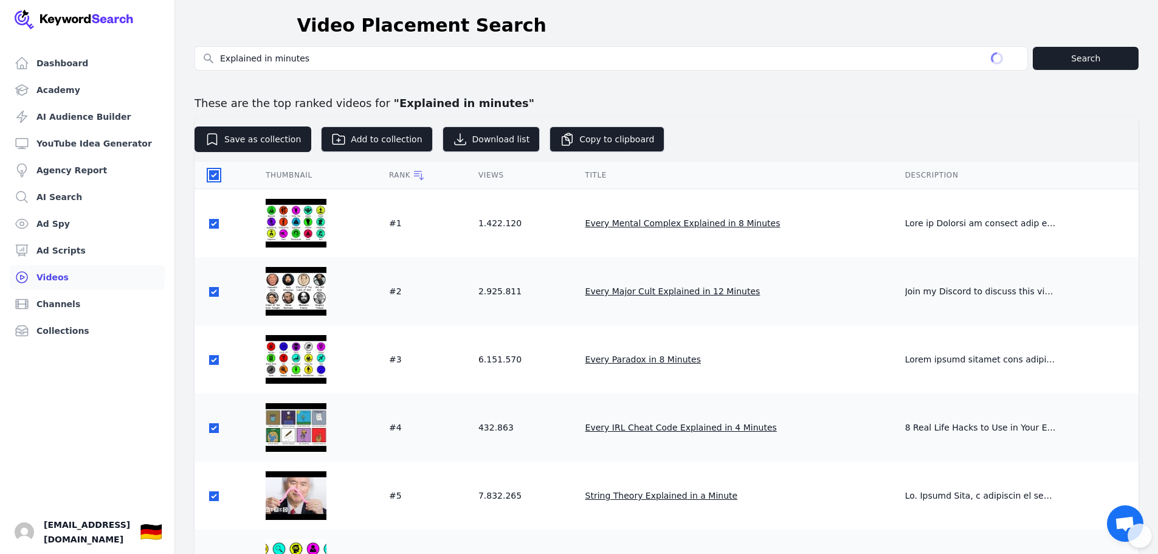
checkbox input "true"
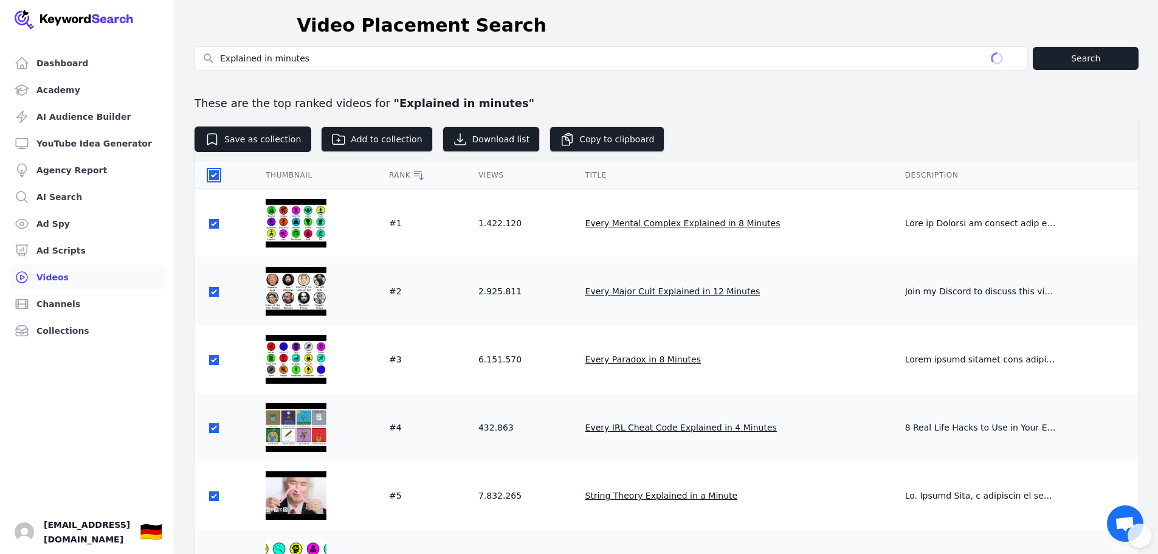
checkbox input "true"
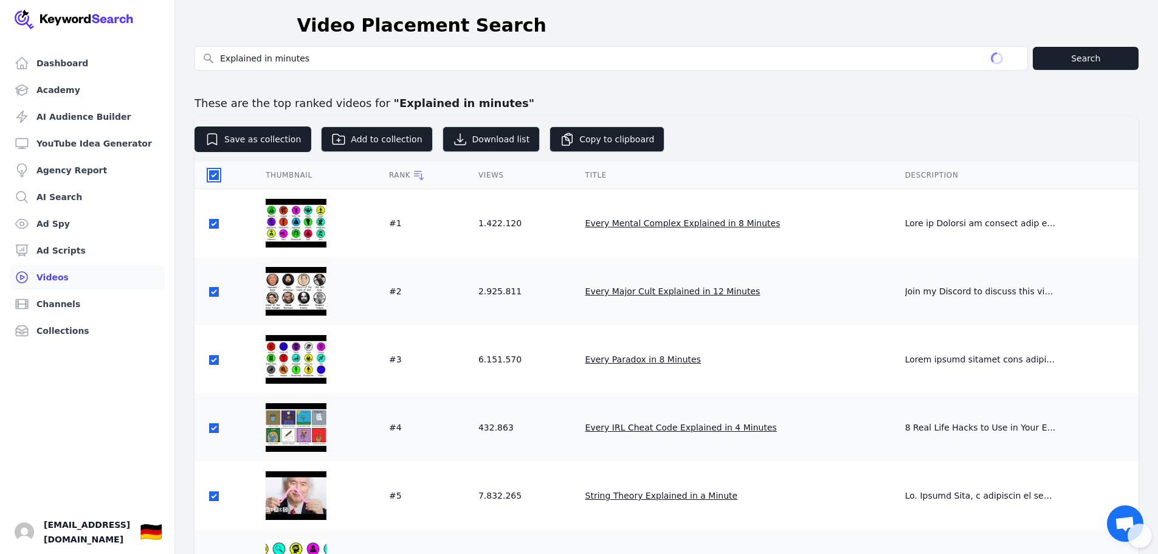
checkbox input "true"
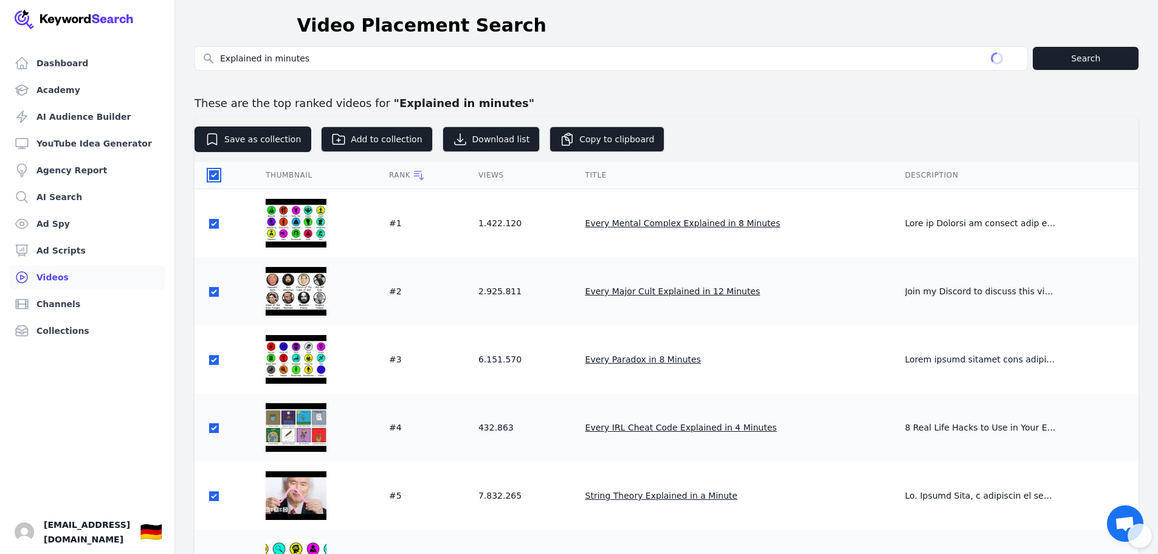
checkbox input "true"
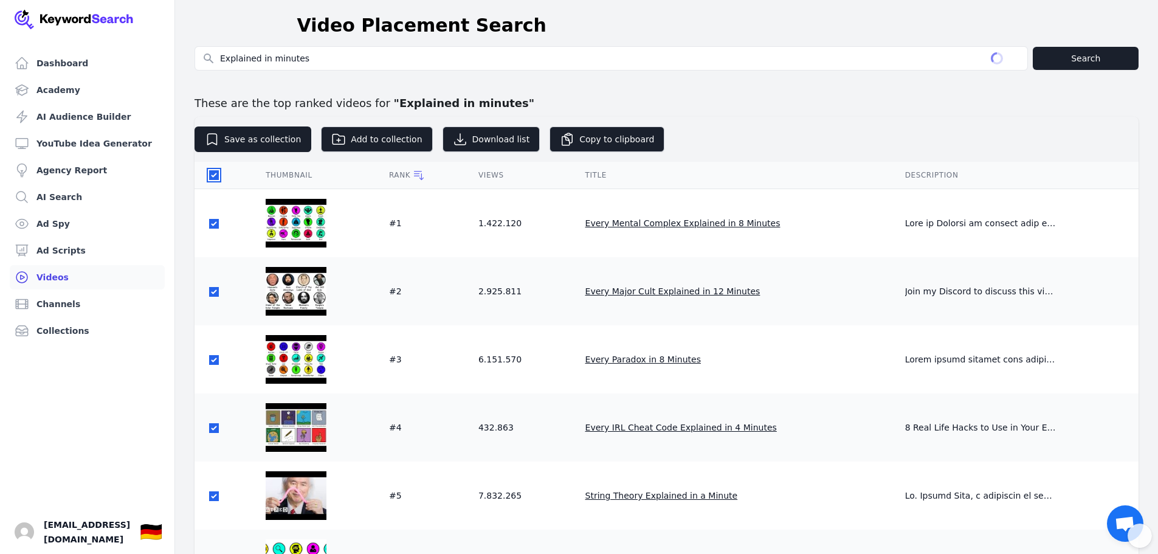
checkbox input "true"
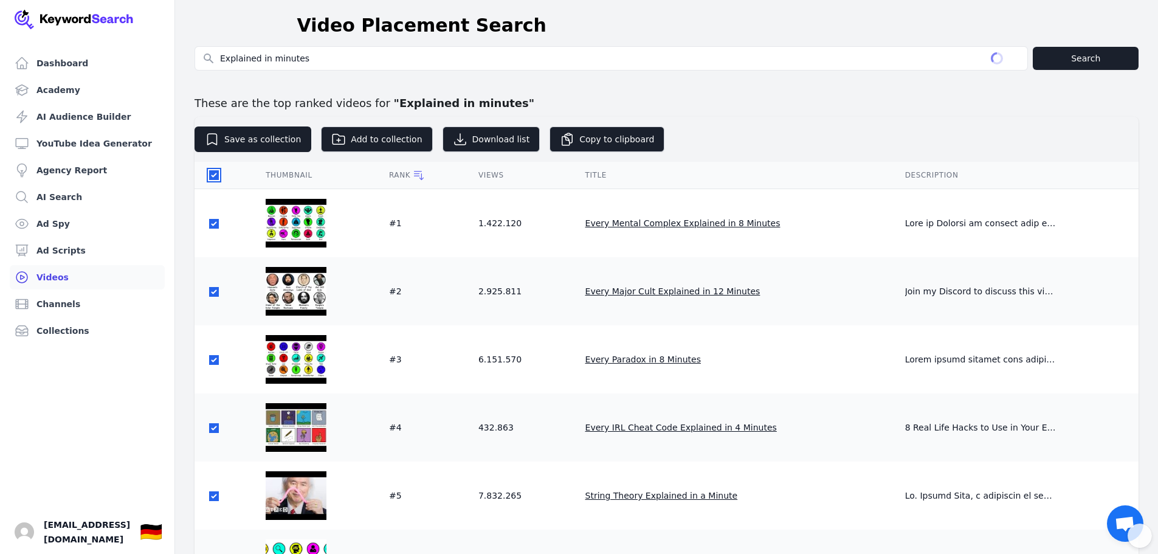
checkbox input "true"
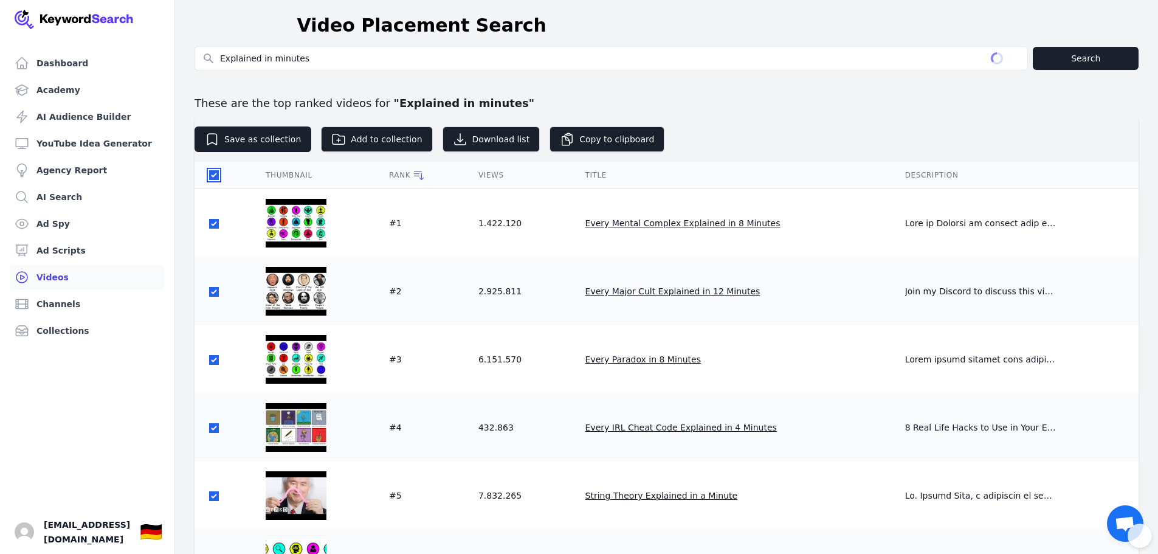
checkbox input "true"
click at [470, 134] on button "Download list" at bounding box center [492, 139] width 98 height 26
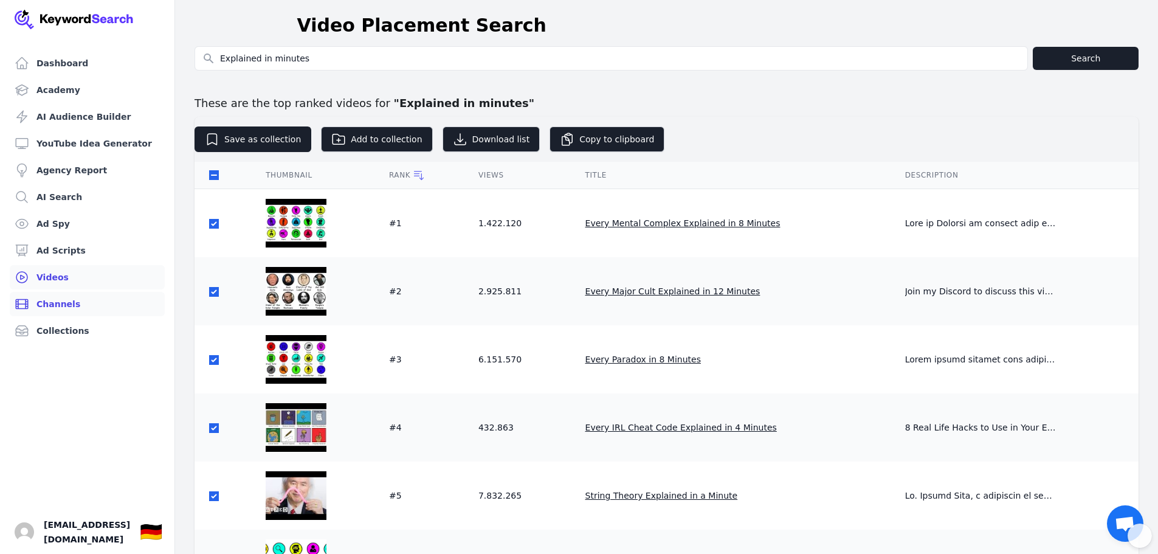
click at [58, 308] on link "Channels" at bounding box center [87, 304] width 155 height 24
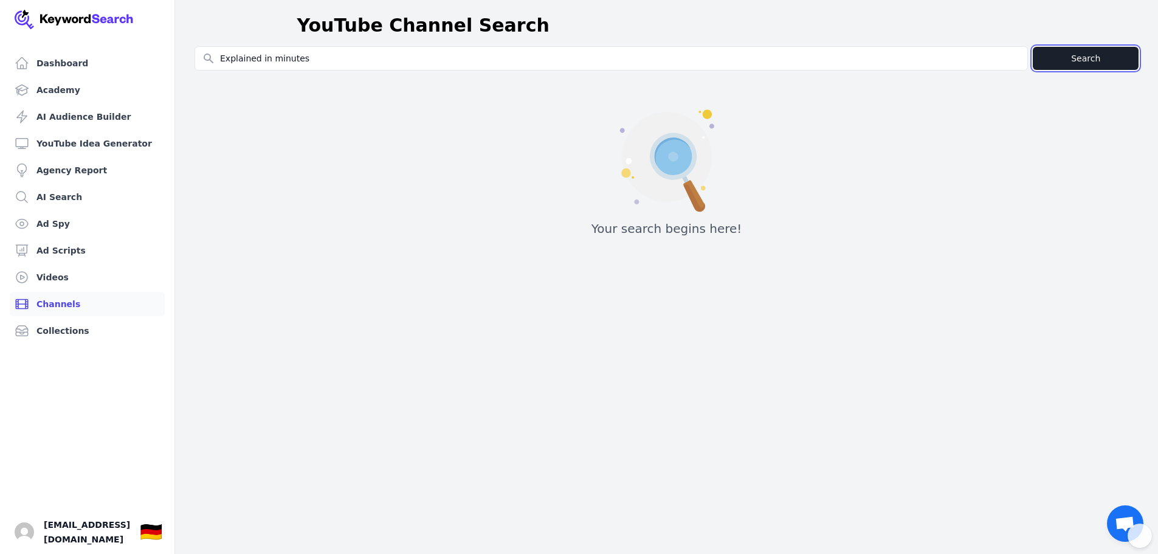
click at [1089, 53] on button "Search" at bounding box center [1086, 58] width 106 height 23
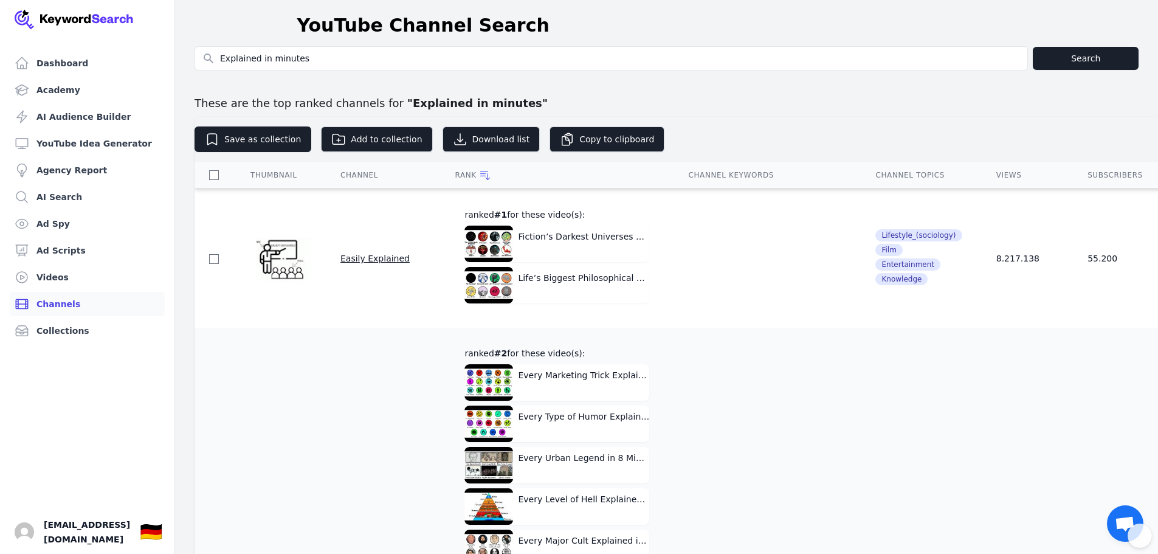
click at [991, 169] on th "Views" at bounding box center [1027, 175] width 91 height 27
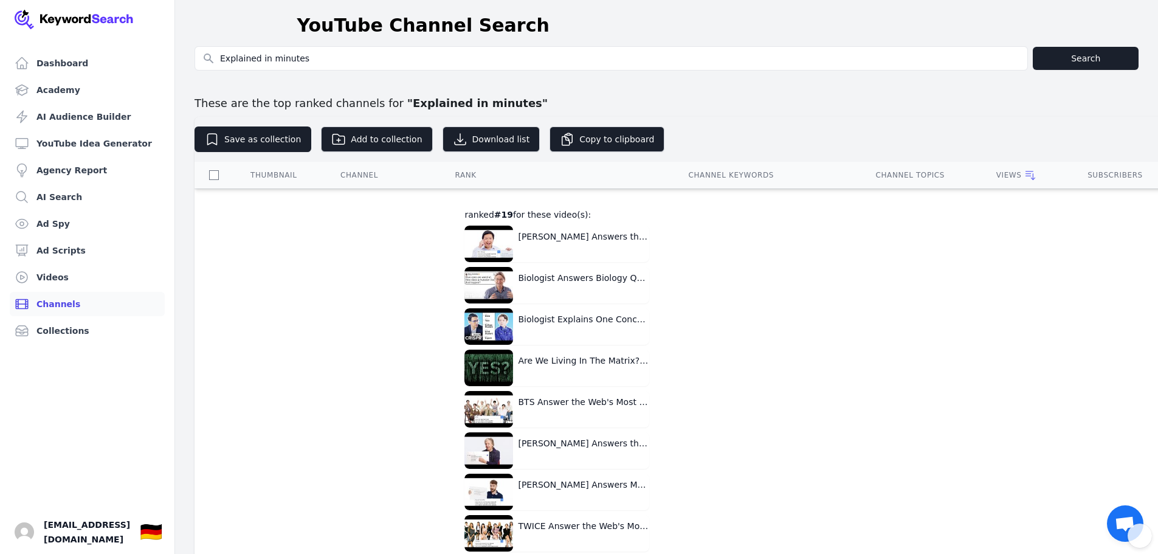
click at [996, 172] on div "Views" at bounding box center [1027, 175] width 62 height 12
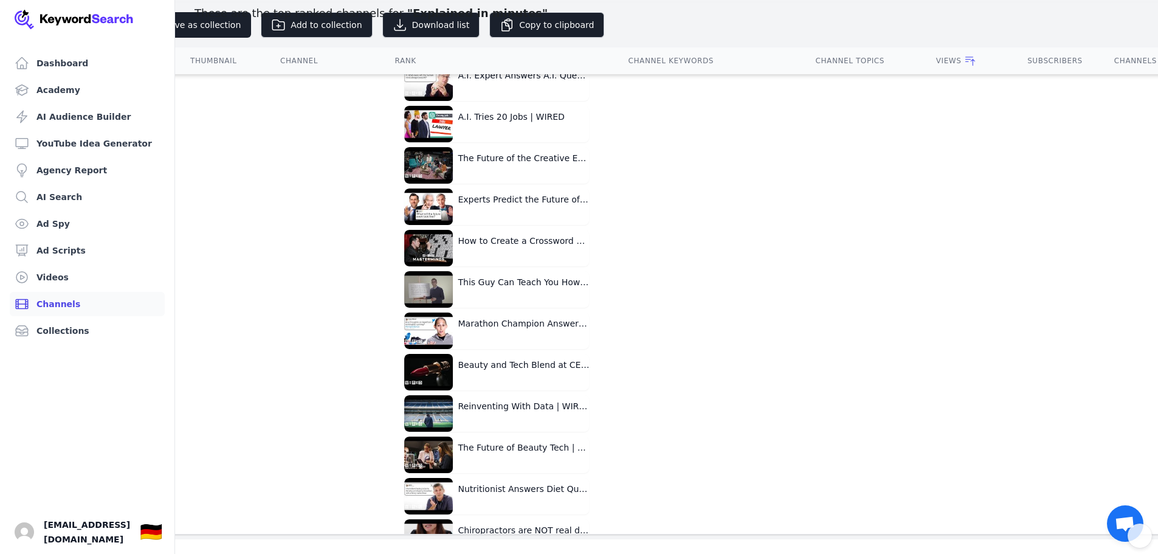
scroll to position [0, 309]
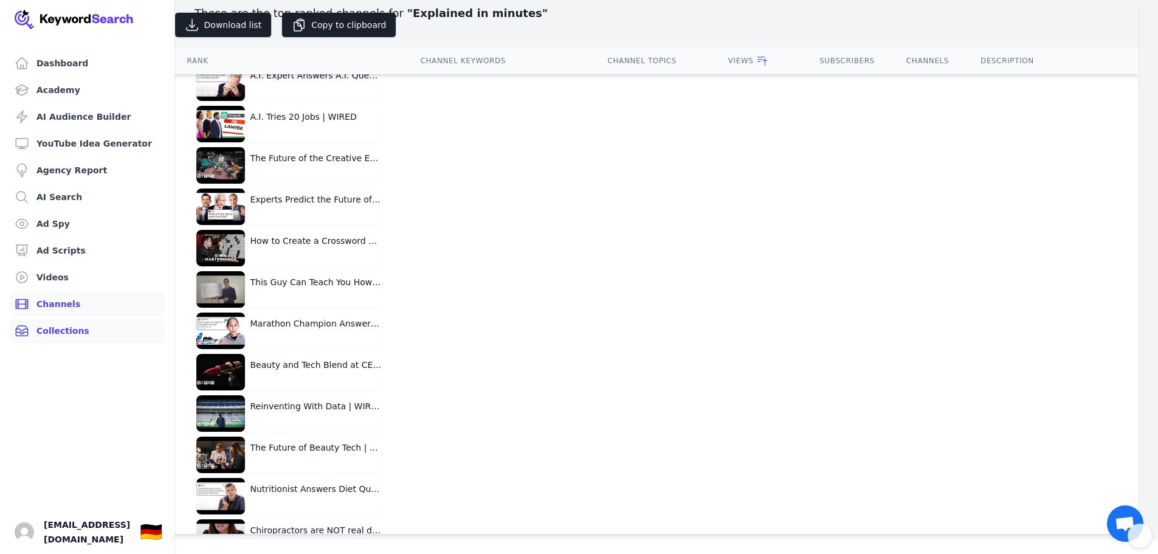
click at [67, 331] on link "Collections" at bounding box center [87, 331] width 155 height 24
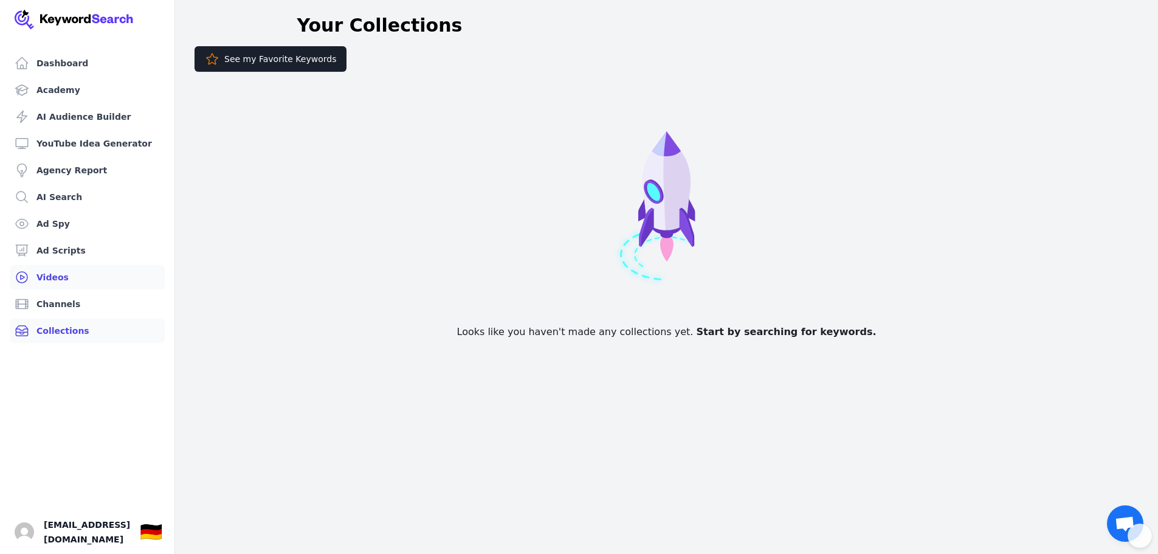
click at [57, 282] on link "Videos" at bounding box center [87, 277] width 155 height 24
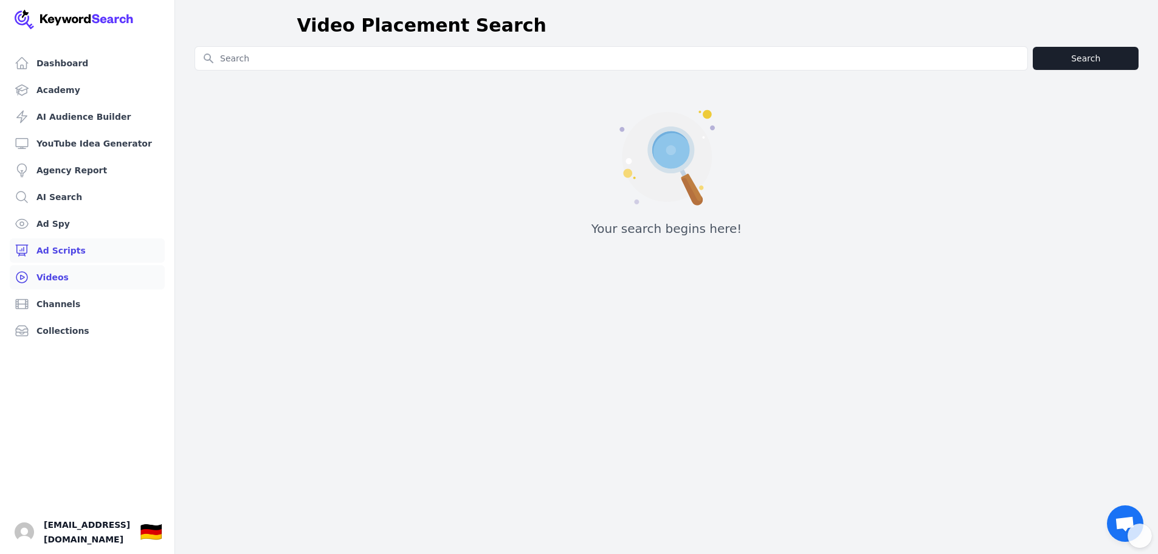
click at [69, 247] on link "Ad Scripts" at bounding box center [87, 250] width 155 height 24
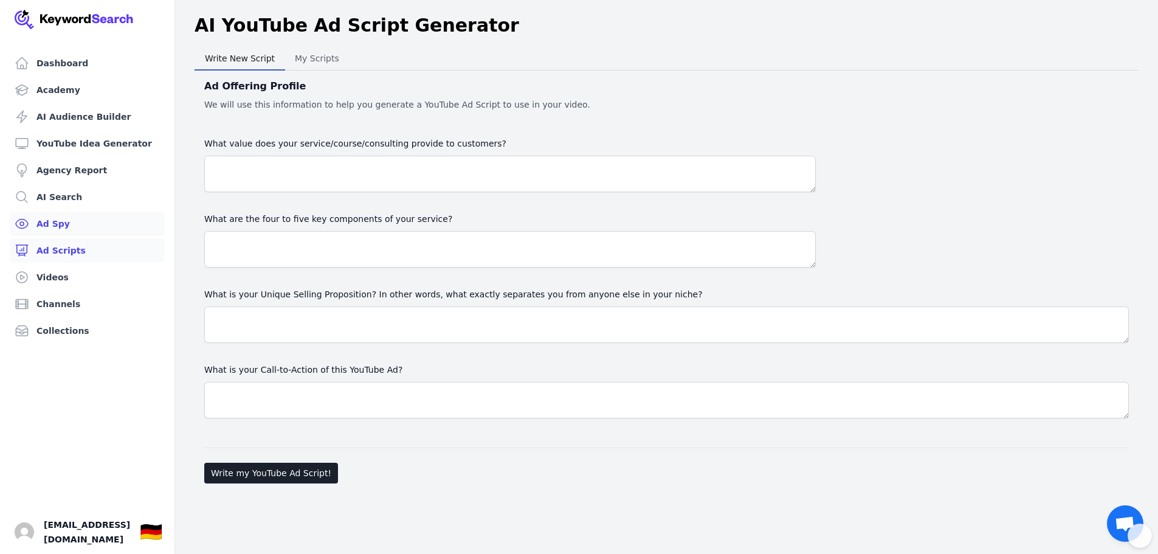
click at [67, 219] on link "Ad Spy" at bounding box center [87, 224] width 155 height 24
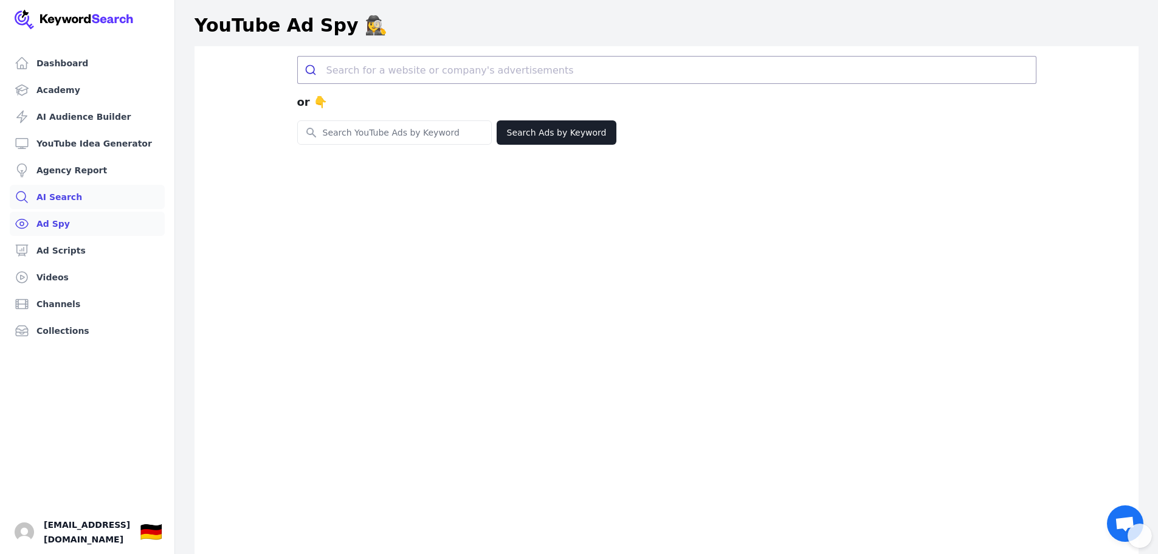
click at [77, 193] on link "AI Search" at bounding box center [87, 197] width 155 height 24
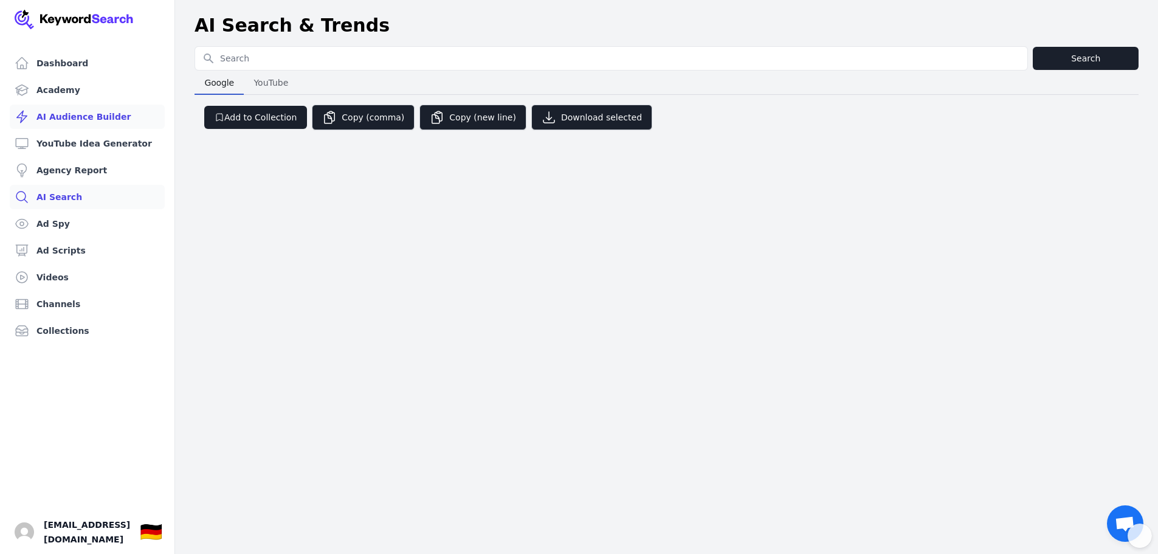
click at [82, 126] on link "AI Audience Builder" at bounding box center [87, 117] width 155 height 24
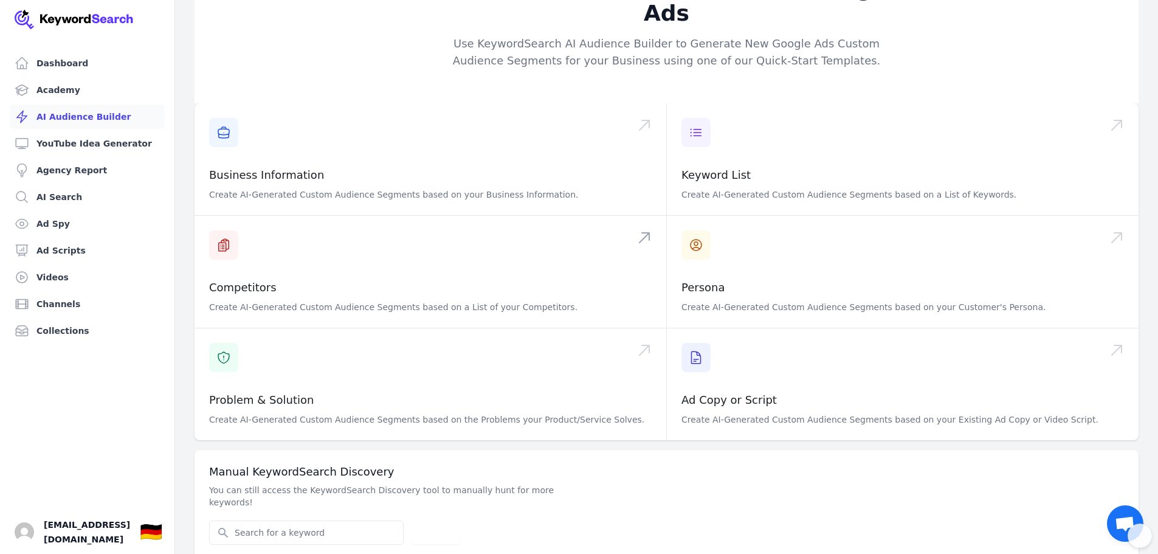
scroll to position [38, 0]
click at [723, 226] on span at bounding box center [903, 271] width 472 height 112
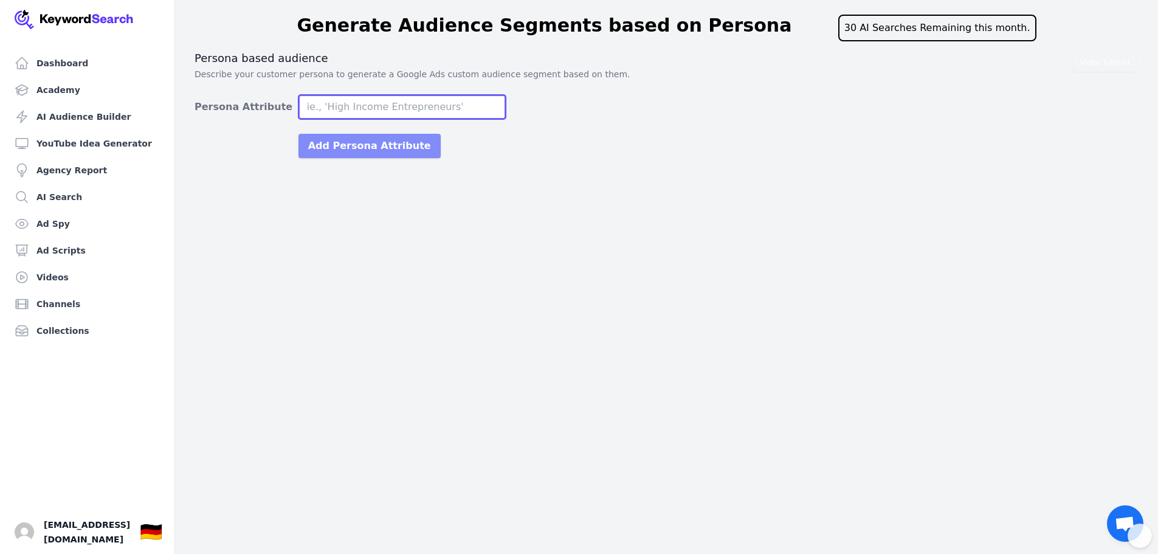
paste input "Explained in minutes"
type input "Explained in minutes"
click at [376, 146] on button "Add Persona Attribute" at bounding box center [369, 146] width 142 height 24
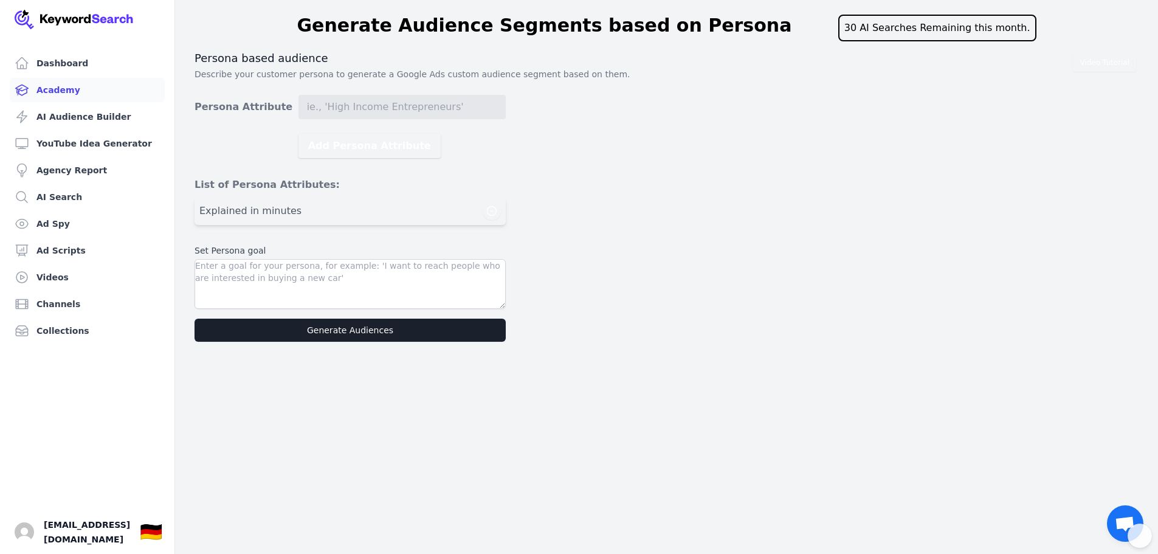
click at [59, 86] on link "Academy" at bounding box center [87, 90] width 155 height 24
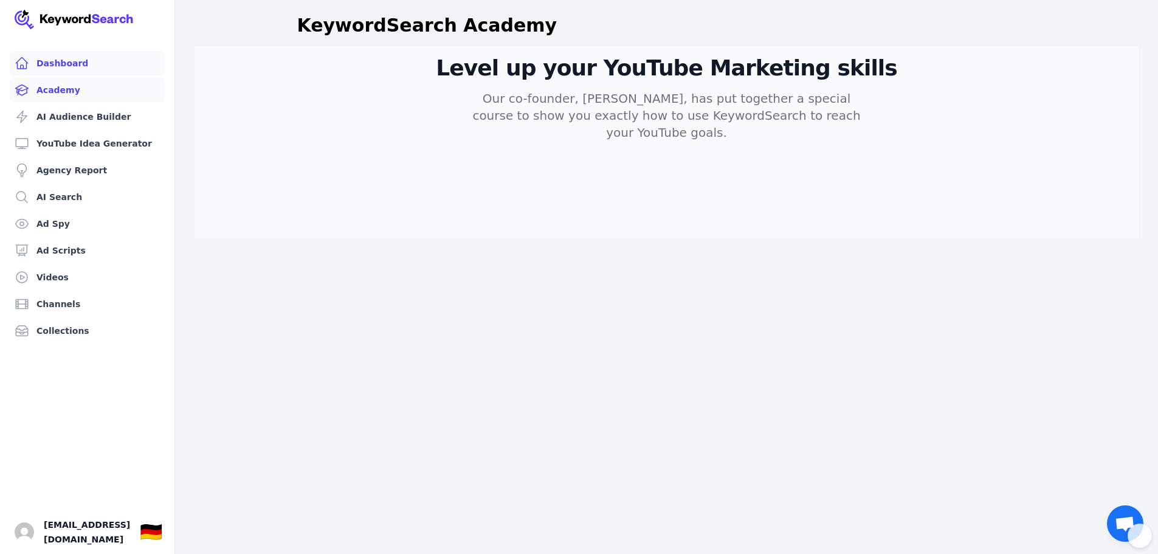
click at [66, 58] on link "Dashboard" at bounding box center [87, 63] width 155 height 24
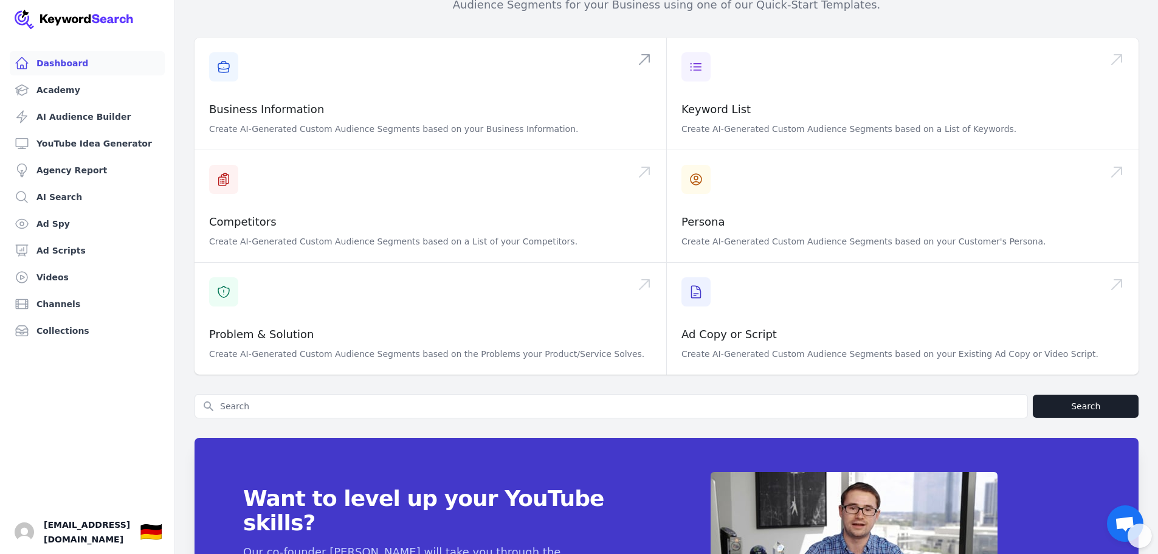
scroll to position [380, 0]
